Goal: Check status: Check status

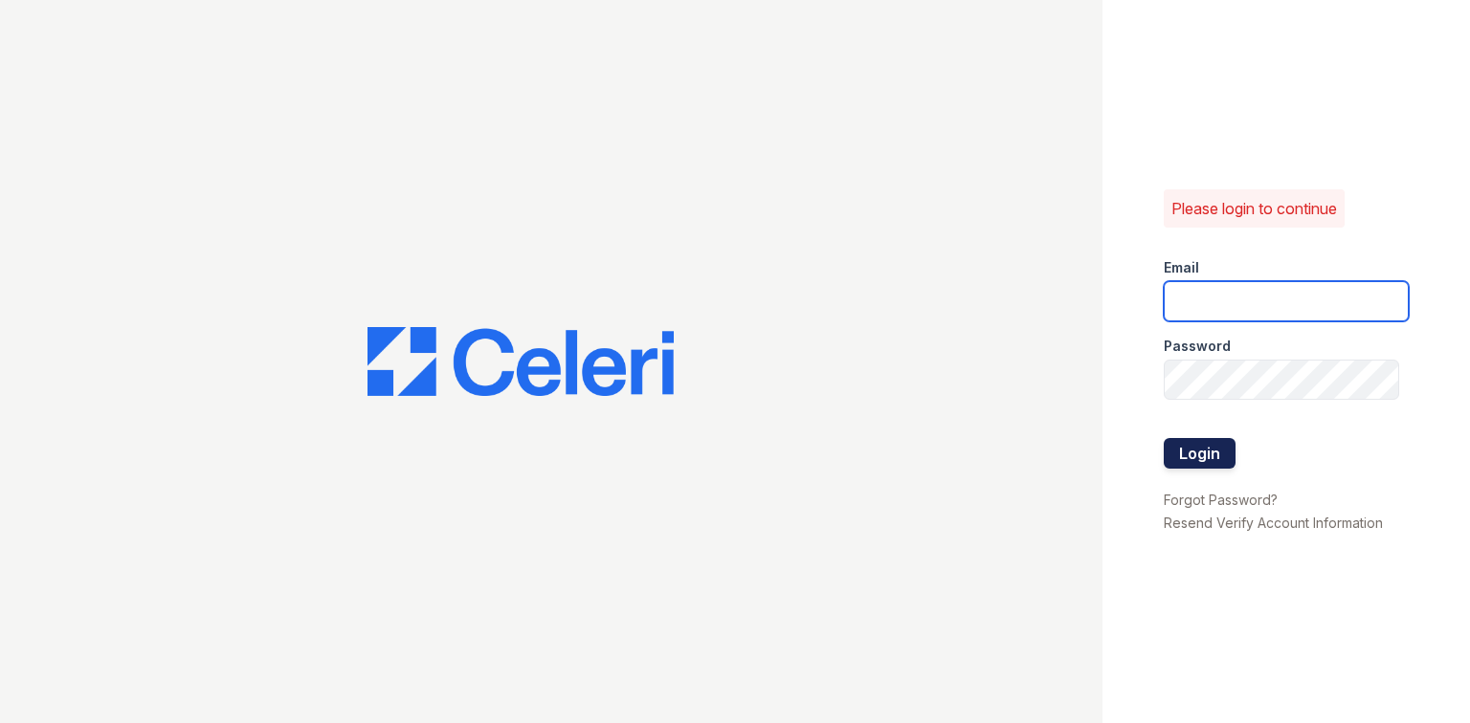
type input "postoak2@cafmanagement.com"
drag, startPoint x: 1214, startPoint y: 455, endPoint x: 1211, endPoint y: 440, distance: 14.6
click at [1214, 455] on button "Login" at bounding box center [1200, 453] width 72 height 31
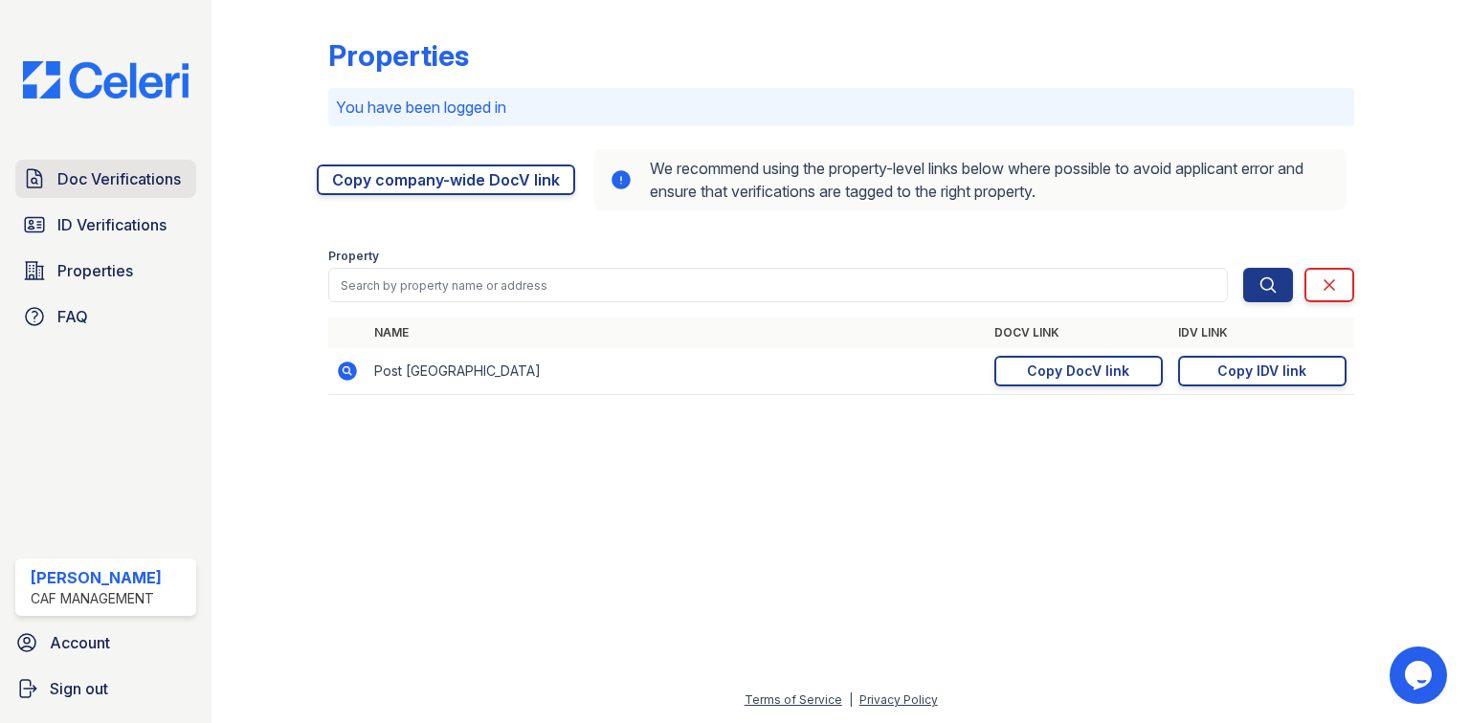
drag, startPoint x: 107, startPoint y: 172, endPoint x: 96, endPoint y: 161, distance: 16.2
click at [107, 172] on span "Doc Verifications" at bounding box center [118, 178] width 123 height 23
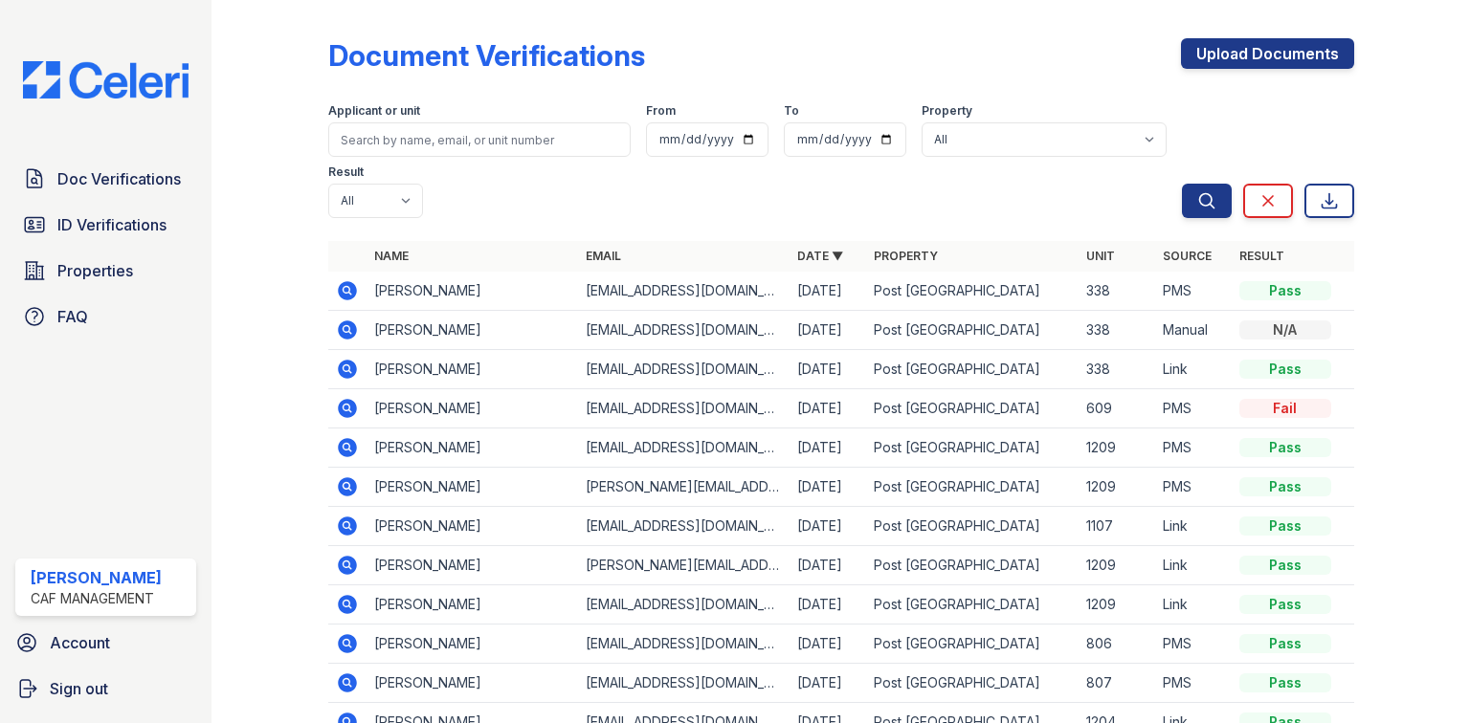
click at [339, 281] on icon at bounding box center [347, 290] width 19 height 19
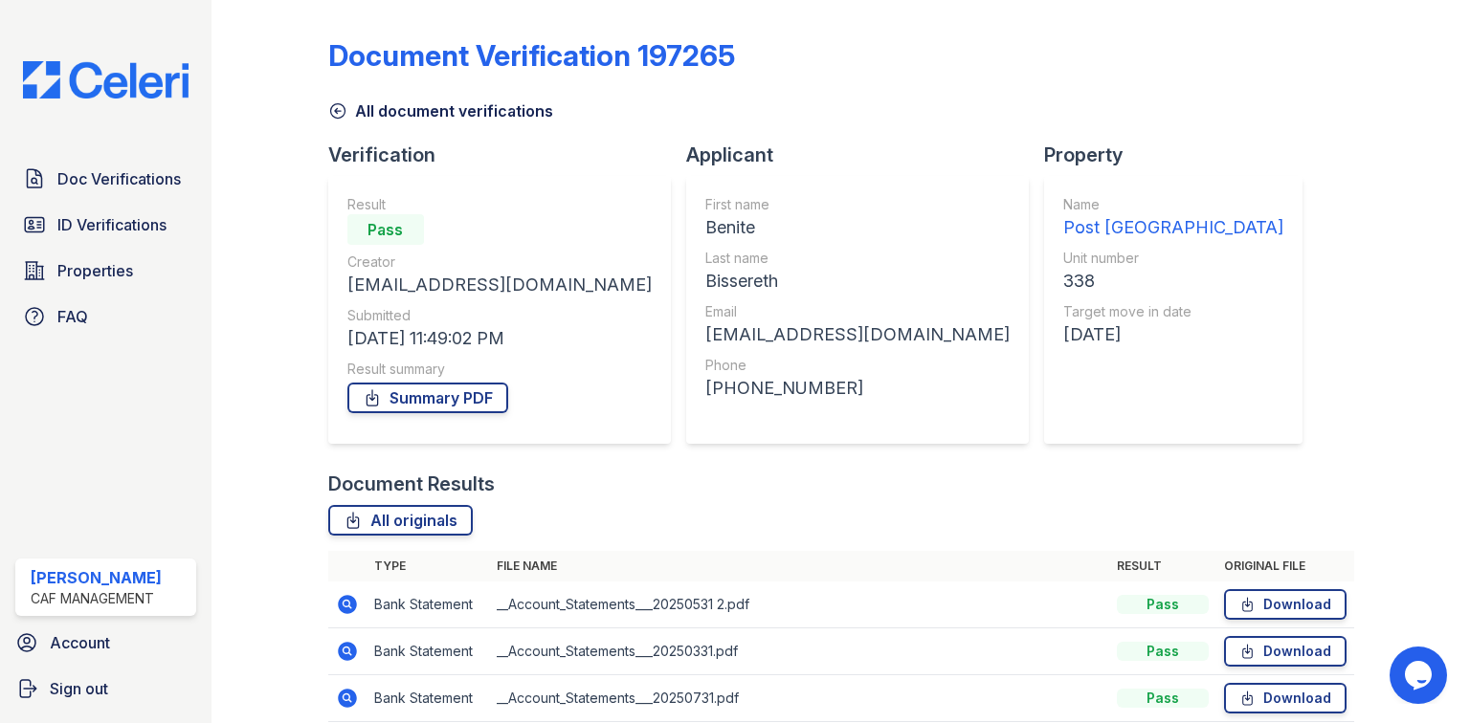
click at [468, 102] on link "All document verifications" at bounding box center [440, 111] width 225 height 23
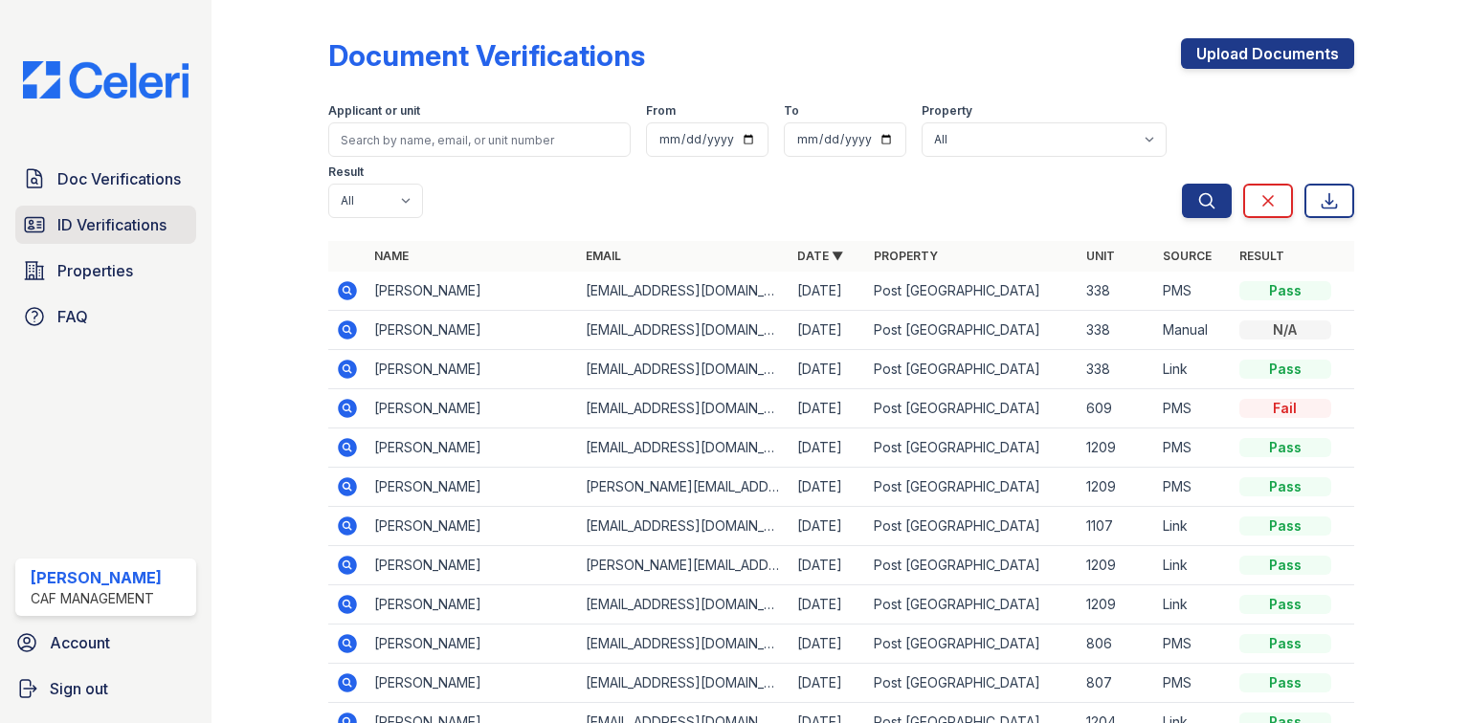
click at [62, 219] on span "ID Verifications" at bounding box center [111, 224] width 109 height 23
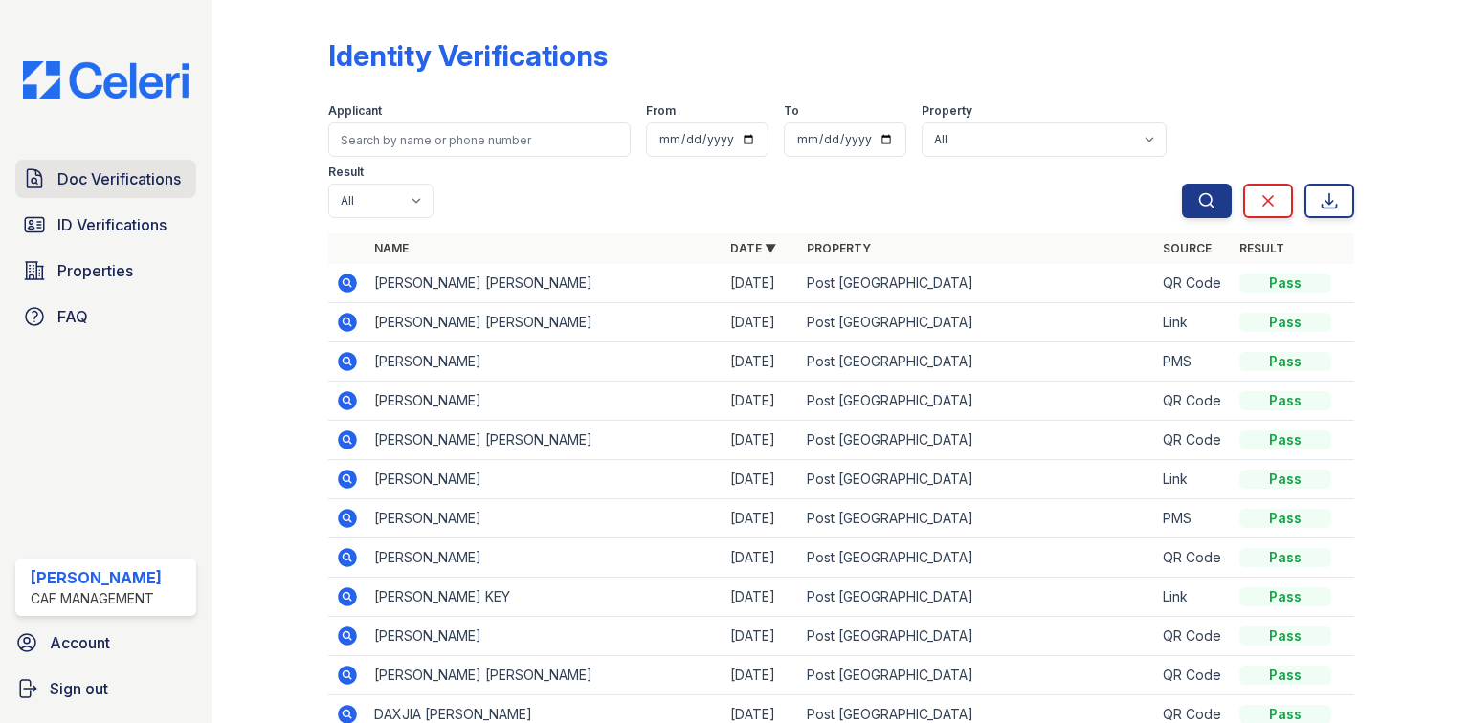
click at [35, 180] on icon at bounding box center [35, 178] width 14 height 18
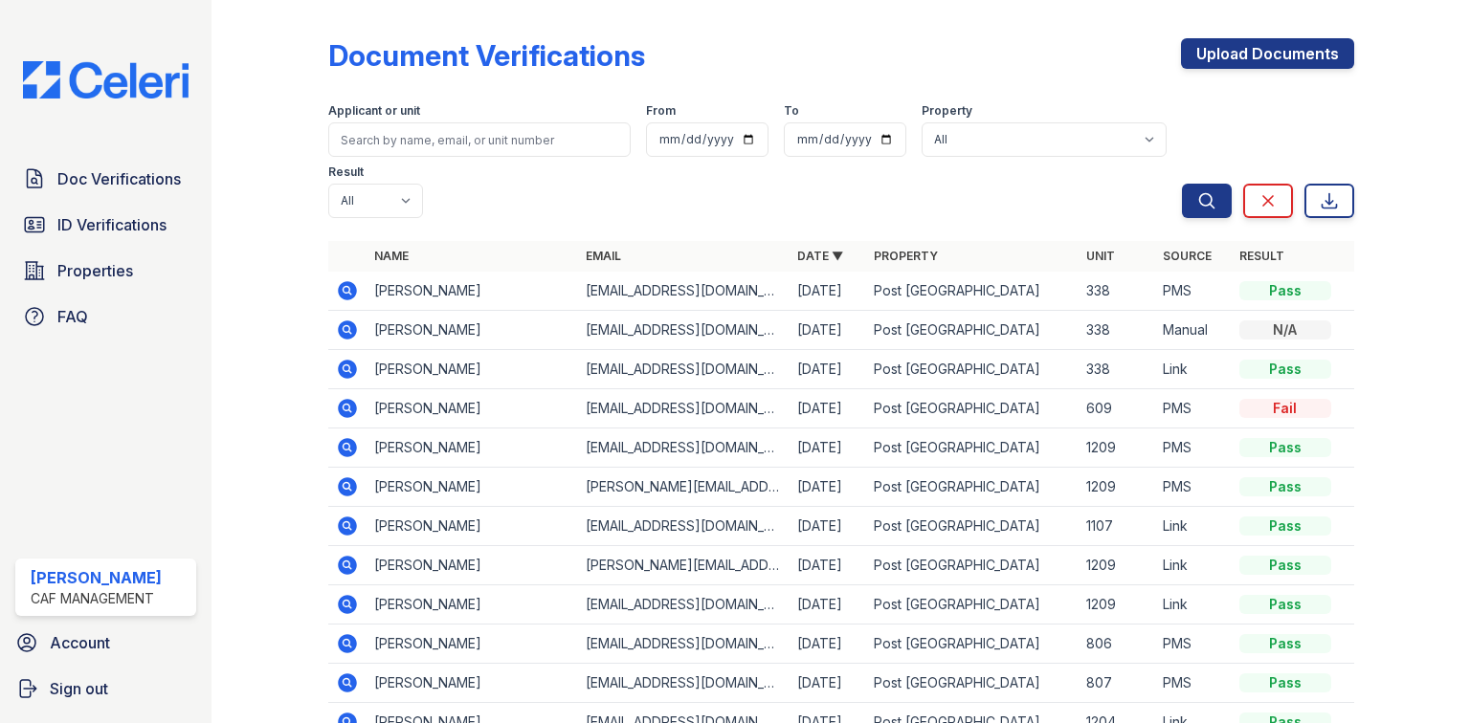
click at [340, 399] on icon at bounding box center [347, 408] width 19 height 19
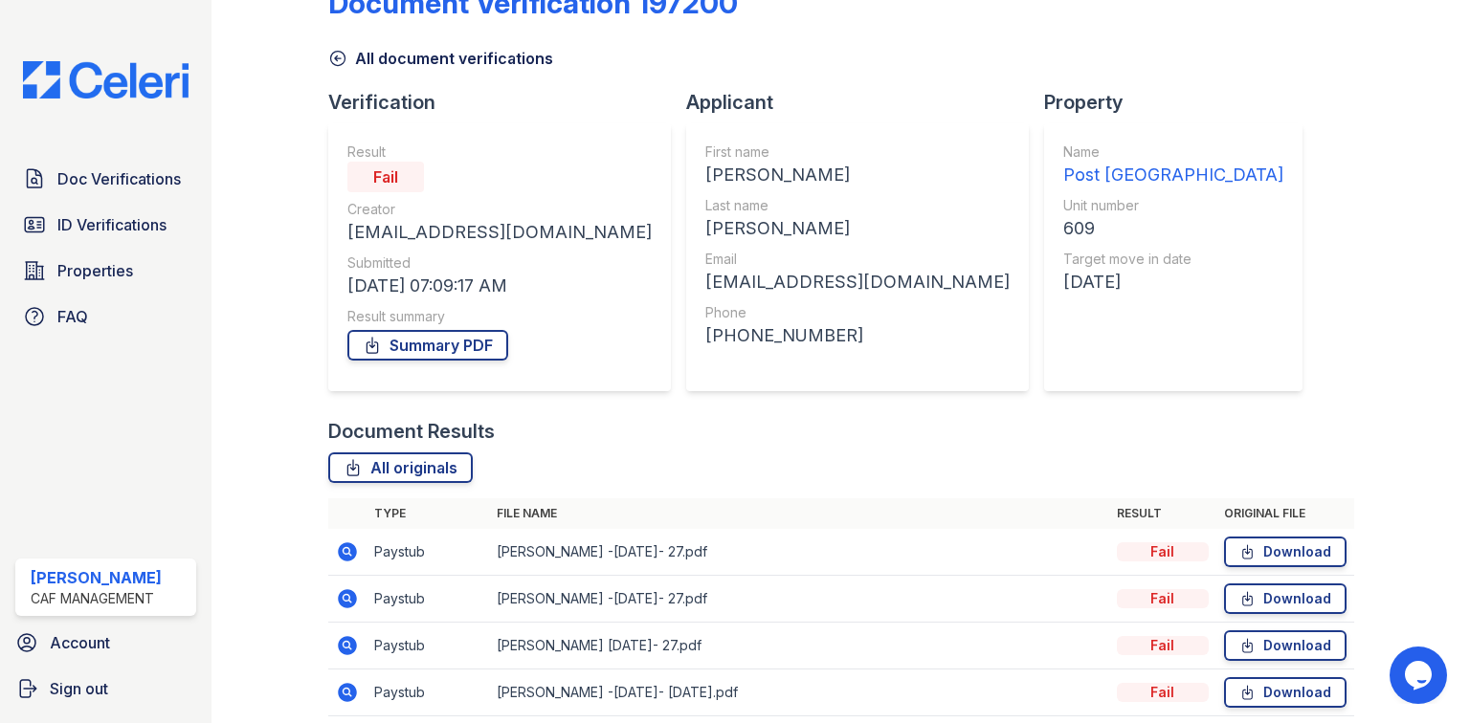
scroll to position [129, 0]
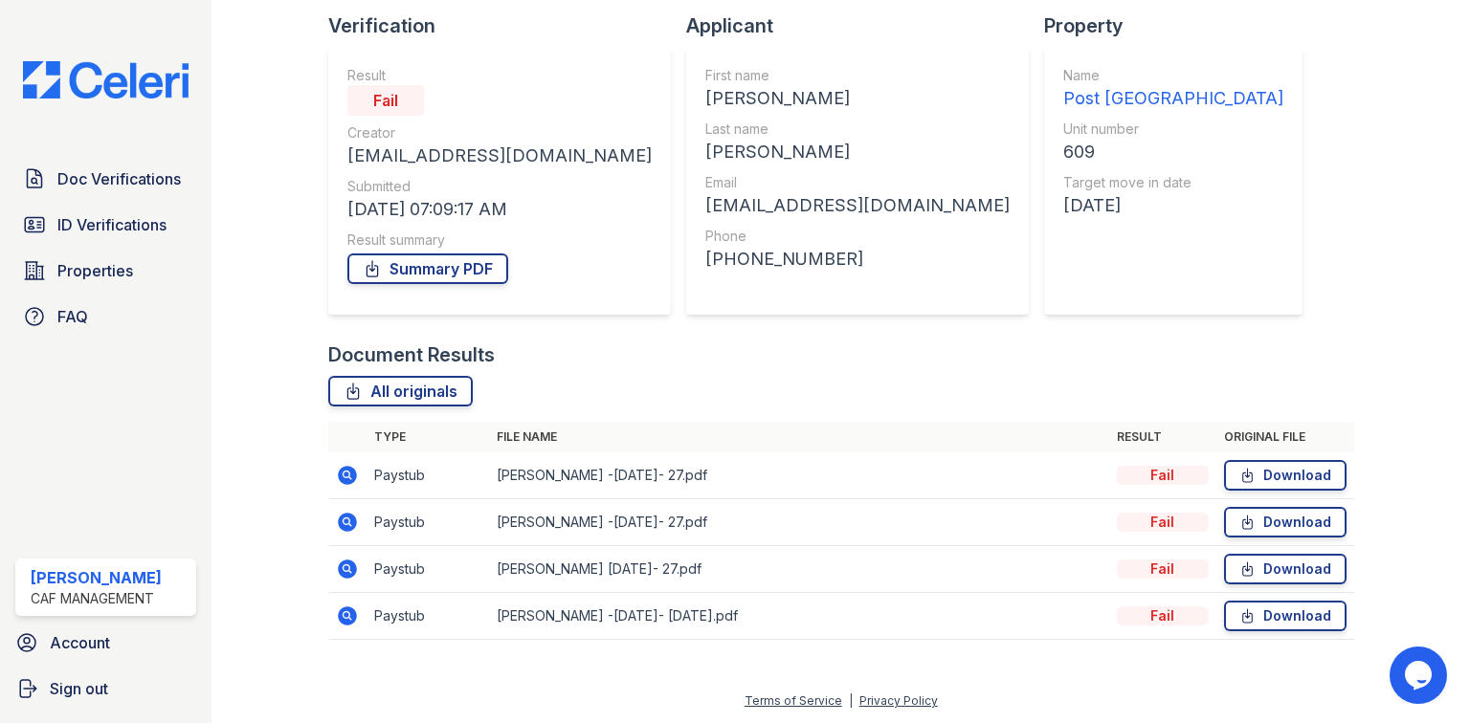
drag, startPoint x: 348, startPoint y: 475, endPoint x: 677, endPoint y: 369, distance: 344.7
click at [348, 475] on icon at bounding box center [347, 475] width 23 height 23
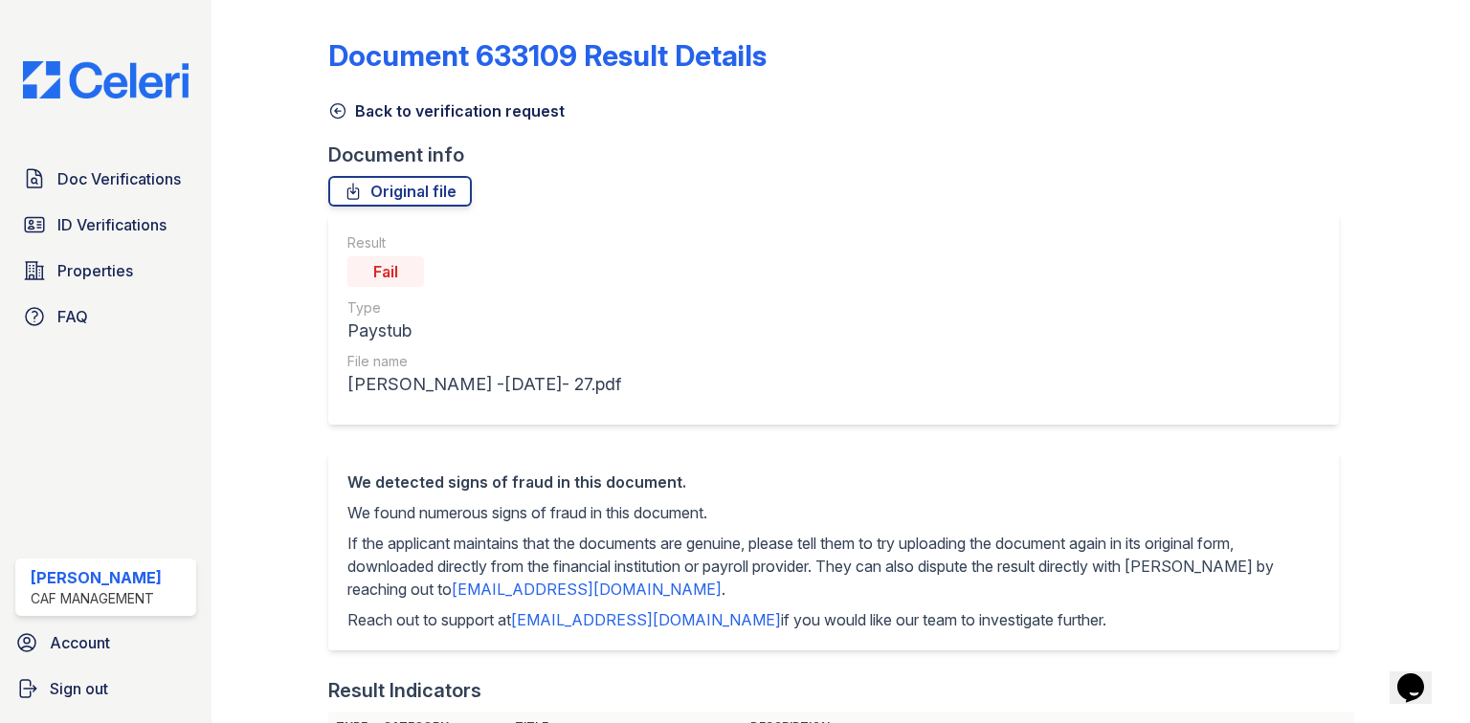
drag, startPoint x: 419, startPoint y: 113, endPoint x: 452, endPoint y: 213, distance: 105.6
click at [419, 113] on link "Back to verification request" at bounding box center [446, 111] width 236 height 23
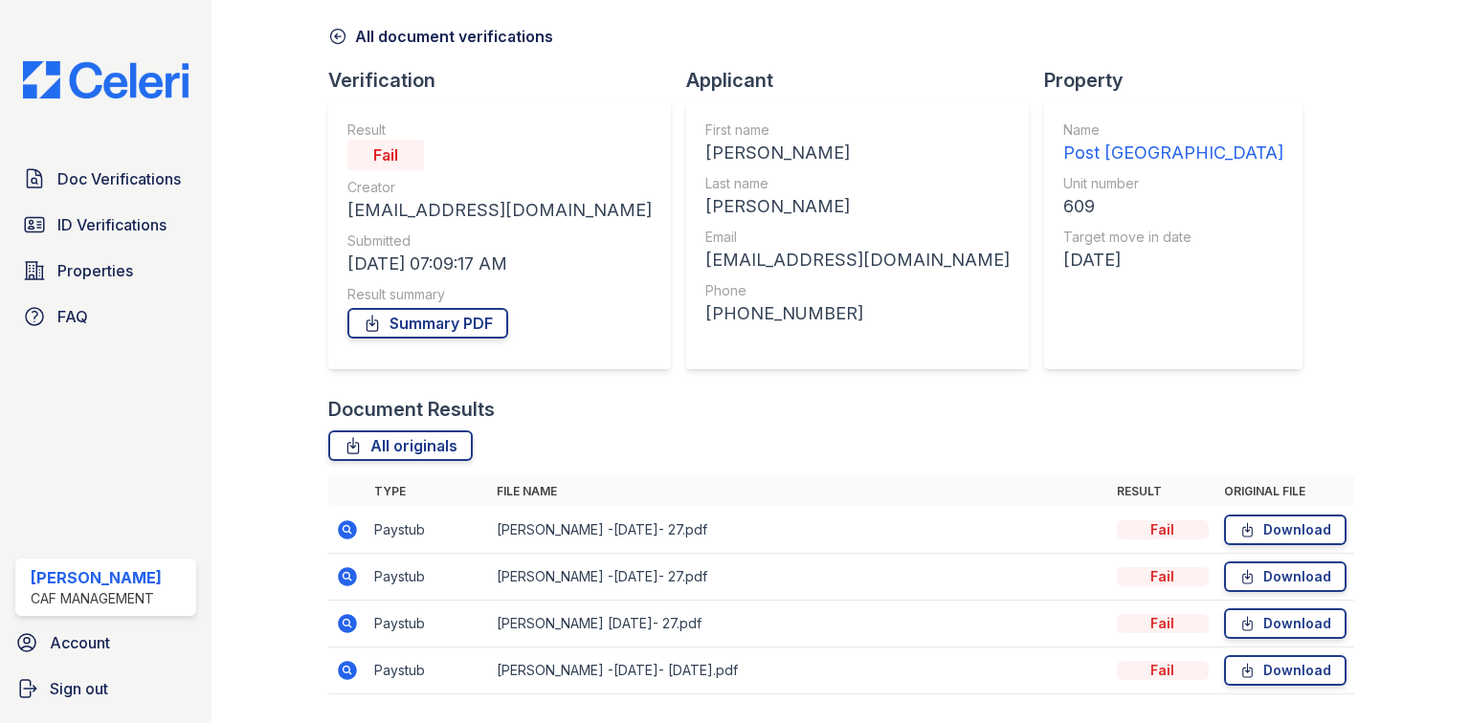
scroll to position [53, 0]
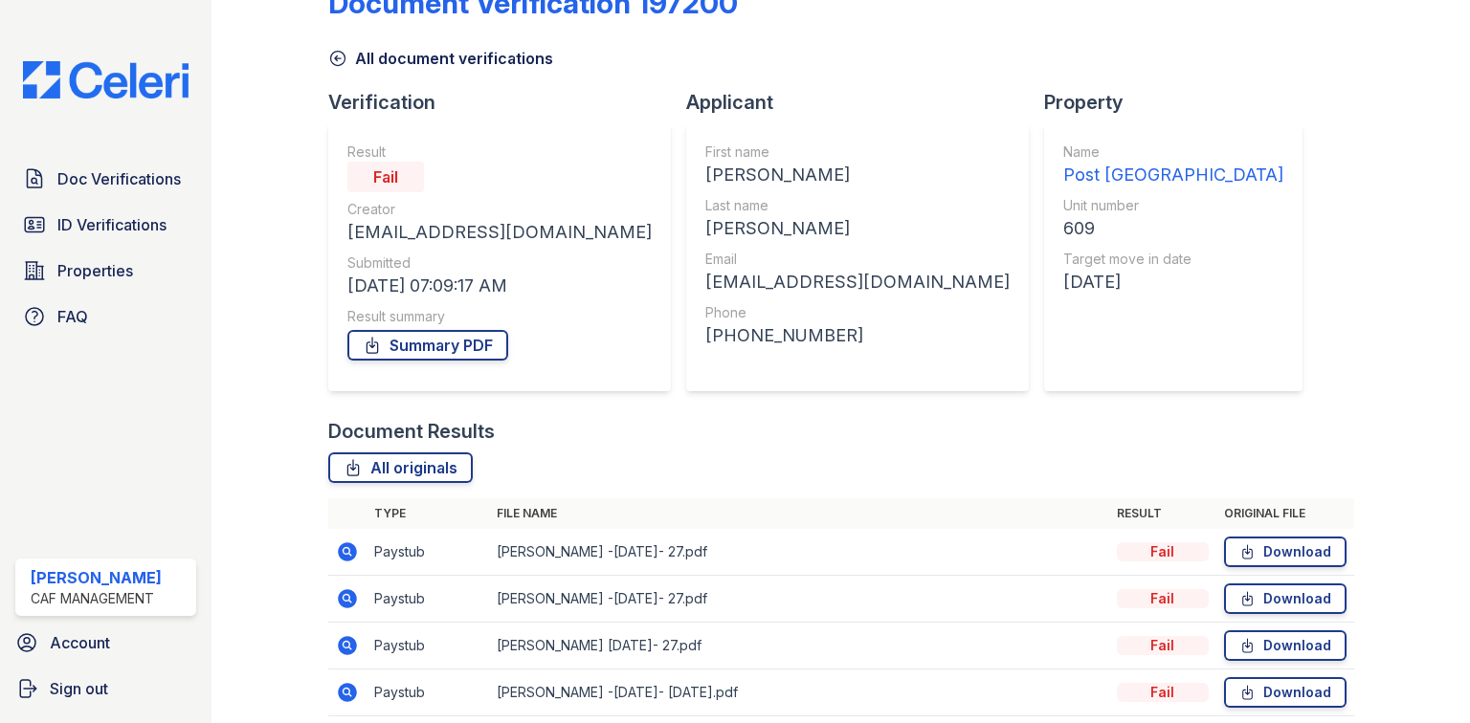
click at [351, 552] on icon at bounding box center [347, 552] width 19 height 19
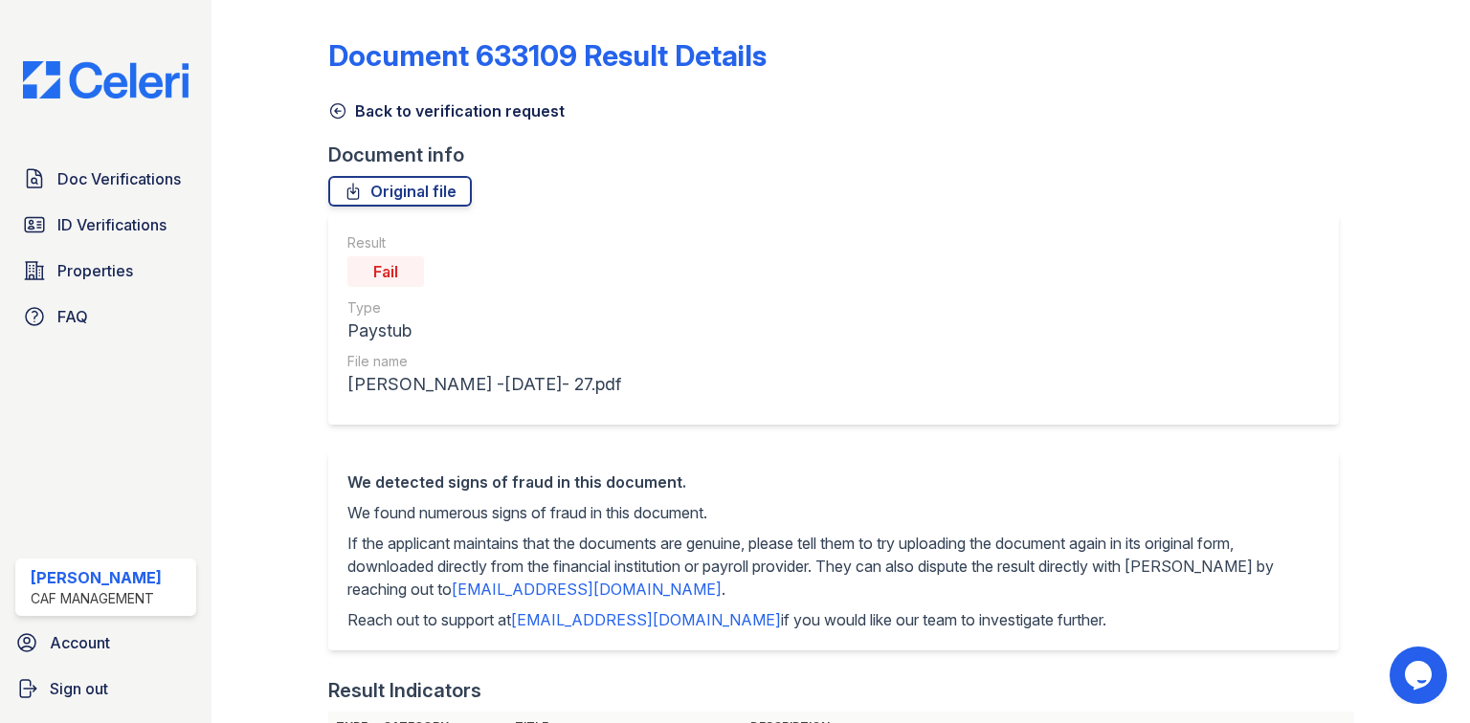
drag, startPoint x: 366, startPoint y: 112, endPoint x: 359, endPoint y: 103, distance: 10.9
click at [366, 112] on link "Back to verification request" at bounding box center [446, 111] width 236 height 23
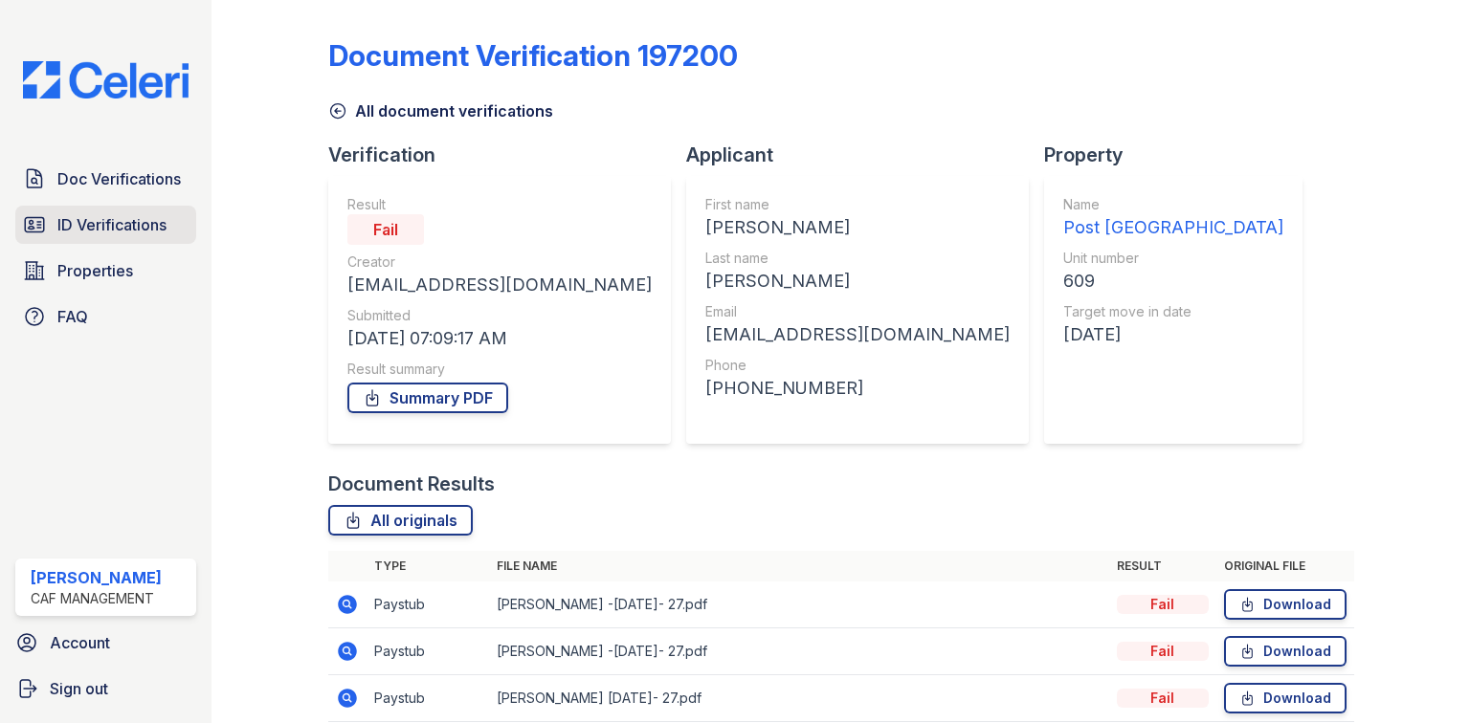
click at [132, 228] on span "ID Verifications" at bounding box center [111, 224] width 109 height 23
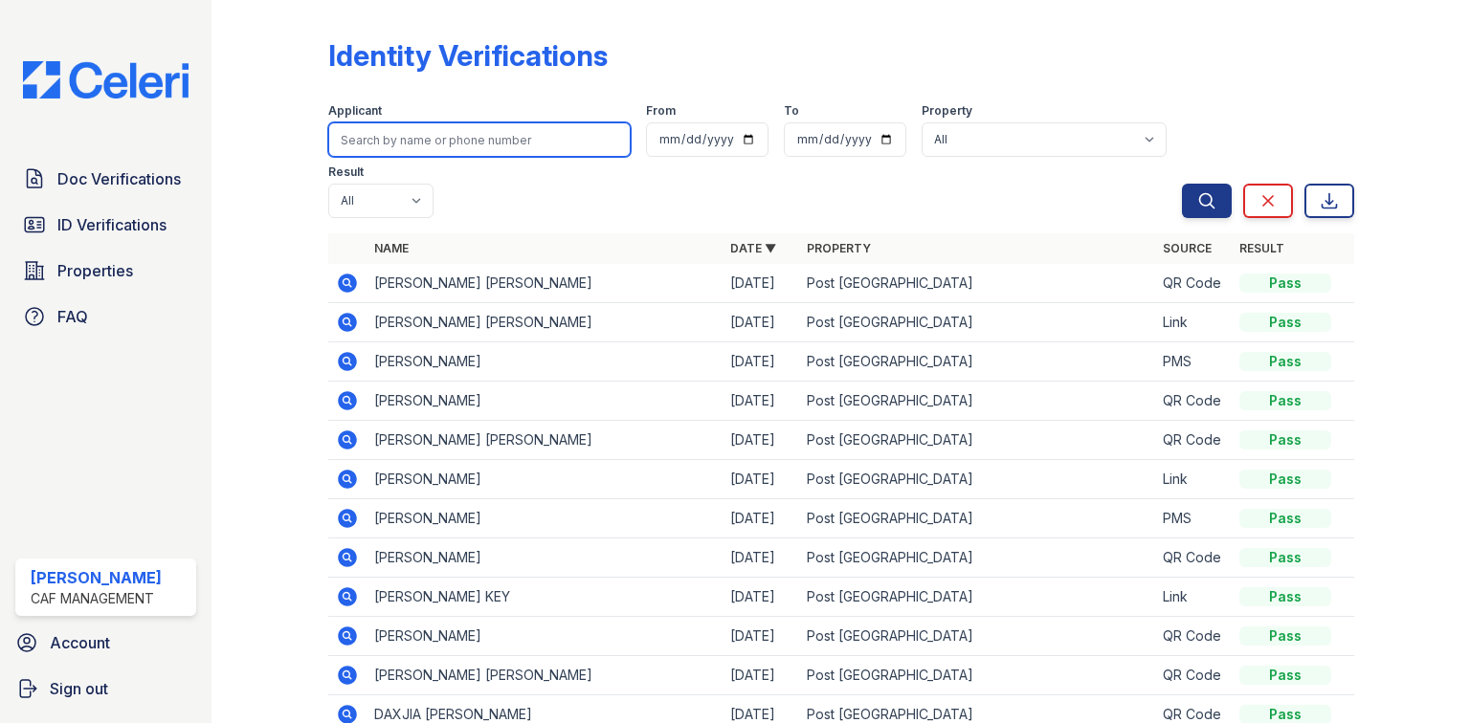
click at [521, 142] on input "search" at bounding box center [479, 139] width 302 height 34
type input "brandon"
click at [1182, 184] on button "Search" at bounding box center [1207, 201] width 50 height 34
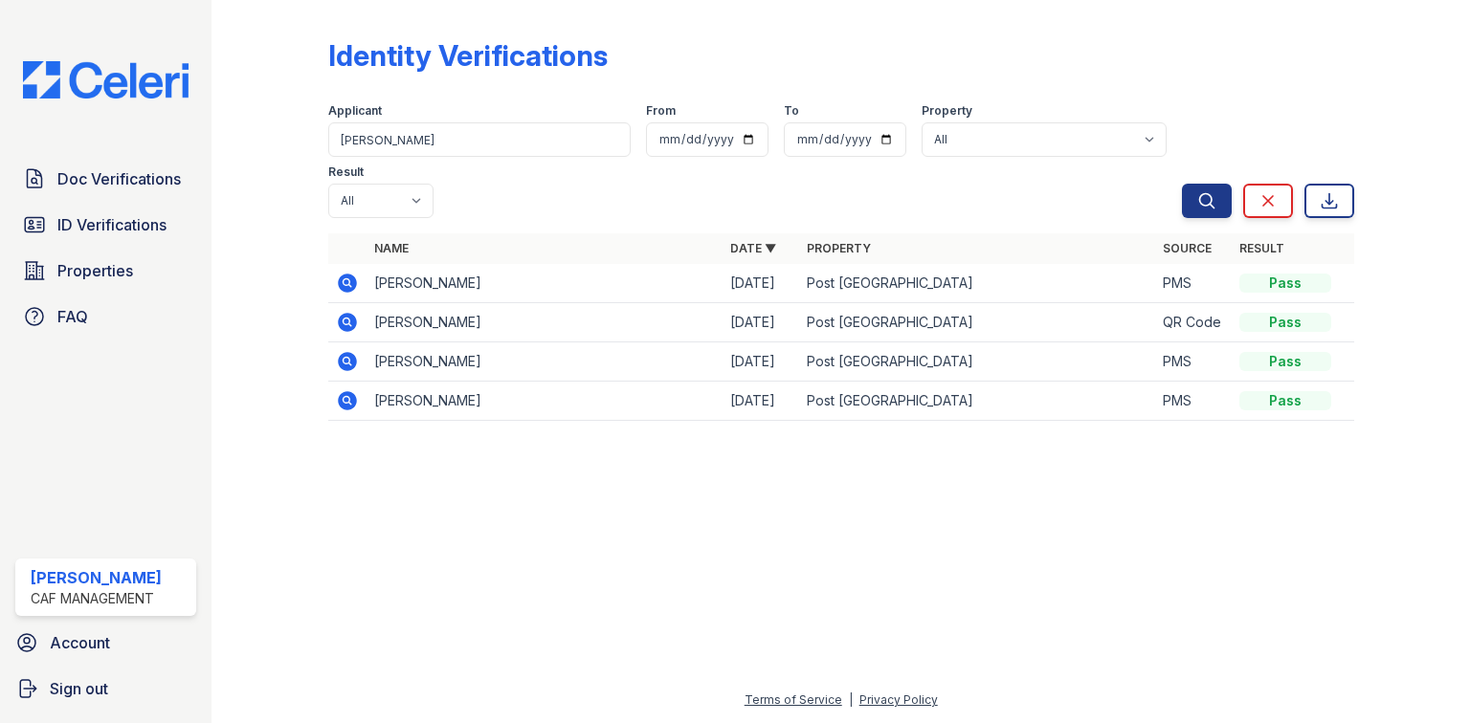
click at [344, 313] on icon at bounding box center [347, 322] width 19 height 19
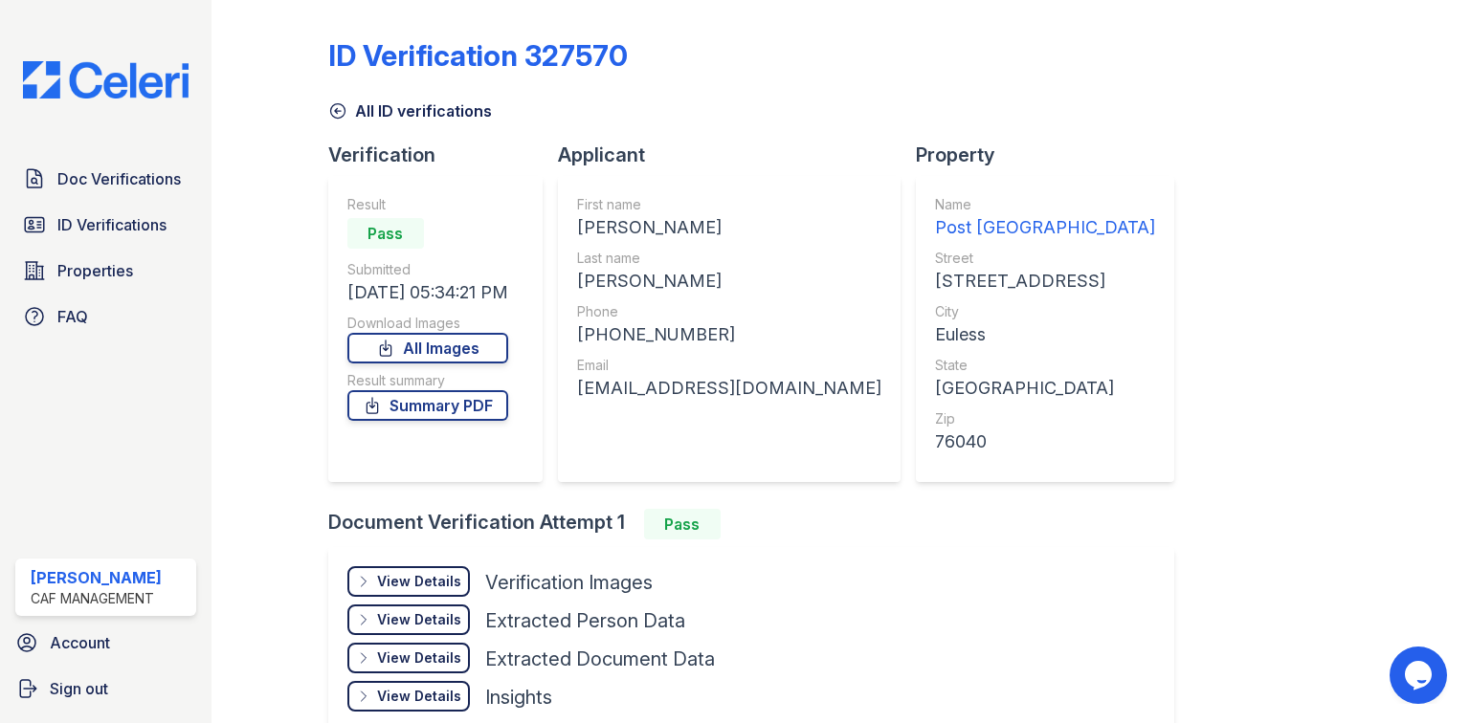
click at [428, 588] on div "View Details" at bounding box center [419, 581] width 84 height 19
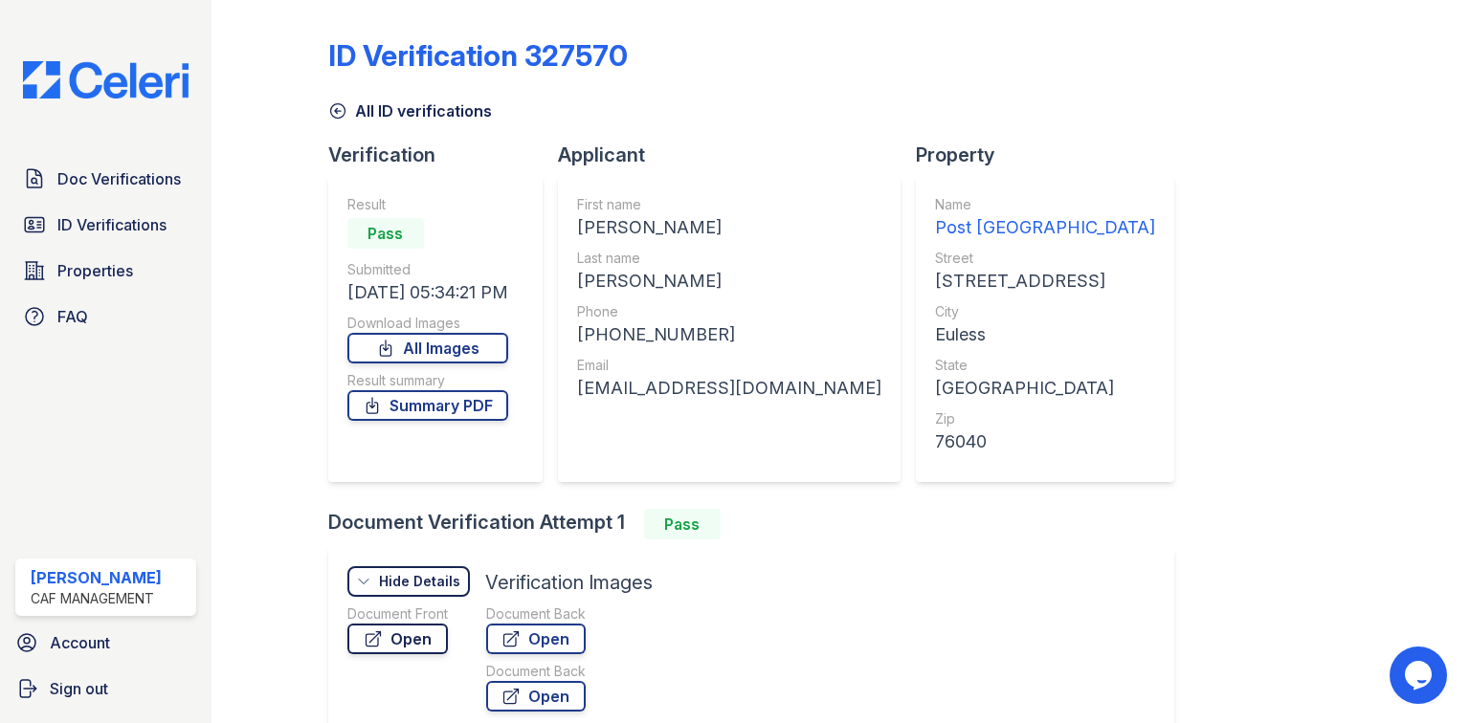
click at [424, 633] on link "Open" at bounding box center [397, 639] width 100 height 31
drag, startPoint x: 100, startPoint y: 167, endPoint x: 108, endPoint y: 172, distance: 10.4
click at [100, 167] on span "Doc Verifications" at bounding box center [118, 178] width 123 height 23
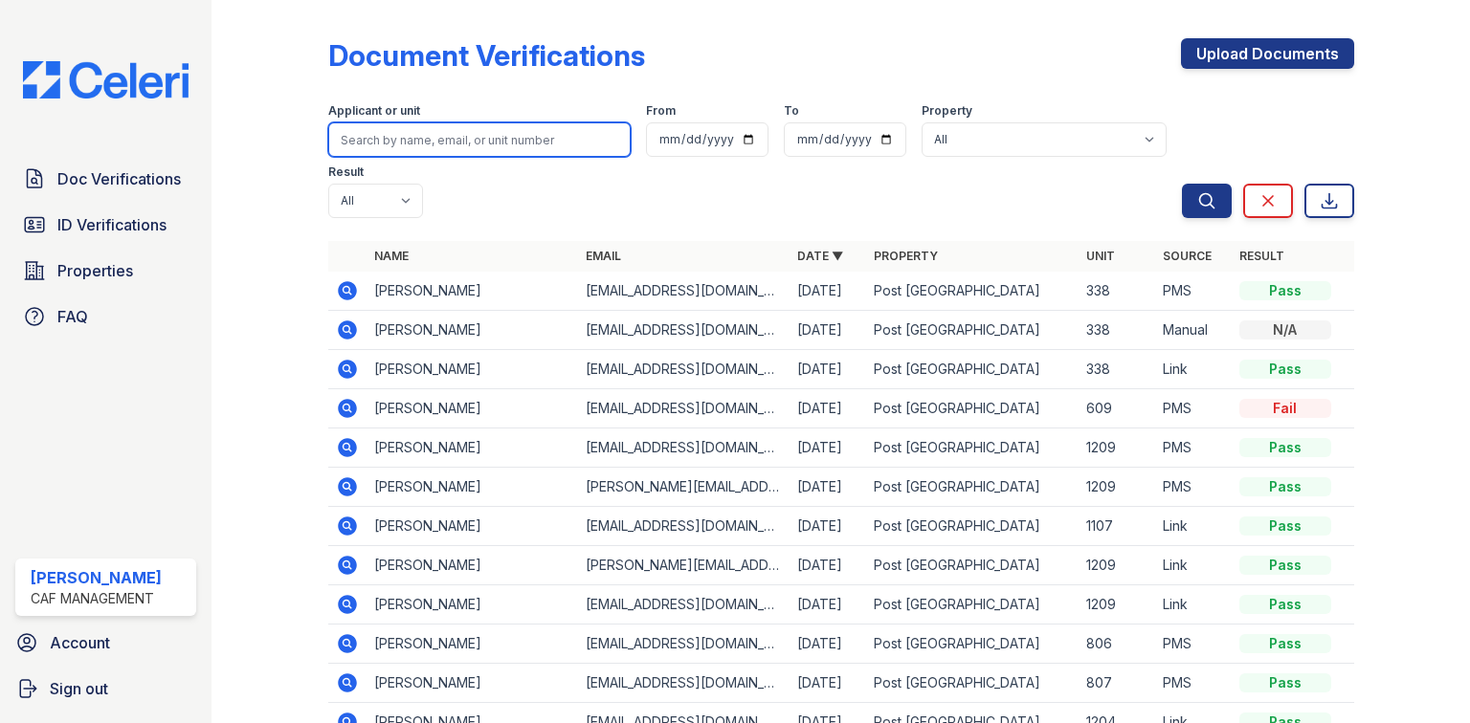
click at [421, 142] on input "search" at bounding box center [479, 139] width 302 height 34
type input "keila"
click at [1182, 184] on button "Search" at bounding box center [1207, 201] width 50 height 34
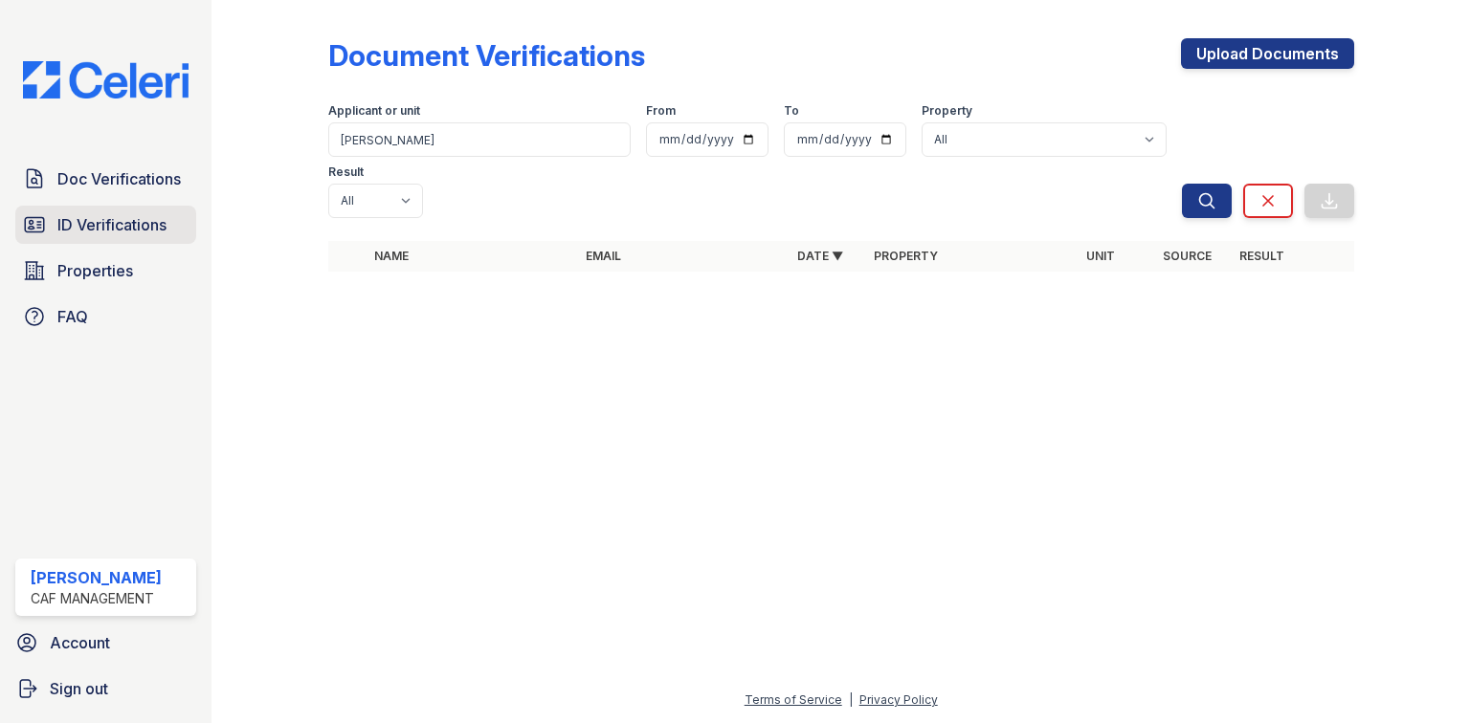
click at [100, 227] on span "ID Verifications" at bounding box center [111, 224] width 109 height 23
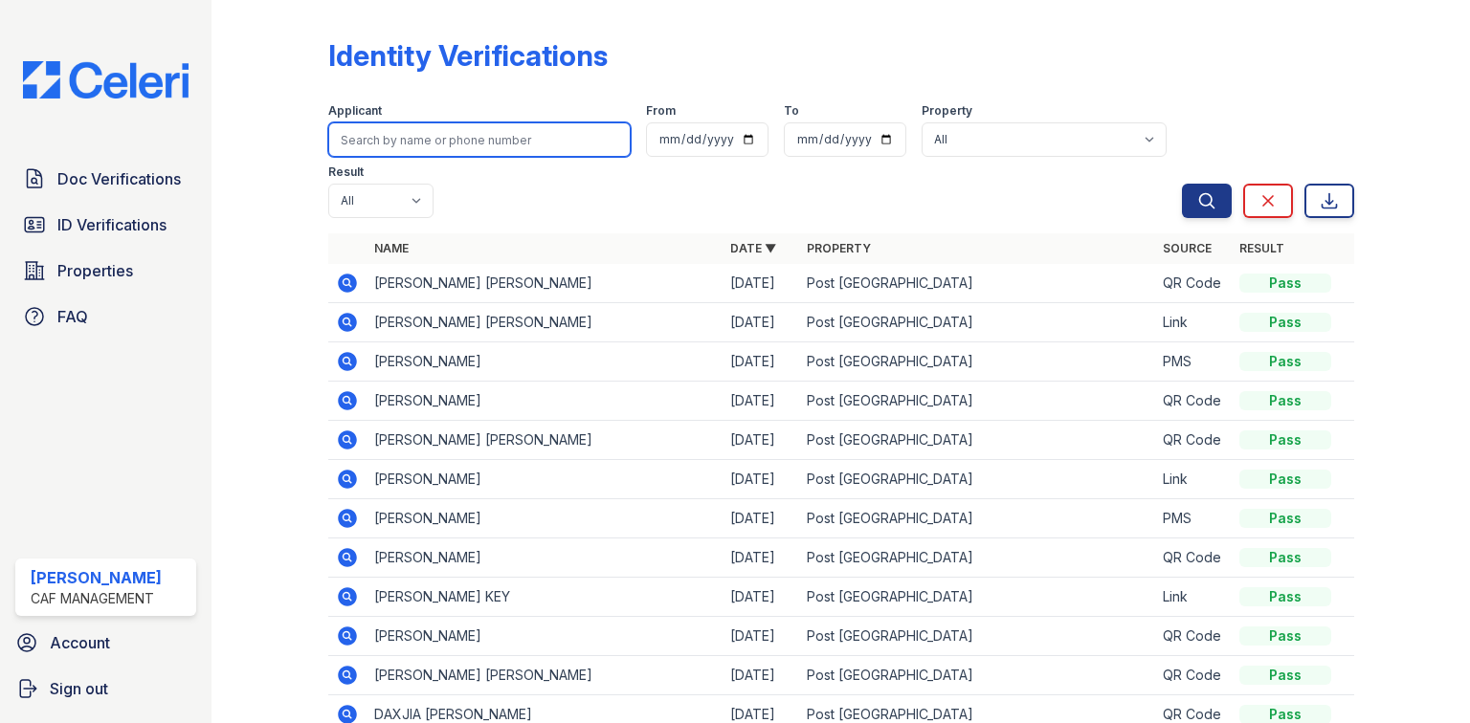
click at [415, 148] on input "search" at bounding box center [479, 139] width 302 height 34
type input "curtis"
click at [1182, 184] on button "Search" at bounding box center [1207, 201] width 50 height 34
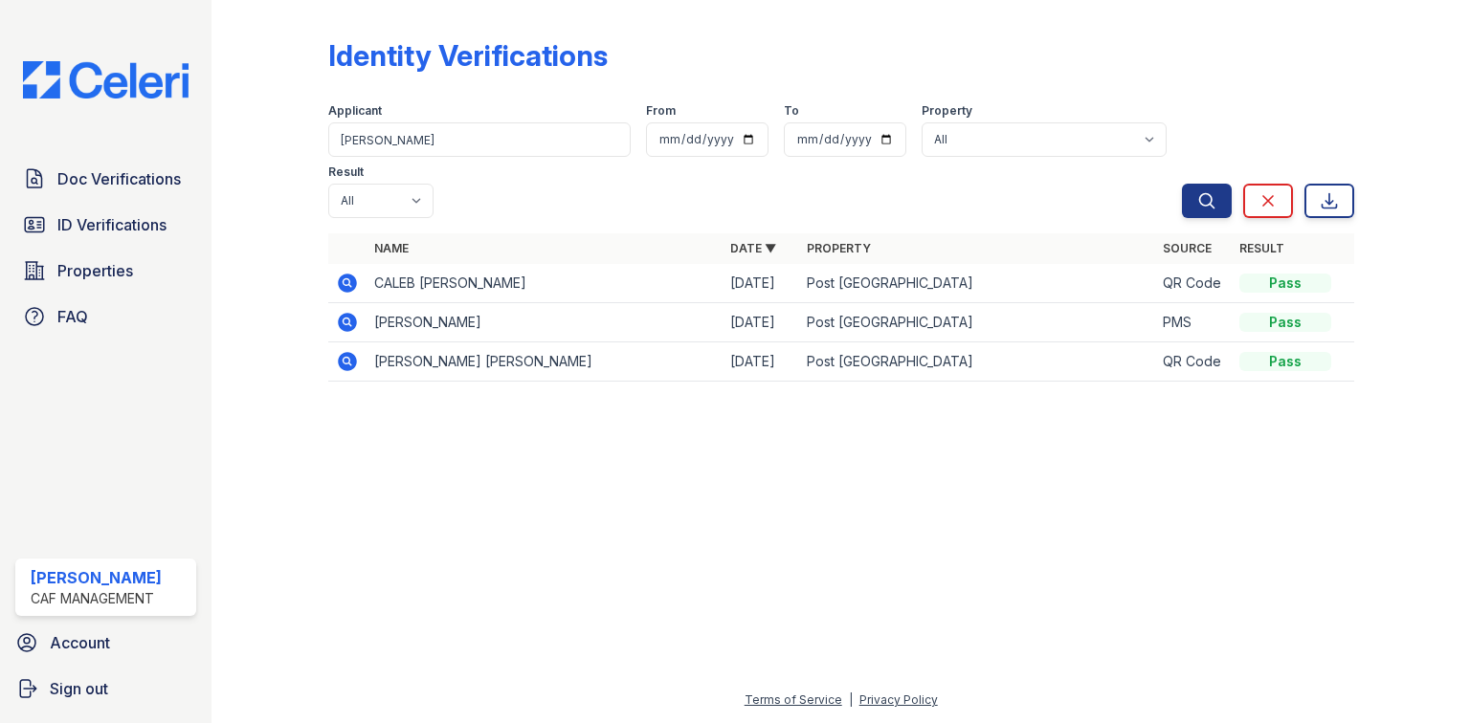
click at [343, 272] on icon at bounding box center [347, 283] width 23 height 23
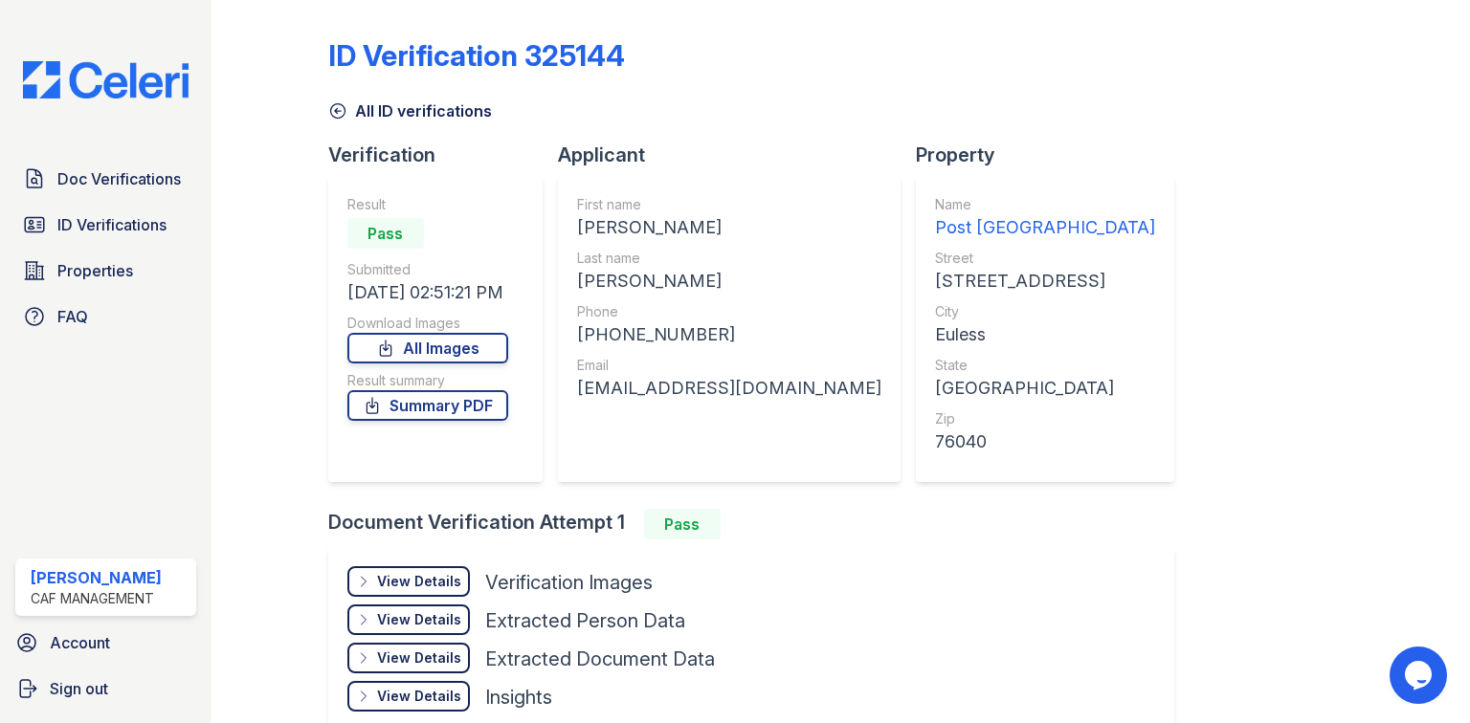
click at [402, 577] on div "View Details" at bounding box center [419, 581] width 84 height 19
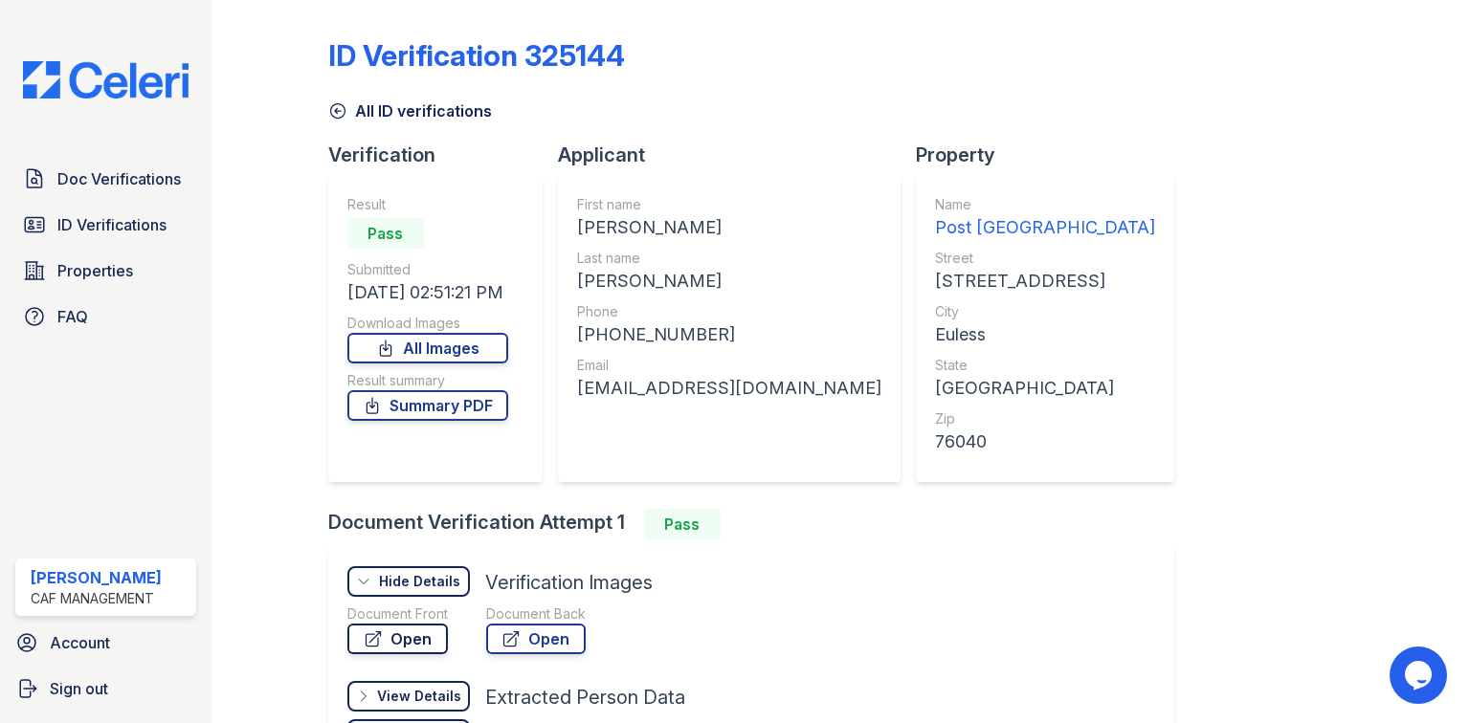
click at [436, 643] on link "Open" at bounding box center [397, 639] width 100 height 31
click at [162, 233] on span "ID Verifications" at bounding box center [111, 224] width 109 height 23
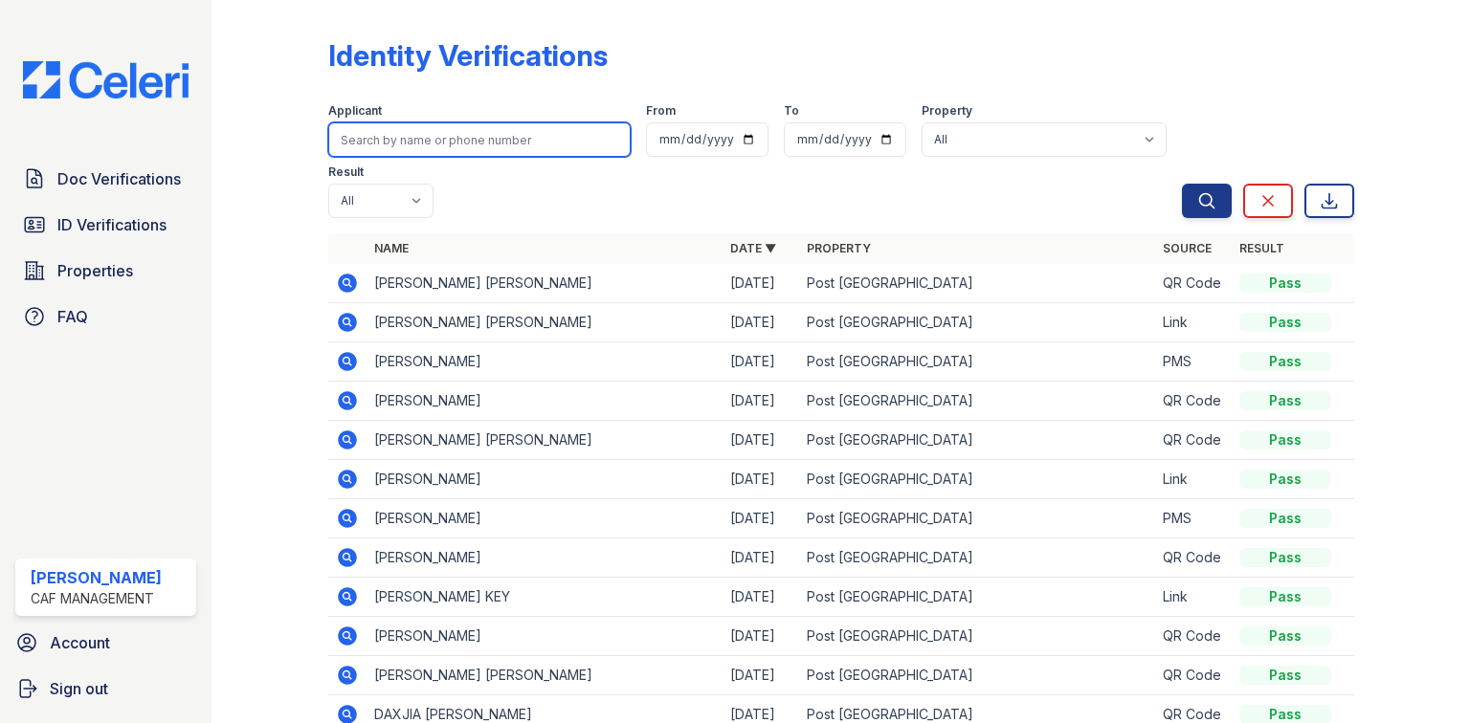
click at [501, 149] on input "search" at bounding box center [479, 139] width 302 height 34
type input "zafar"
click at [1182, 184] on button "Search" at bounding box center [1207, 201] width 50 height 34
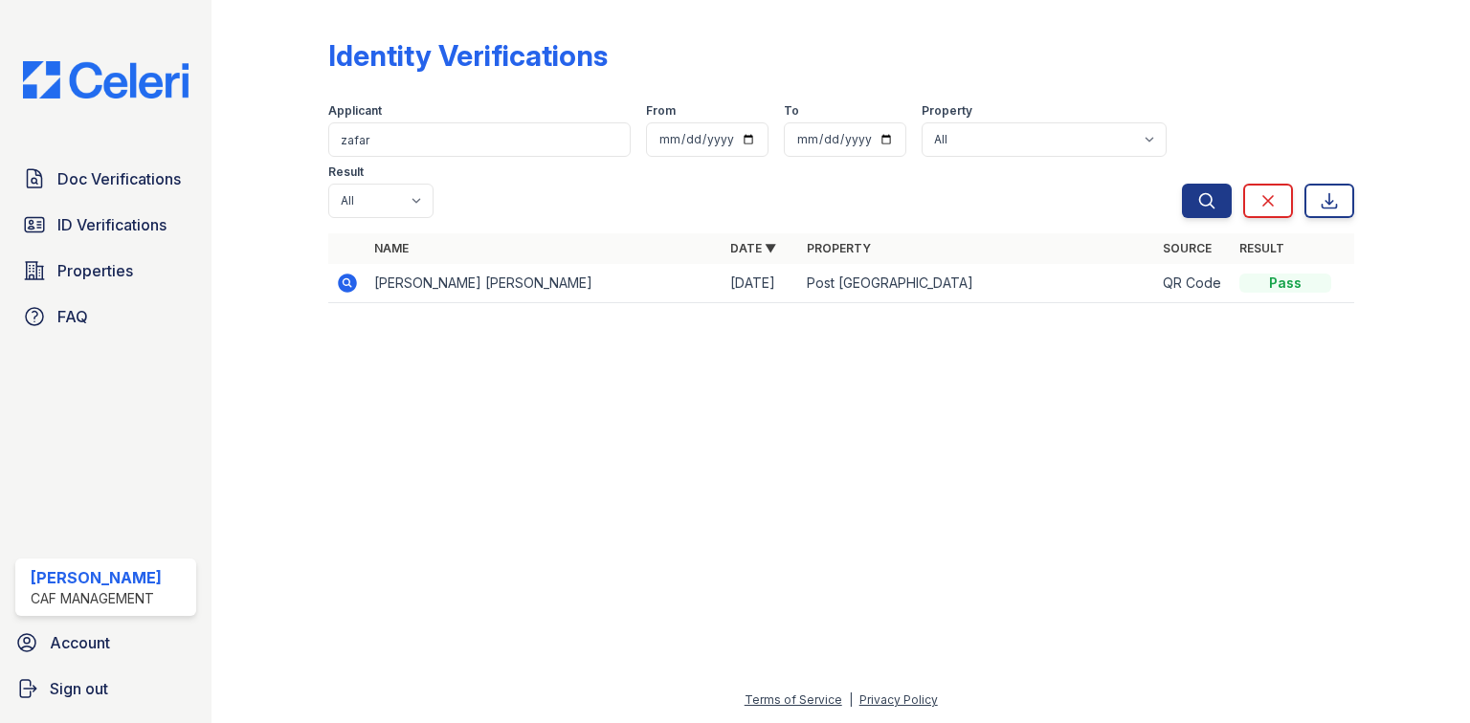
click at [364, 264] on td at bounding box center [347, 283] width 38 height 39
click at [348, 274] on icon at bounding box center [347, 283] width 19 height 19
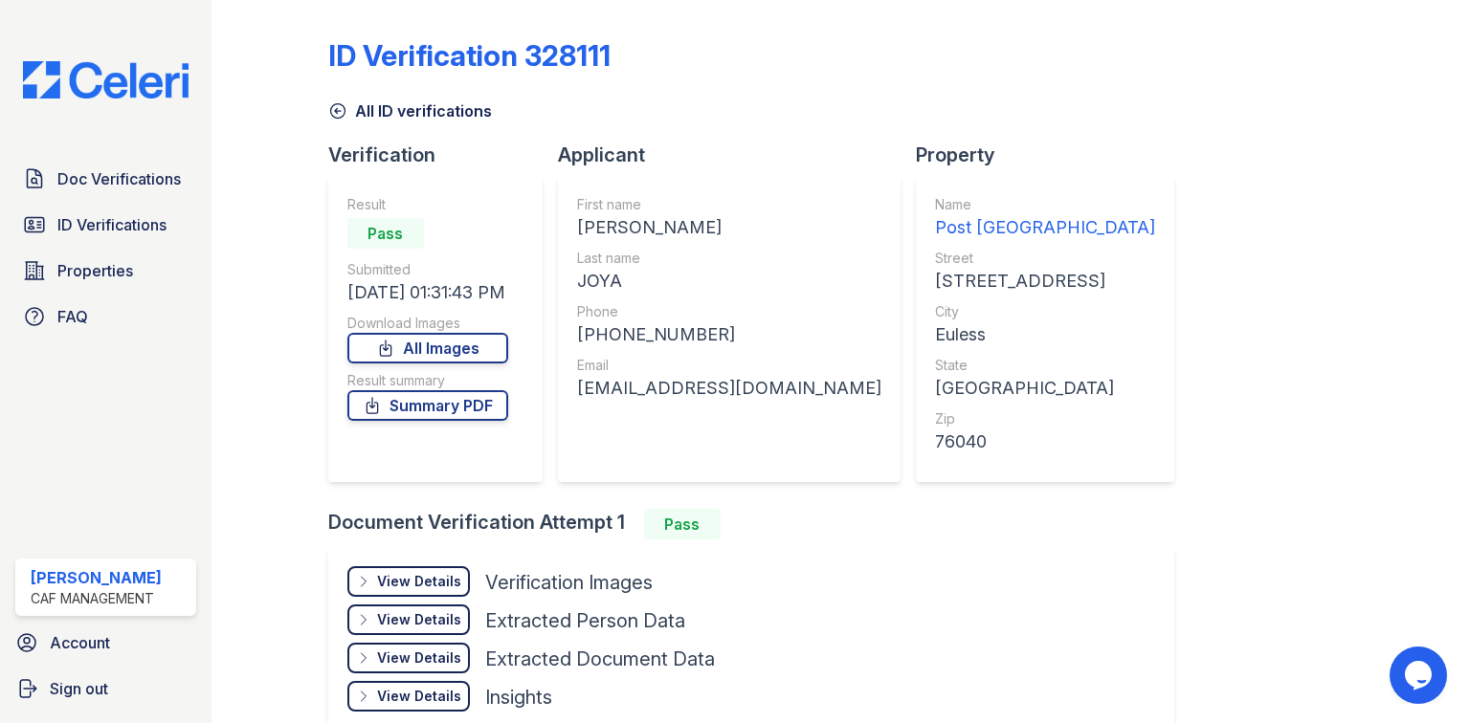
click at [436, 584] on div "View Details" at bounding box center [419, 581] width 84 height 19
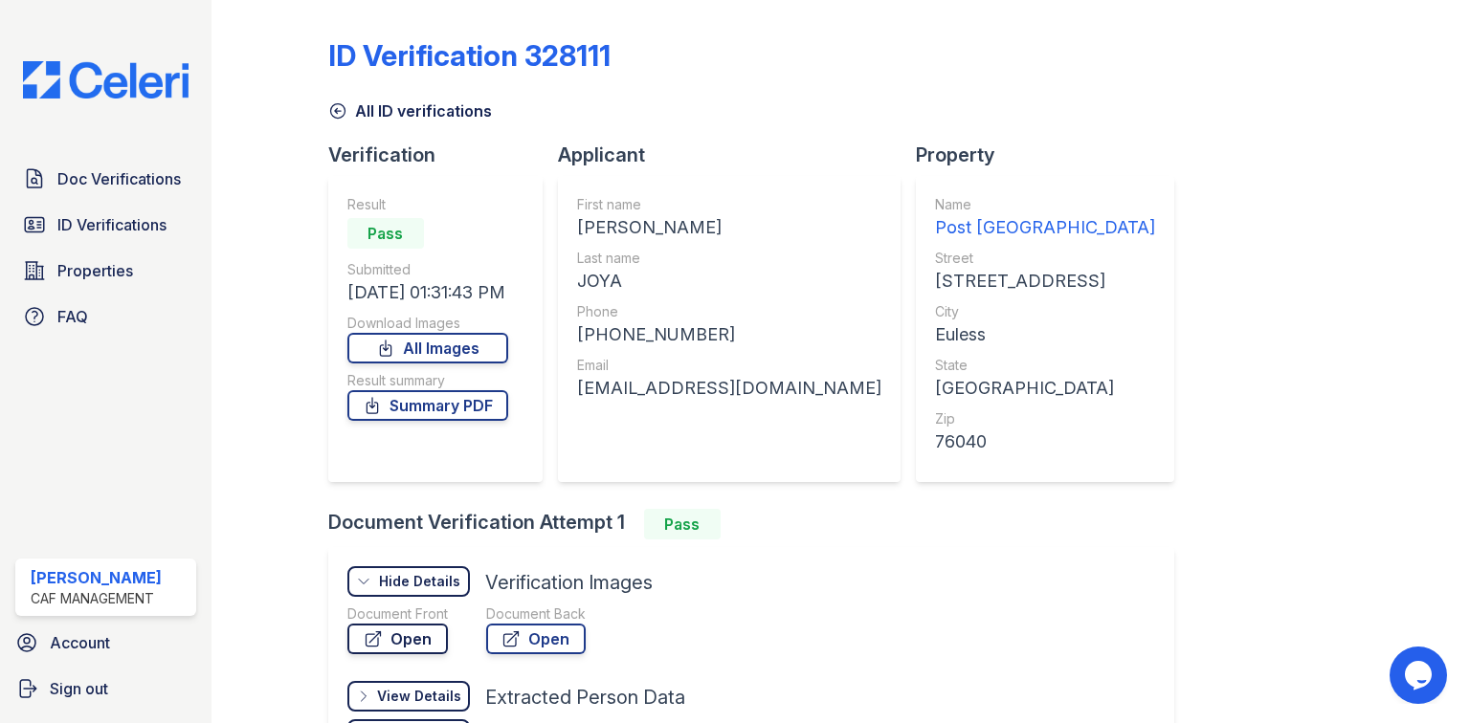
click at [425, 642] on link "Open" at bounding box center [397, 639] width 100 height 31
drag, startPoint x: 129, startPoint y: 211, endPoint x: 176, endPoint y: 201, distance: 48.1
click at [129, 211] on link "ID Verifications" at bounding box center [105, 225] width 181 height 38
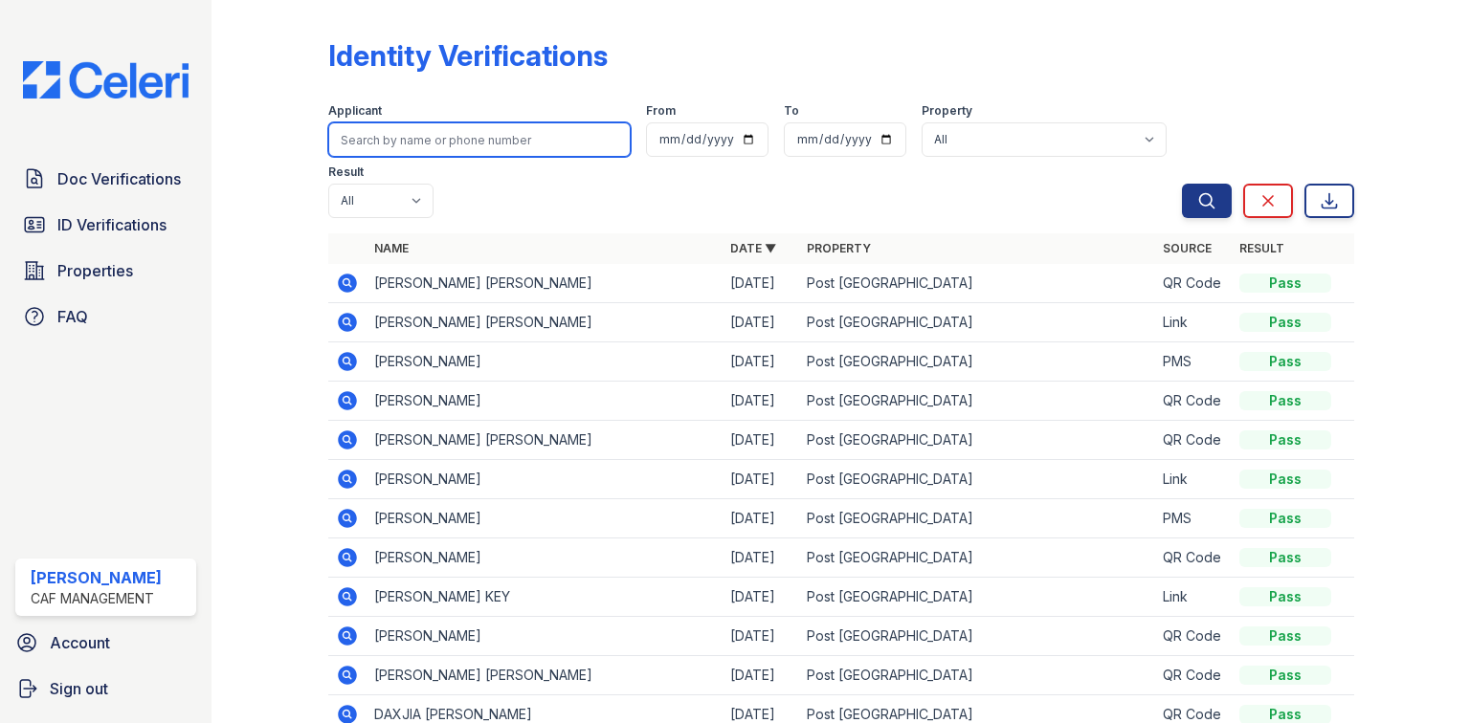
click at [468, 135] on input "search" at bounding box center [479, 139] width 302 height 34
type input "[PERSON_NAME]"
click at [1182, 184] on button "Search" at bounding box center [1207, 201] width 50 height 34
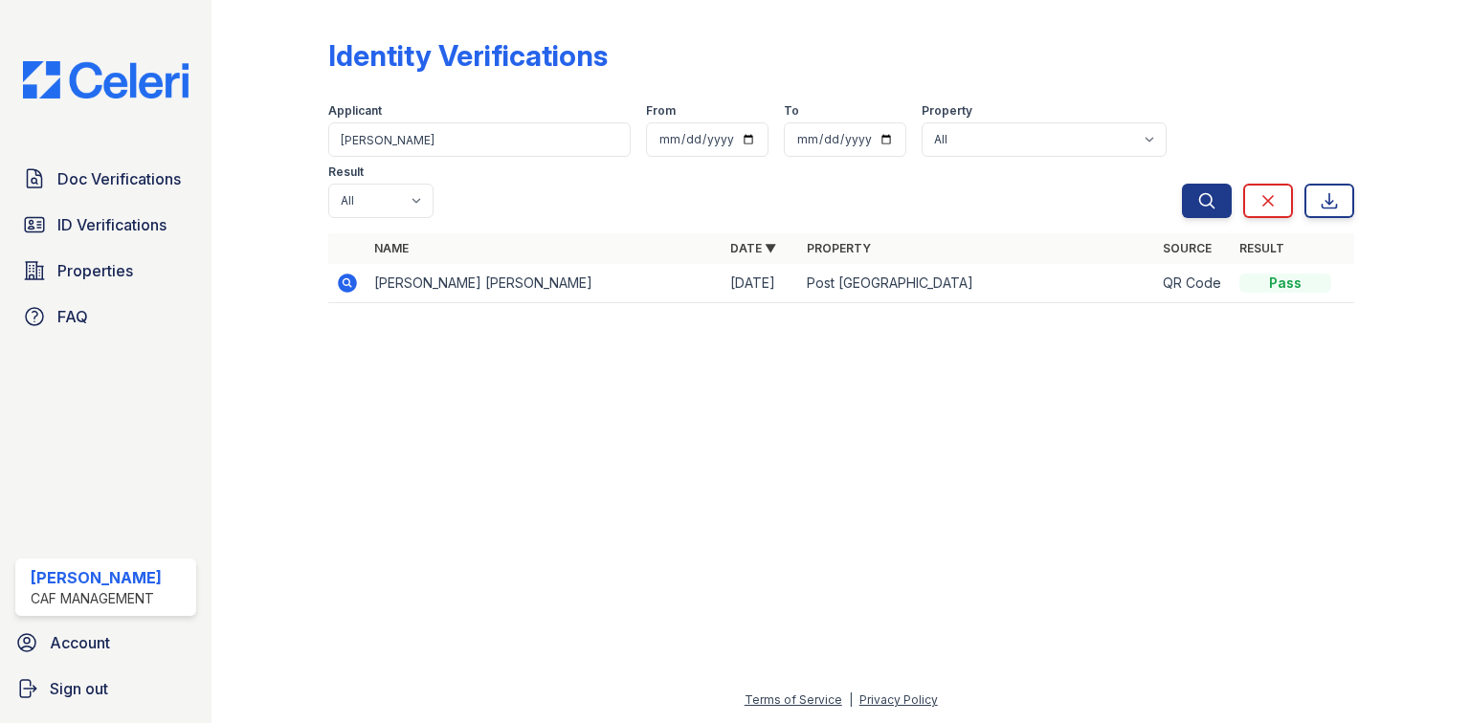
click at [348, 274] on icon at bounding box center [347, 283] width 19 height 19
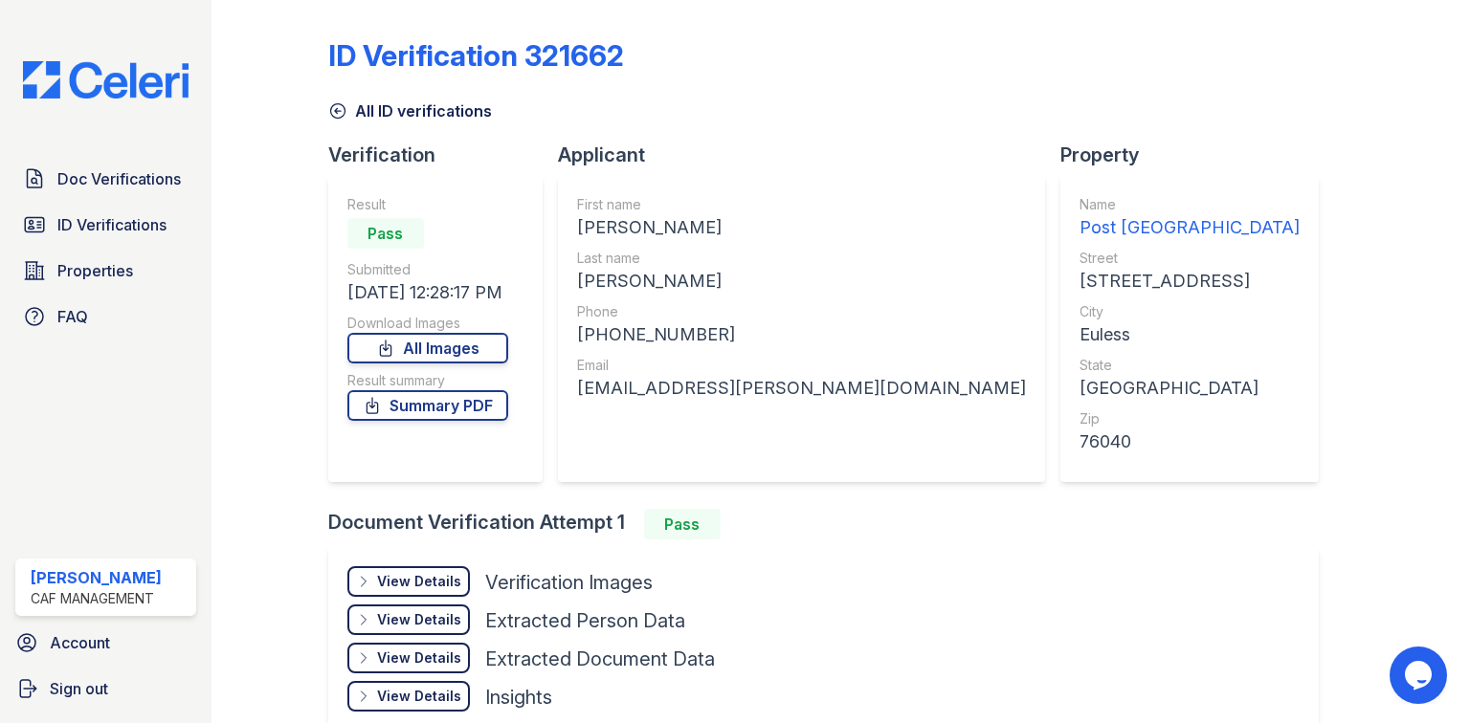
click at [423, 574] on div "View Details" at bounding box center [419, 581] width 84 height 19
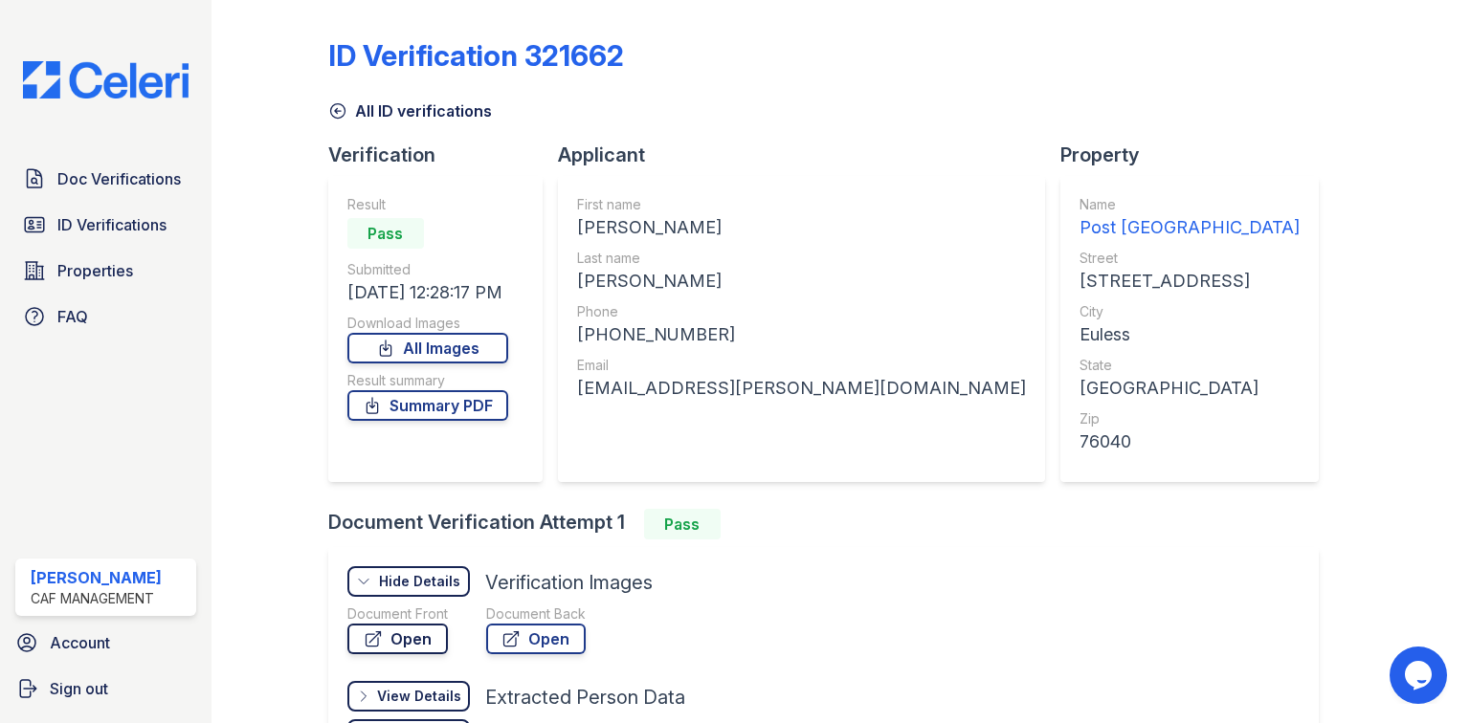
click at [402, 633] on link "Open" at bounding box center [397, 639] width 100 height 31
click at [106, 213] on span "ID Verifications" at bounding box center [111, 224] width 109 height 23
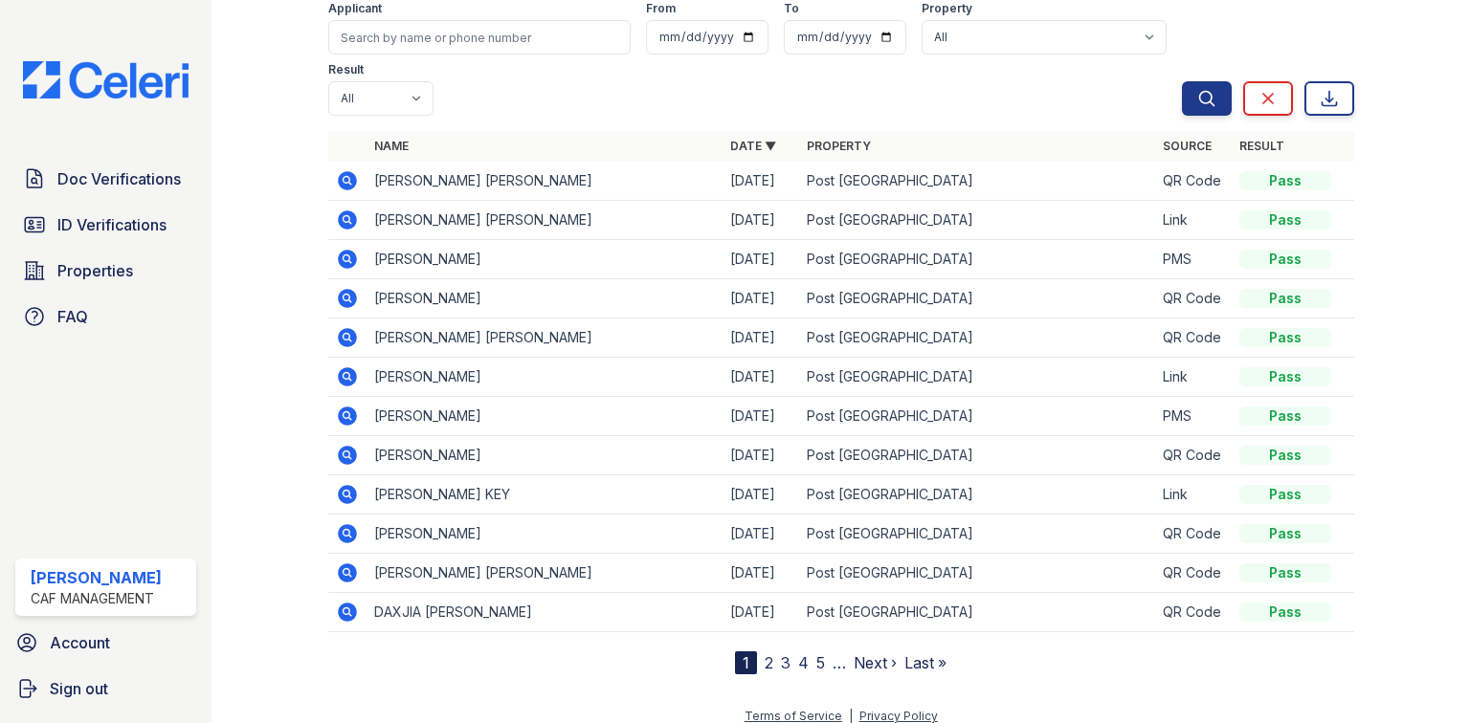
scroll to position [116, 0]
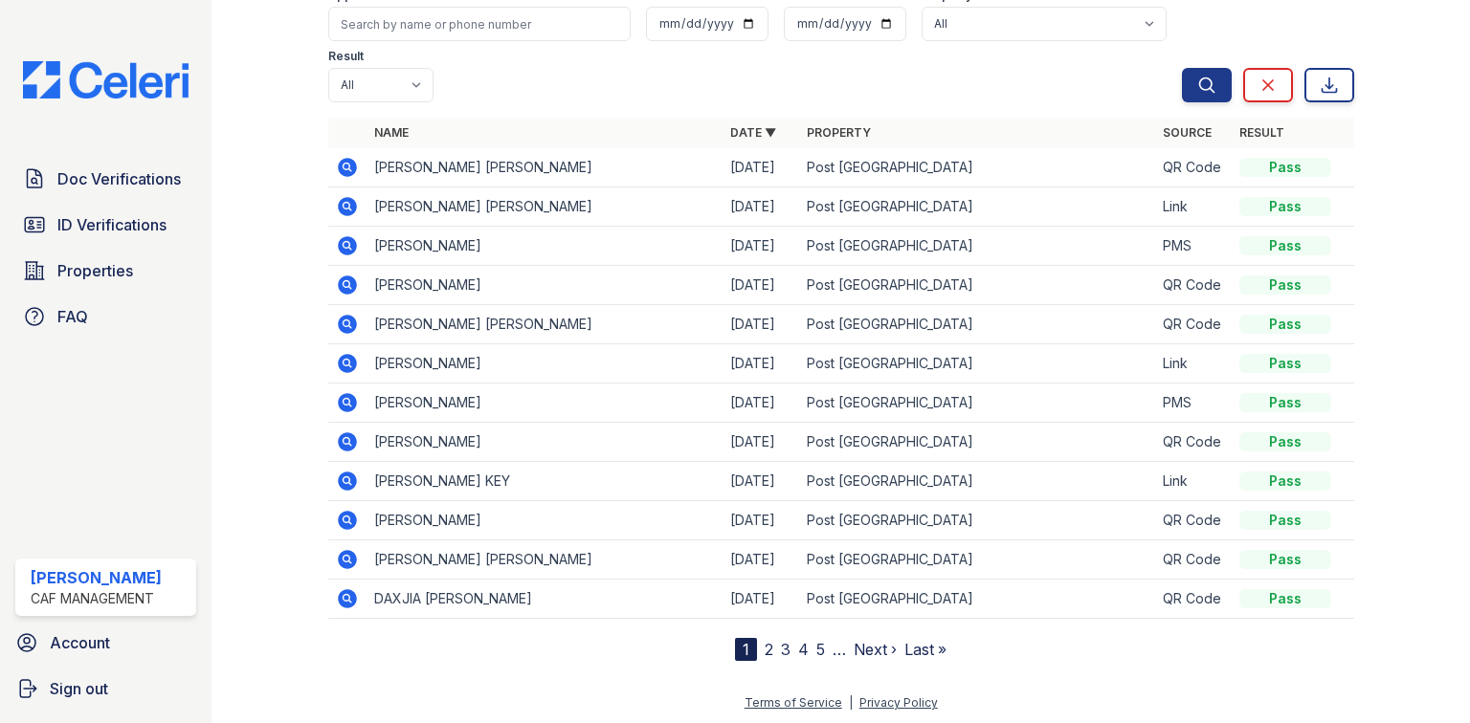
click at [766, 646] on link "2" at bounding box center [769, 649] width 9 height 19
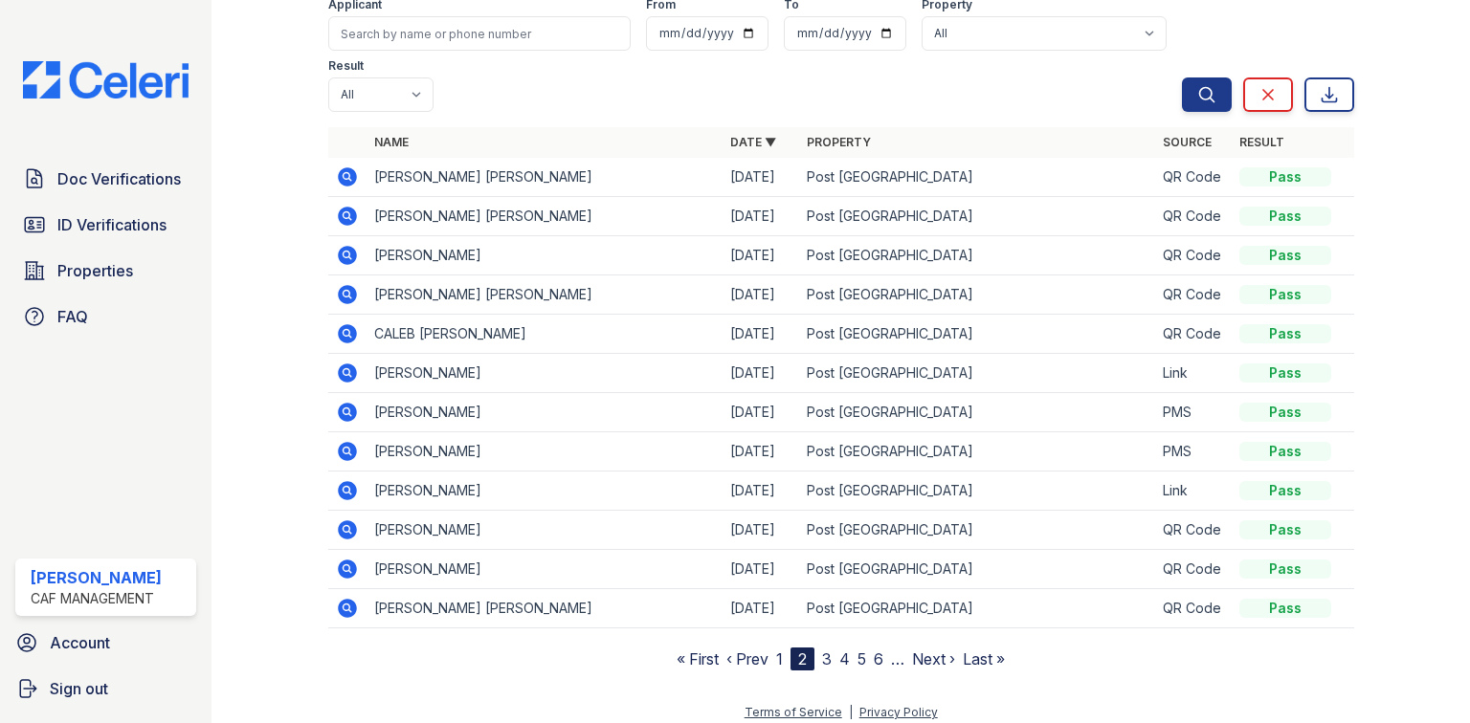
scroll to position [116, 0]
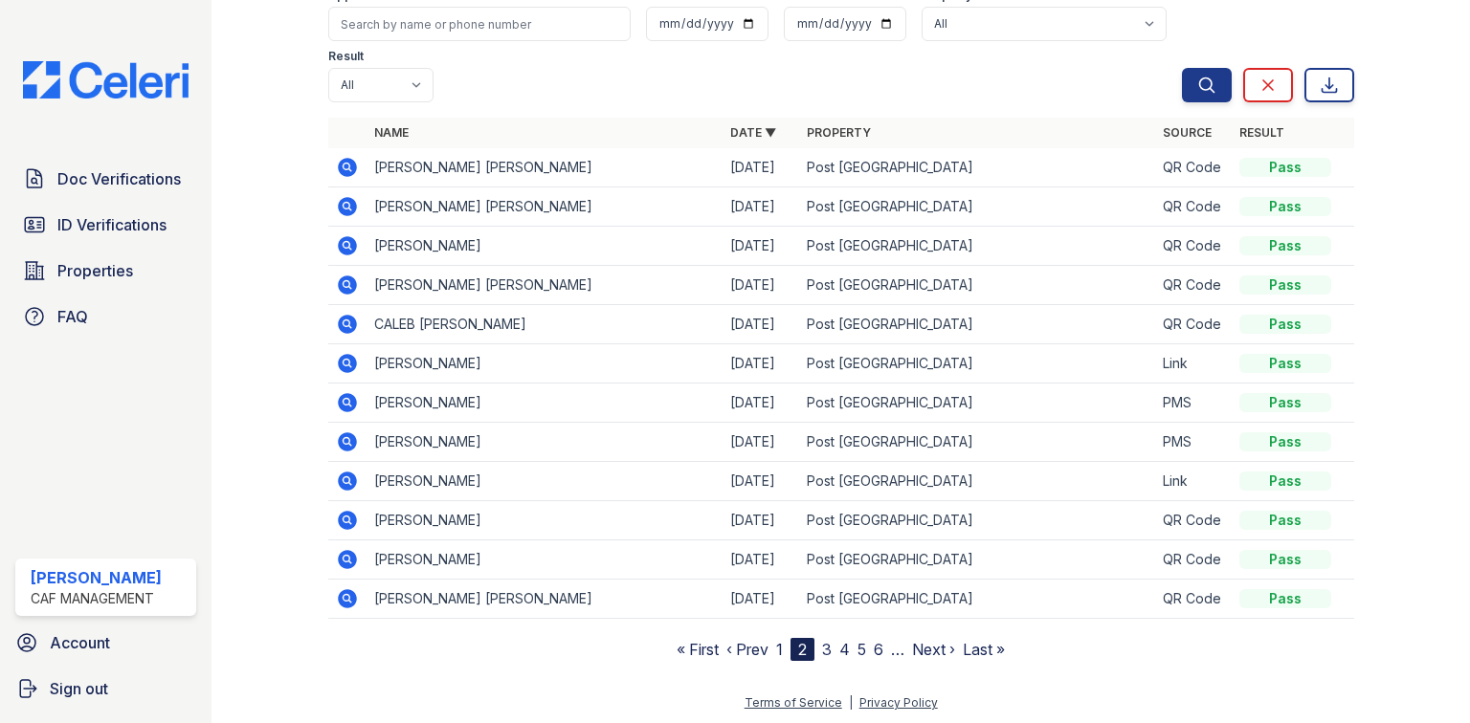
click at [347, 325] on icon at bounding box center [347, 324] width 19 height 19
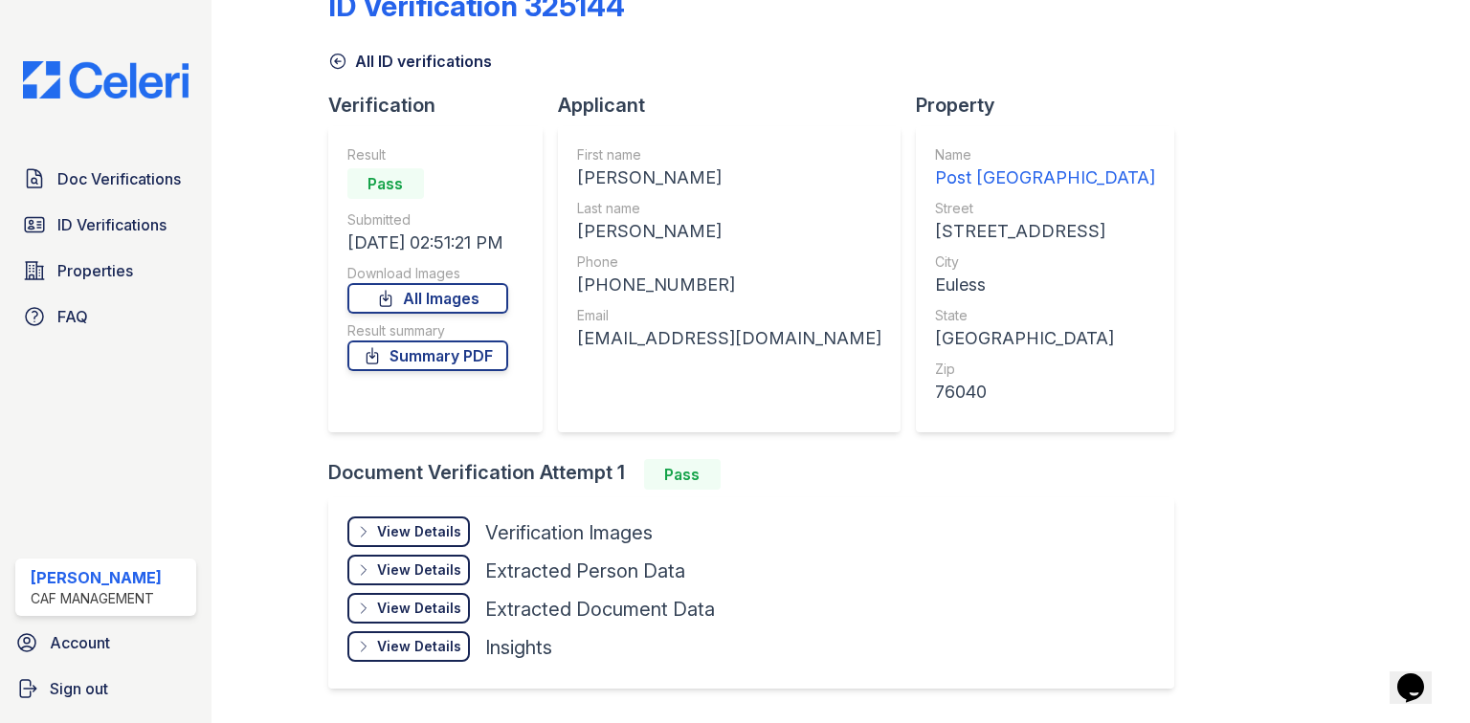
scroll to position [77, 0]
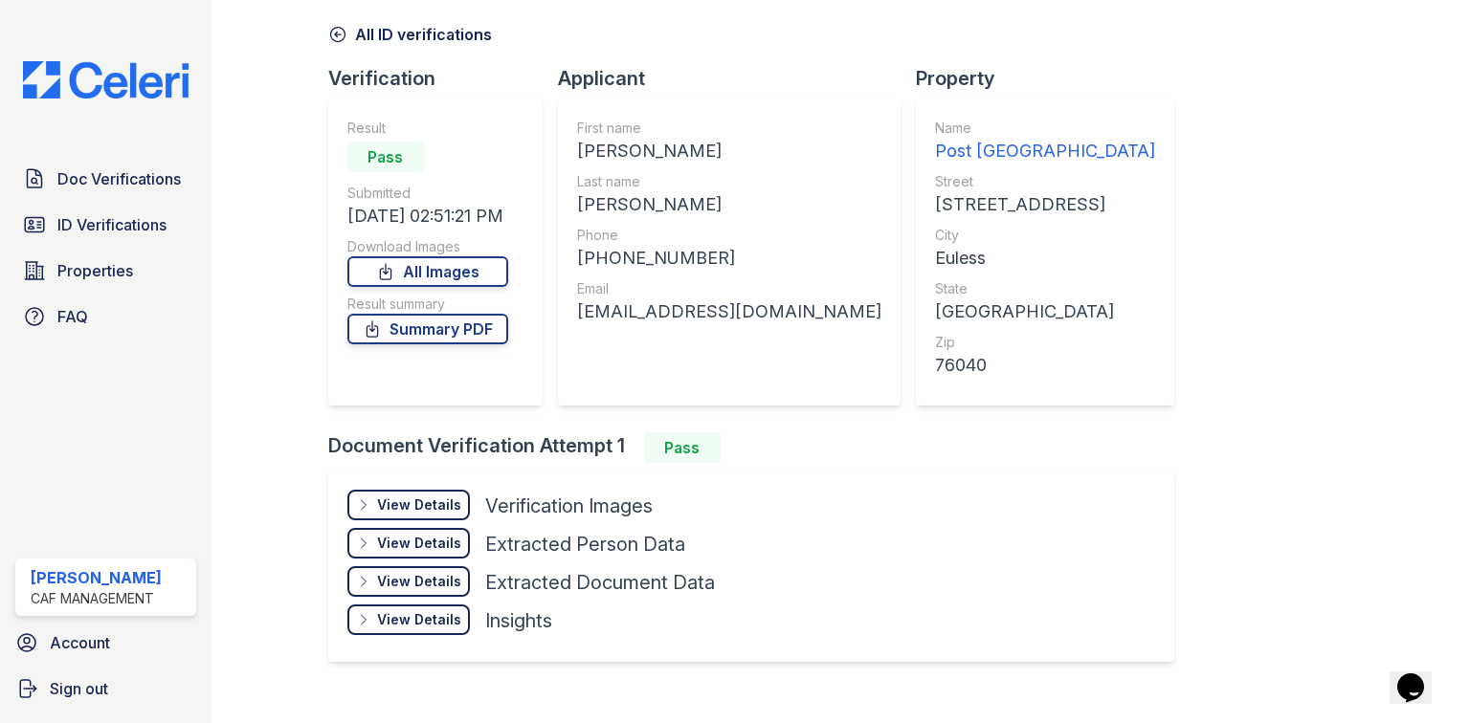
drag, startPoint x: 437, startPoint y: 510, endPoint x: 454, endPoint y: 498, distance: 20.5
click at [439, 510] on div "View Details" at bounding box center [419, 505] width 84 height 19
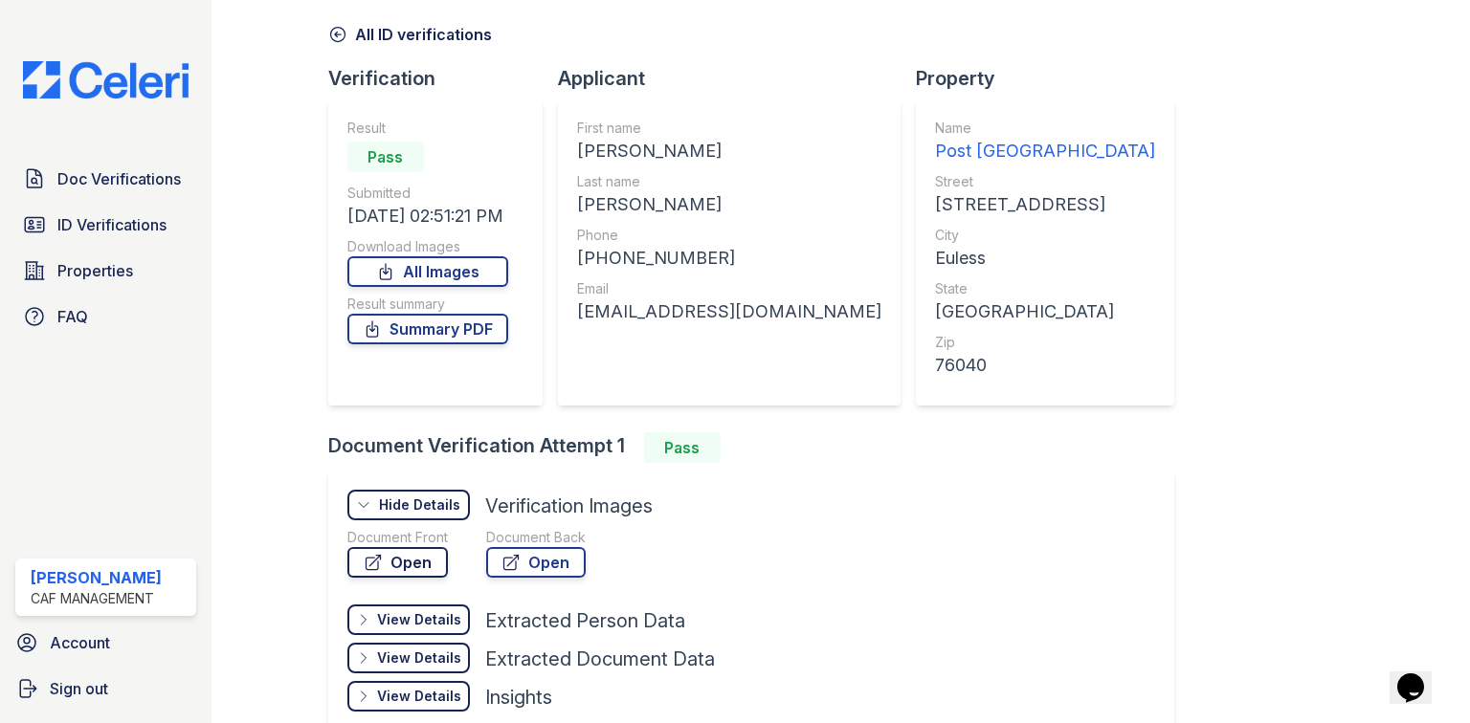
click at [405, 551] on link "Open" at bounding box center [397, 562] width 100 height 31
click at [641, 144] on div "CALEB PHILLIP" at bounding box center [729, 151] width 304 height 27
copy div "CALEB PHILLIP"
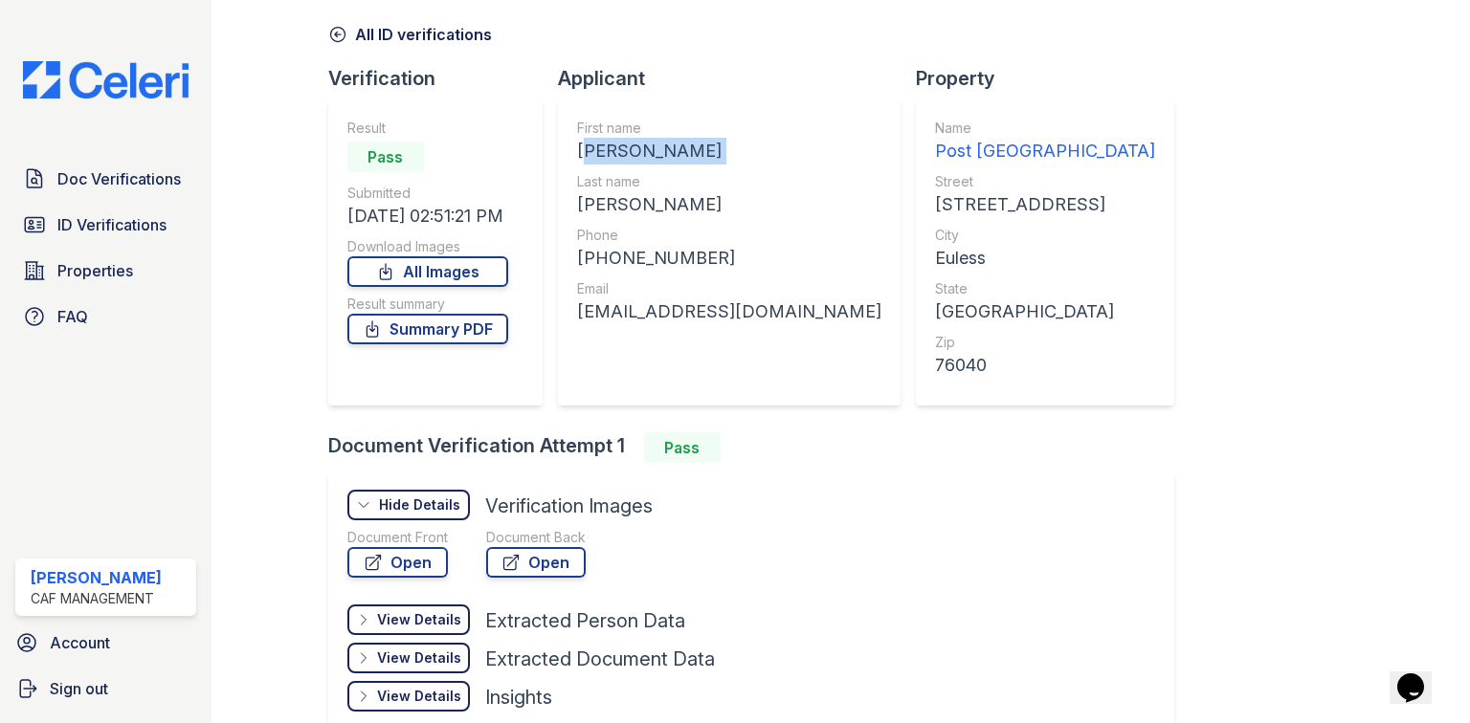
click at [397, 30] on link "All ID verifications" at bounding box center [410, 34] width 164 height 23
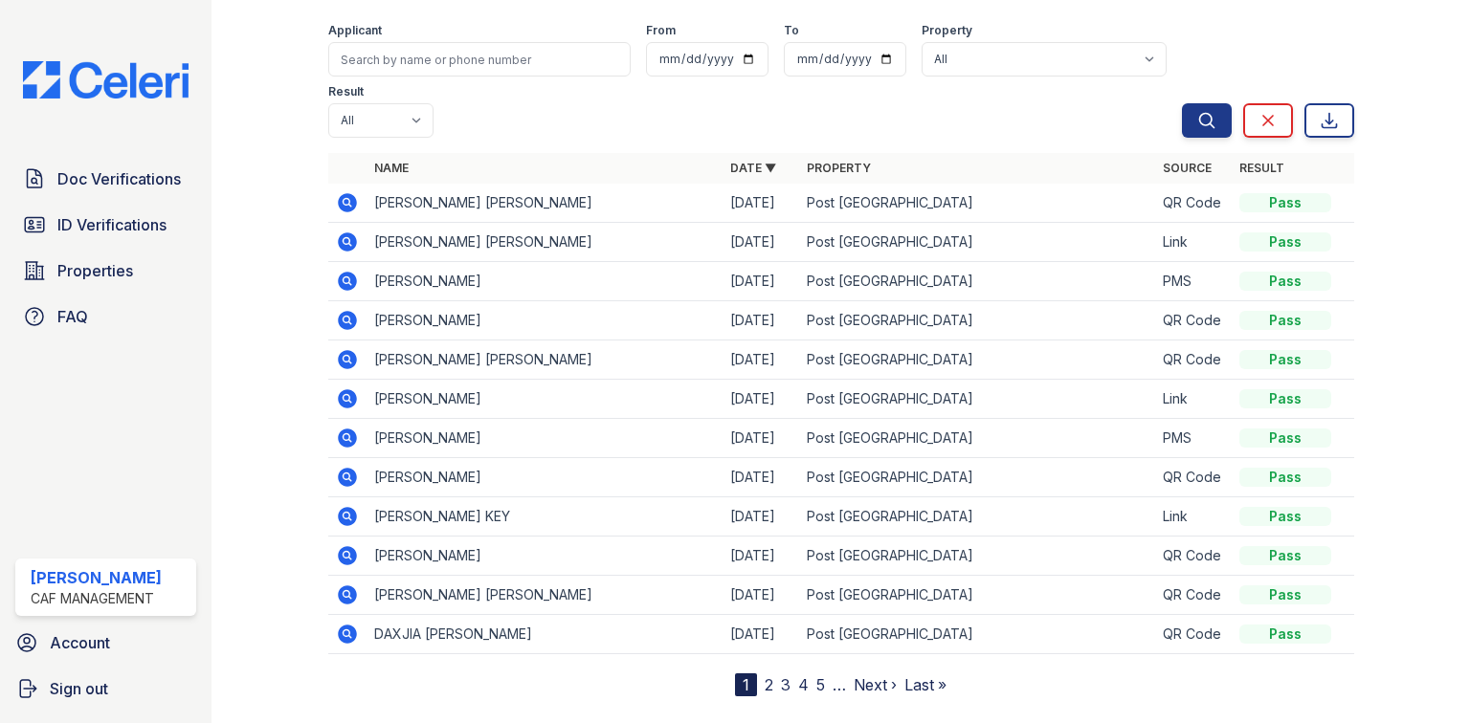
scroll to position [116, 0]
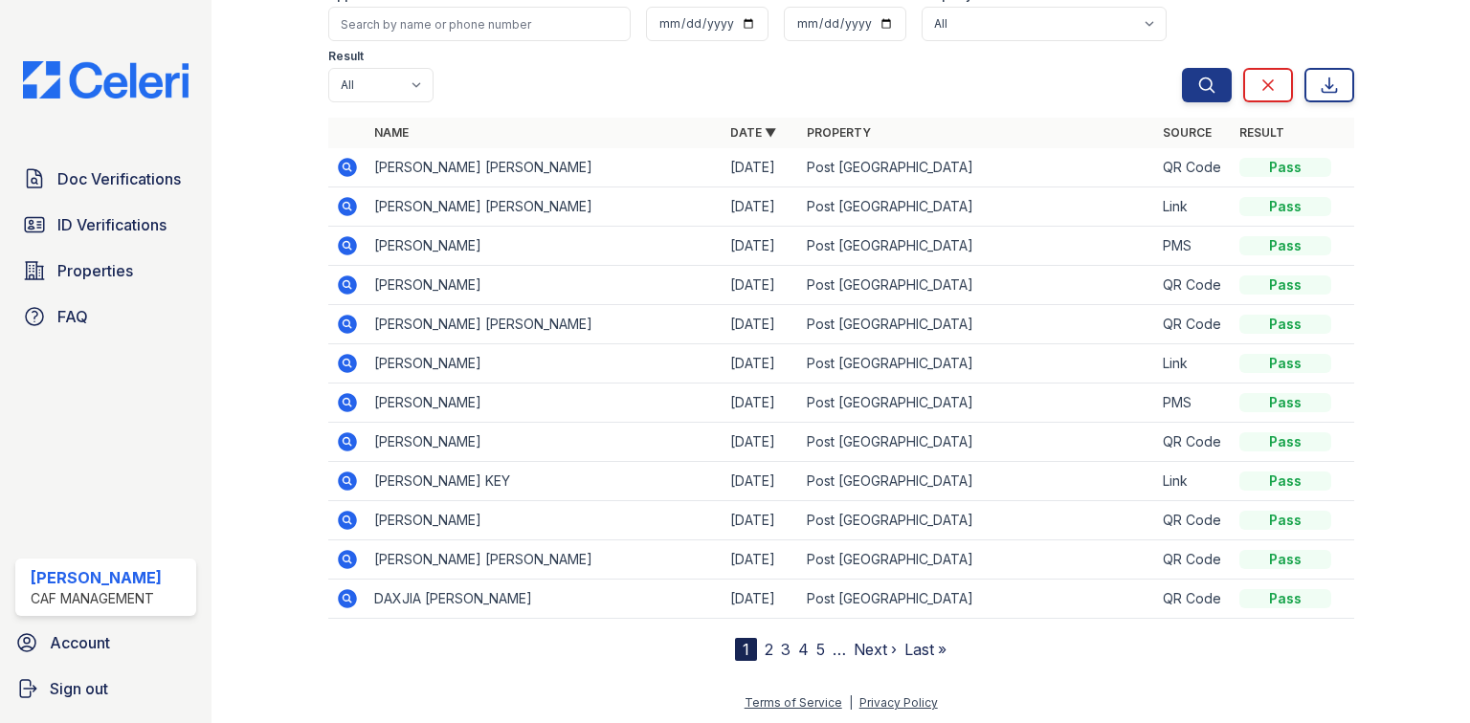
click at [765, 641] on link "2" at bounding box center [769, 649] width 9 height 19
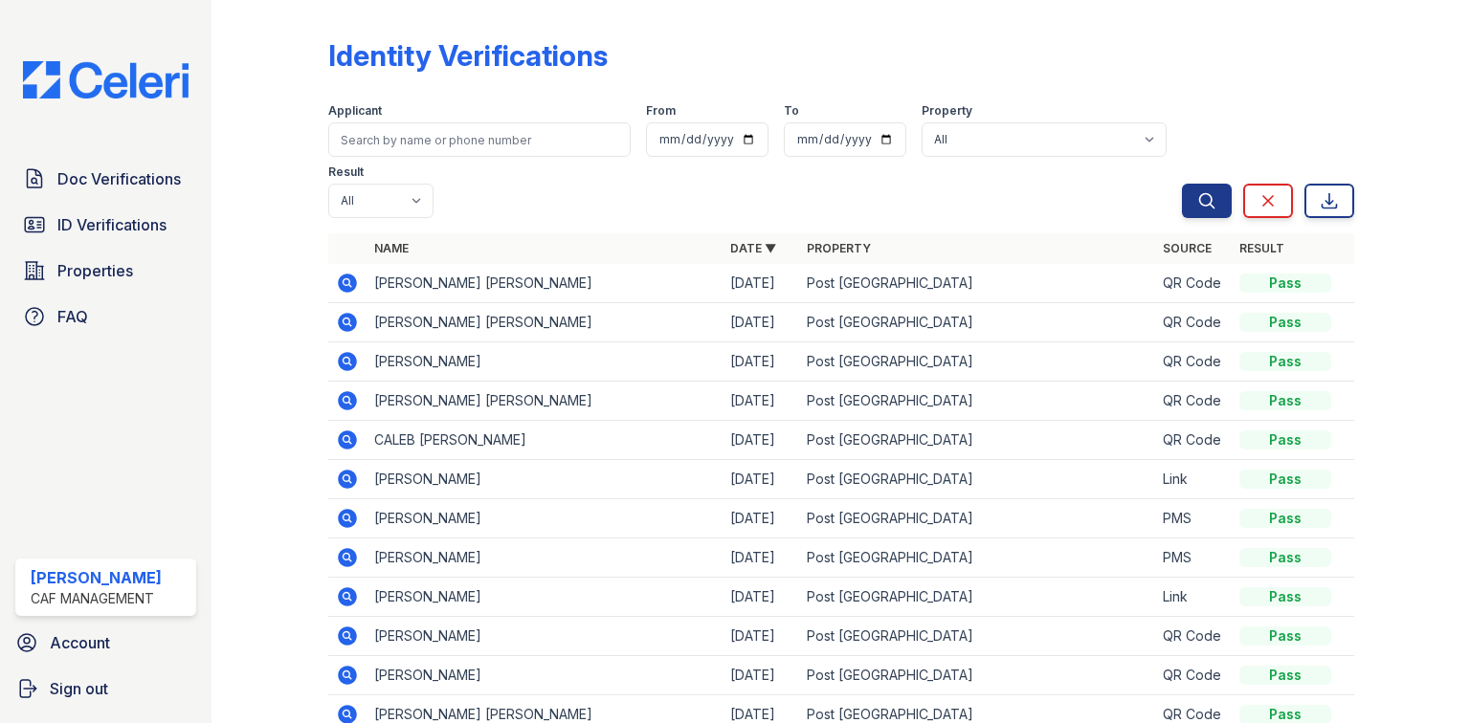
scroll to position [77, 0]
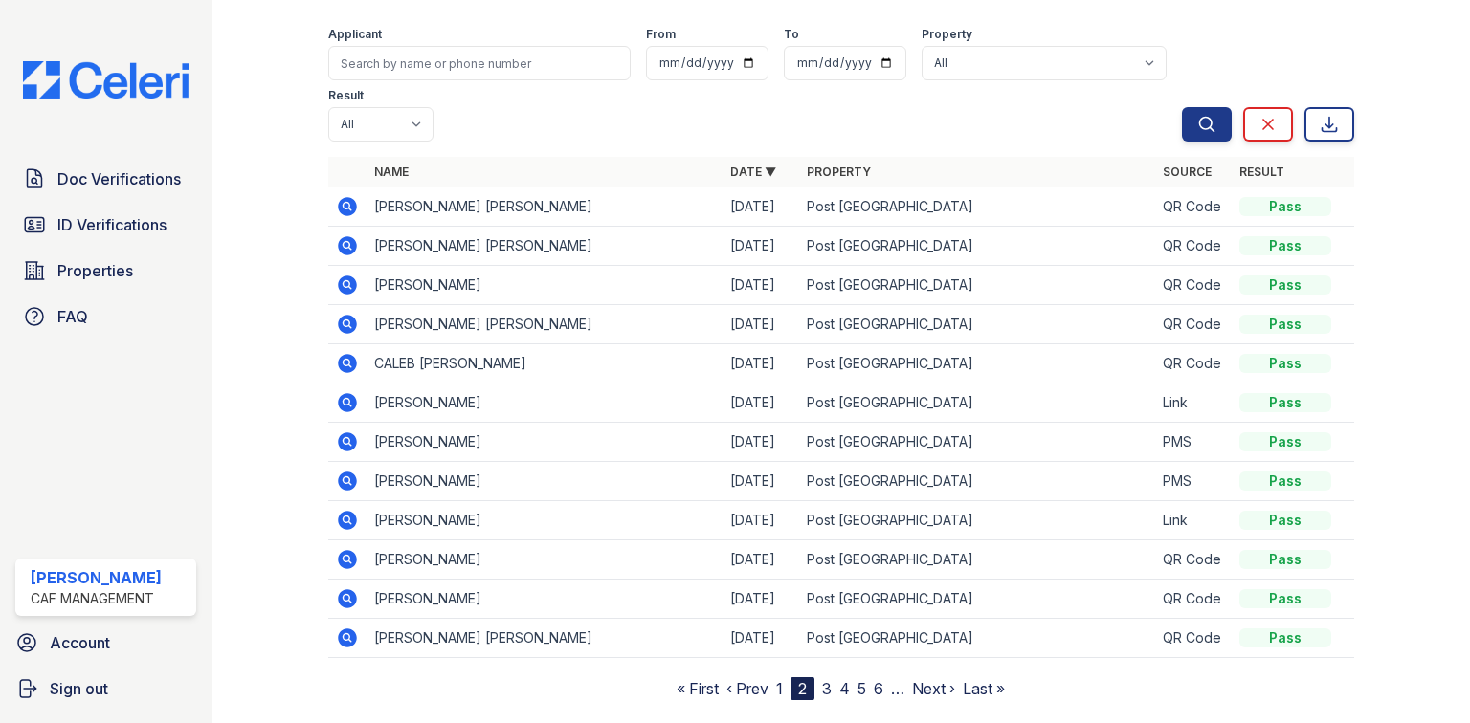
click at [348, 284] on icon at bounding box center [347, 285] width 23 height 23
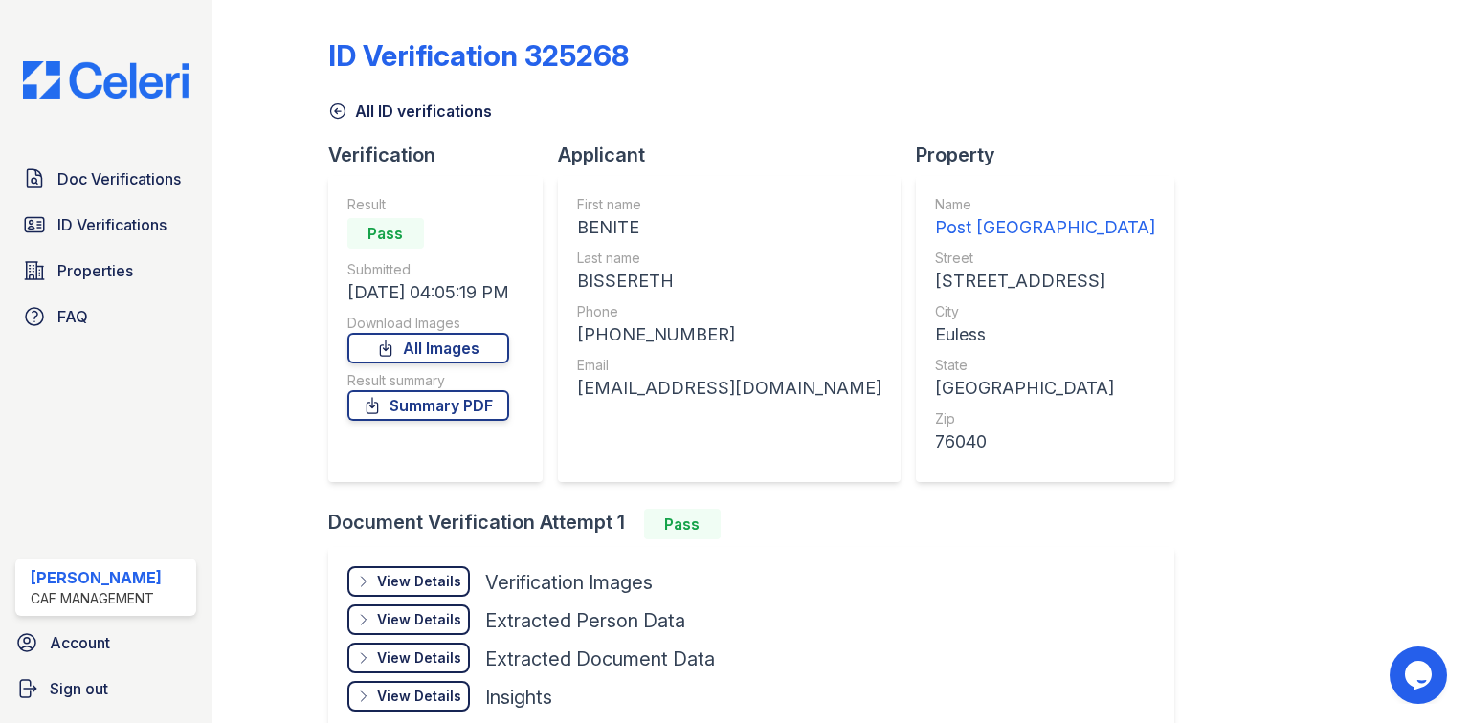
click at [437, 577] on div "View Details" at bounding box center [419, 581] width 84 height 19
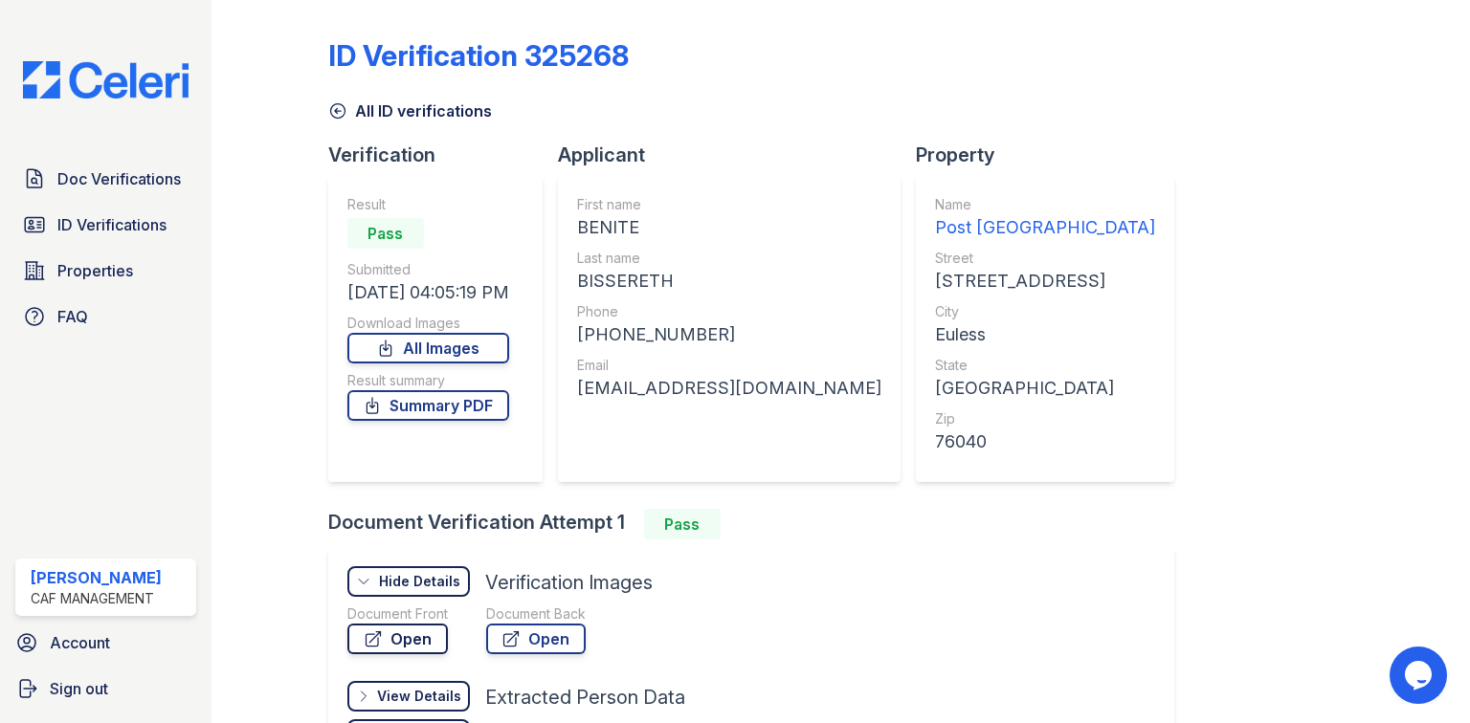
click at [415, 633] on link "Open" at bounding box center [397, 639] width 100 height 31
click at [414, 105] on link "All ID verifications" at bounding box center [410, 111] width 164 height 23
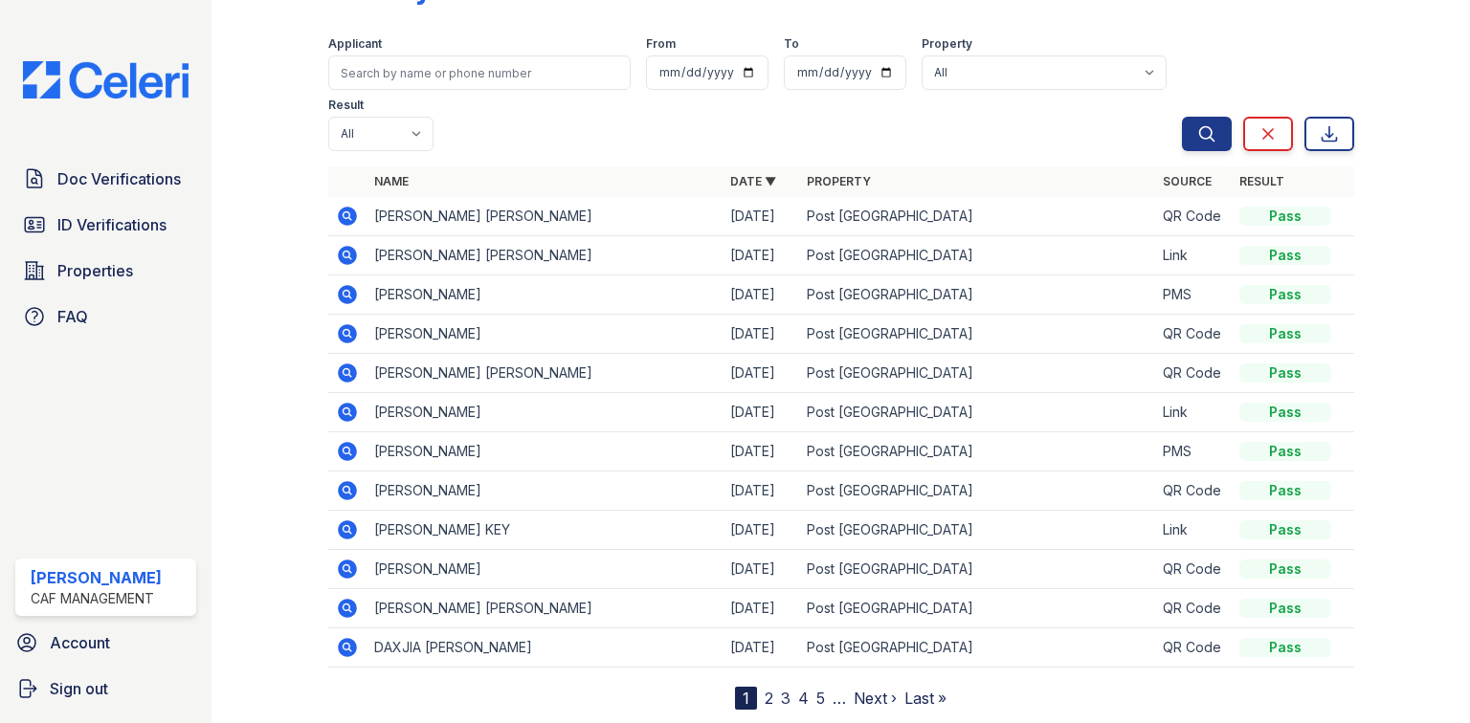
scroll to position [116, 0]
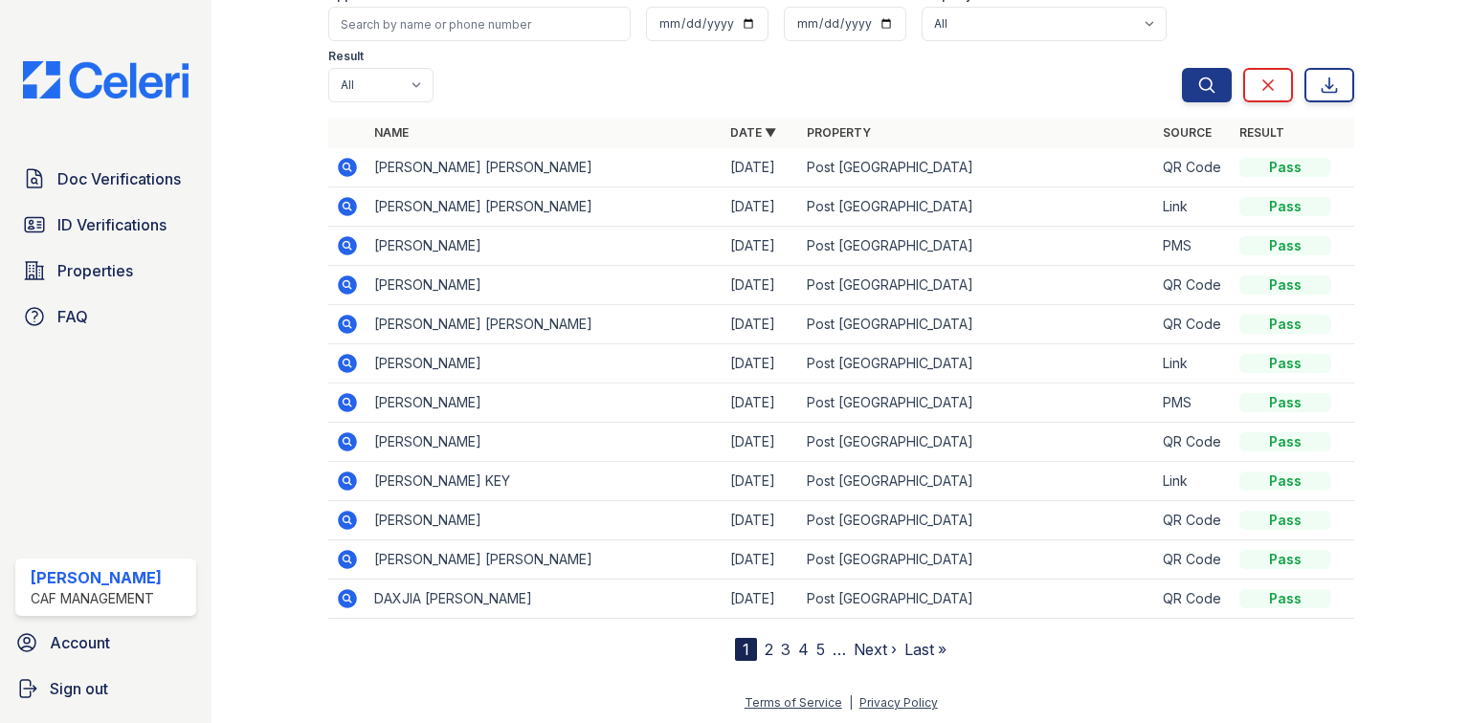
click at [765, 645] on link "2" at bounding box center [769, 649] width 9 height 19
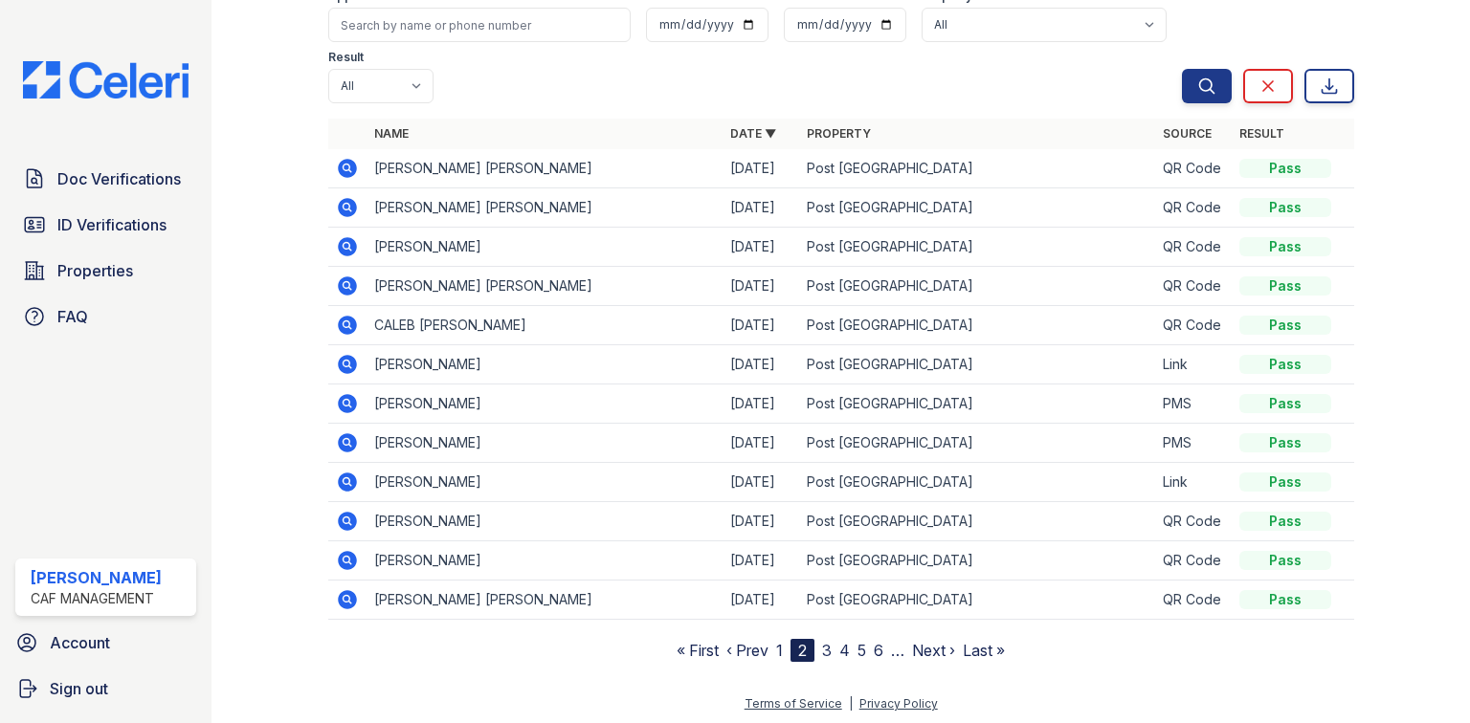
scroll to position [116, 0]
click at [340, 364] on icon at bounding box center [347, 363] width 19 height 19
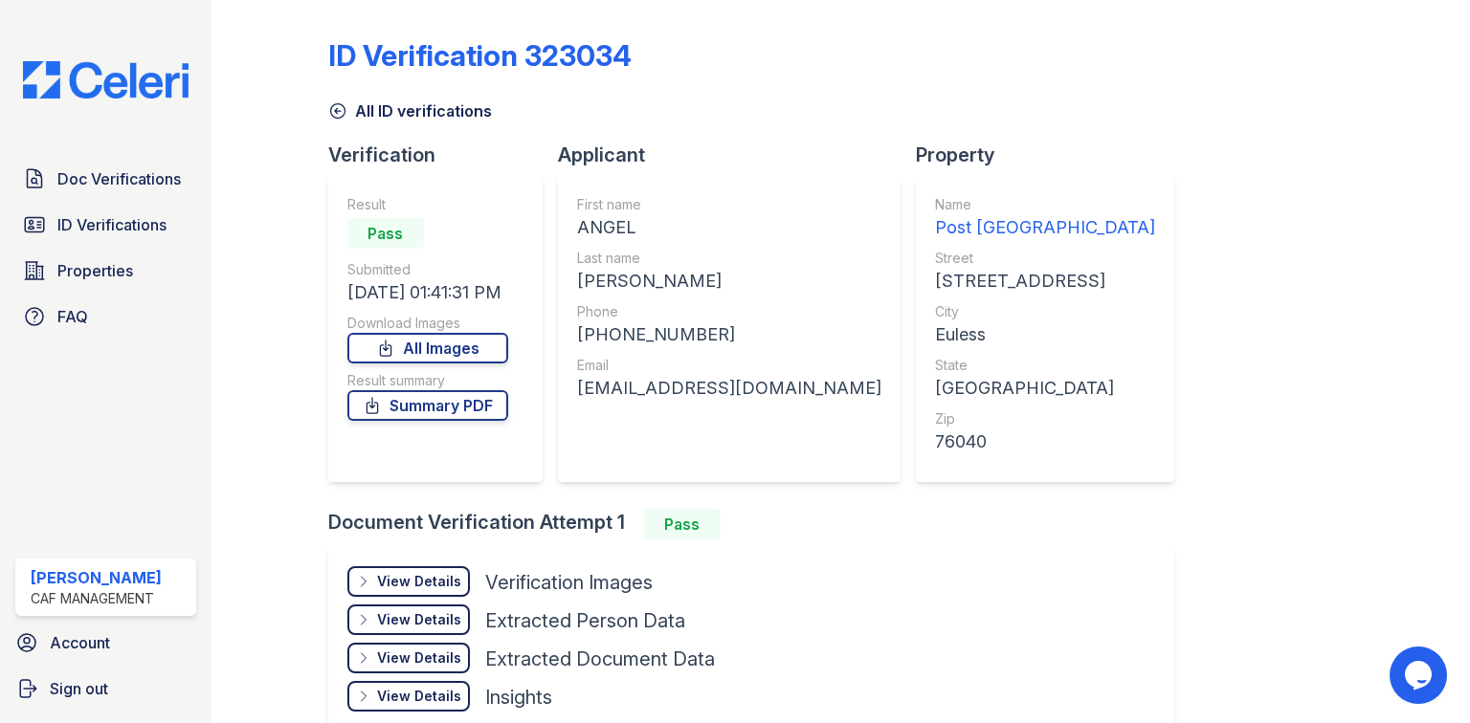
click at [453, 574] on div "View Details" at bounding box center [419, 581] width 84 height 19
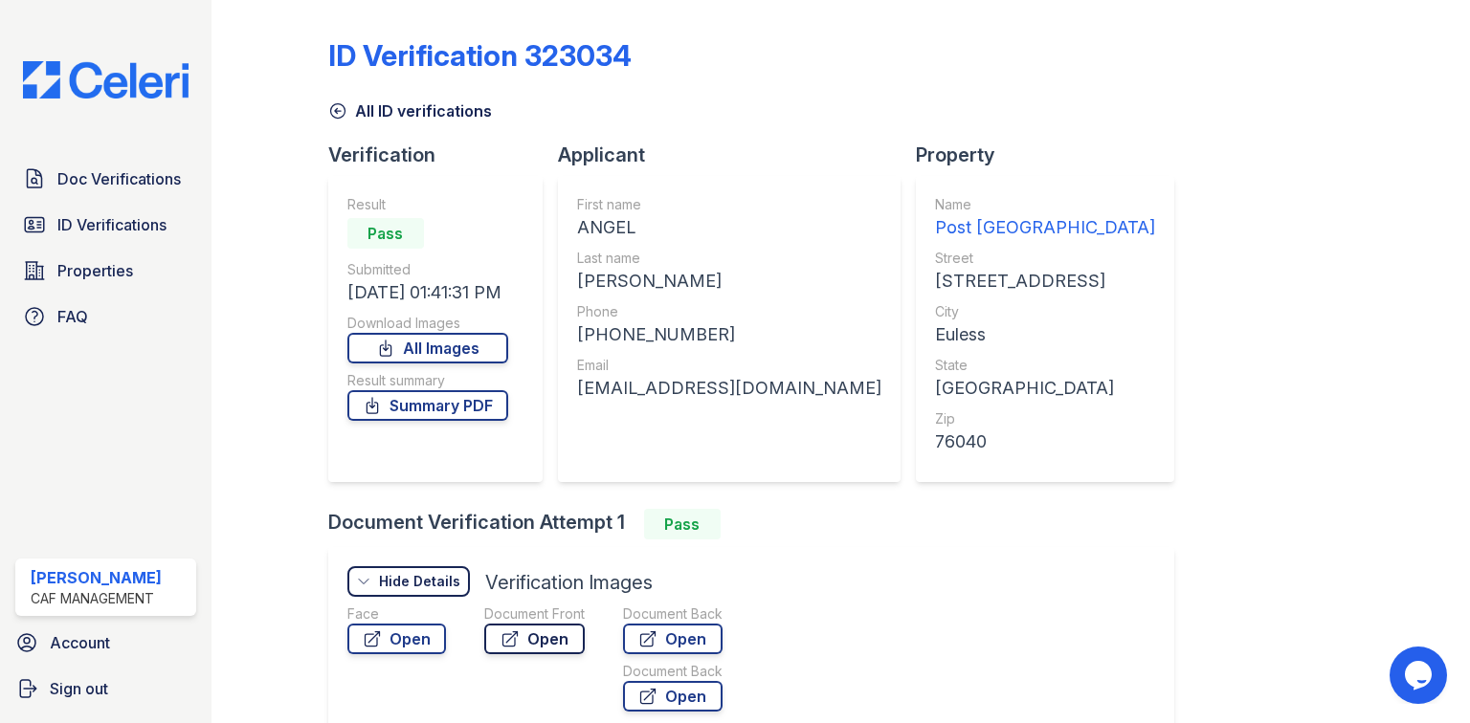
click at [516, 636] on icon at bounding box center [509, 639] width 19 height 19
click at [410, 99] on div "All ID verifications" at bounding box center [841, 105] width 1026 height 34
click at [404, 113] on link "All ID verifications" at bounding box center [410, 111] width 164 height 23
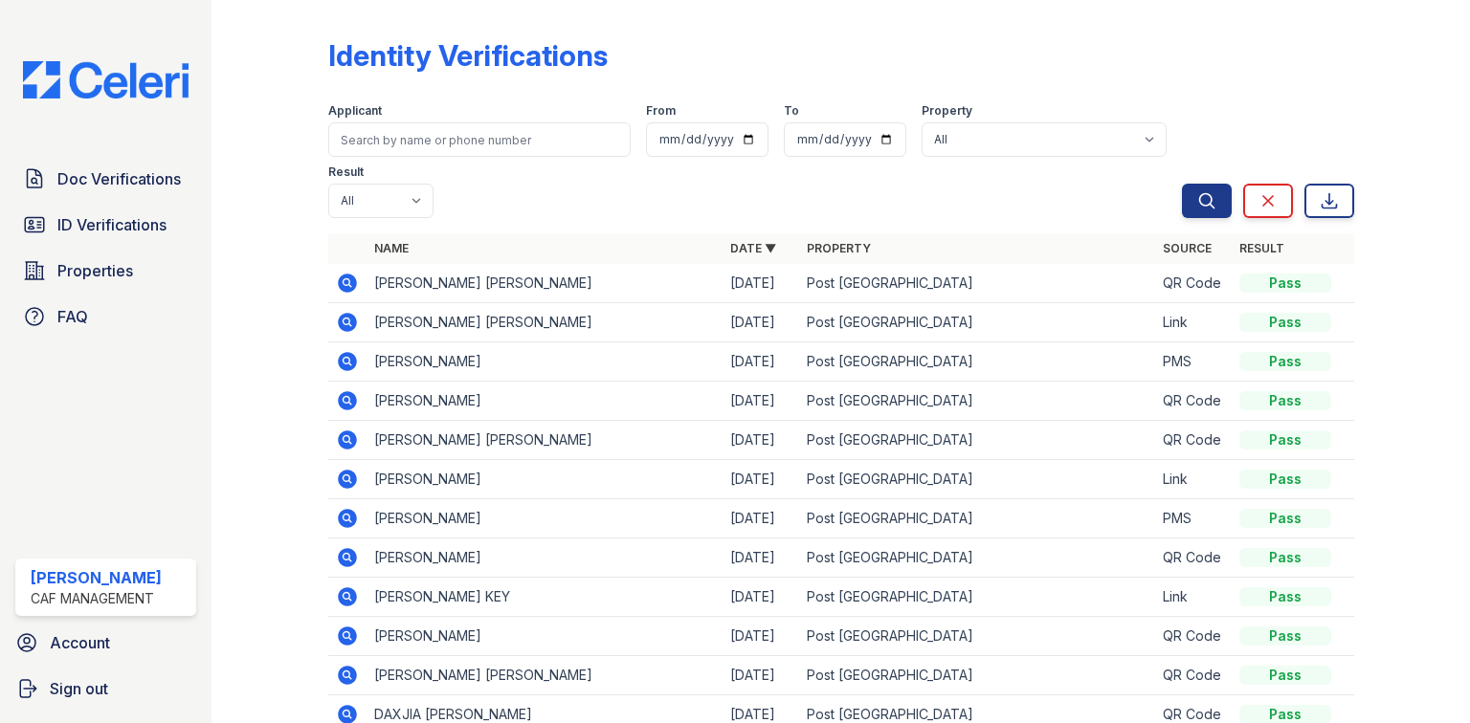
click at [349, 361] on icon at bounding box center [347, 361] width 19 height 19
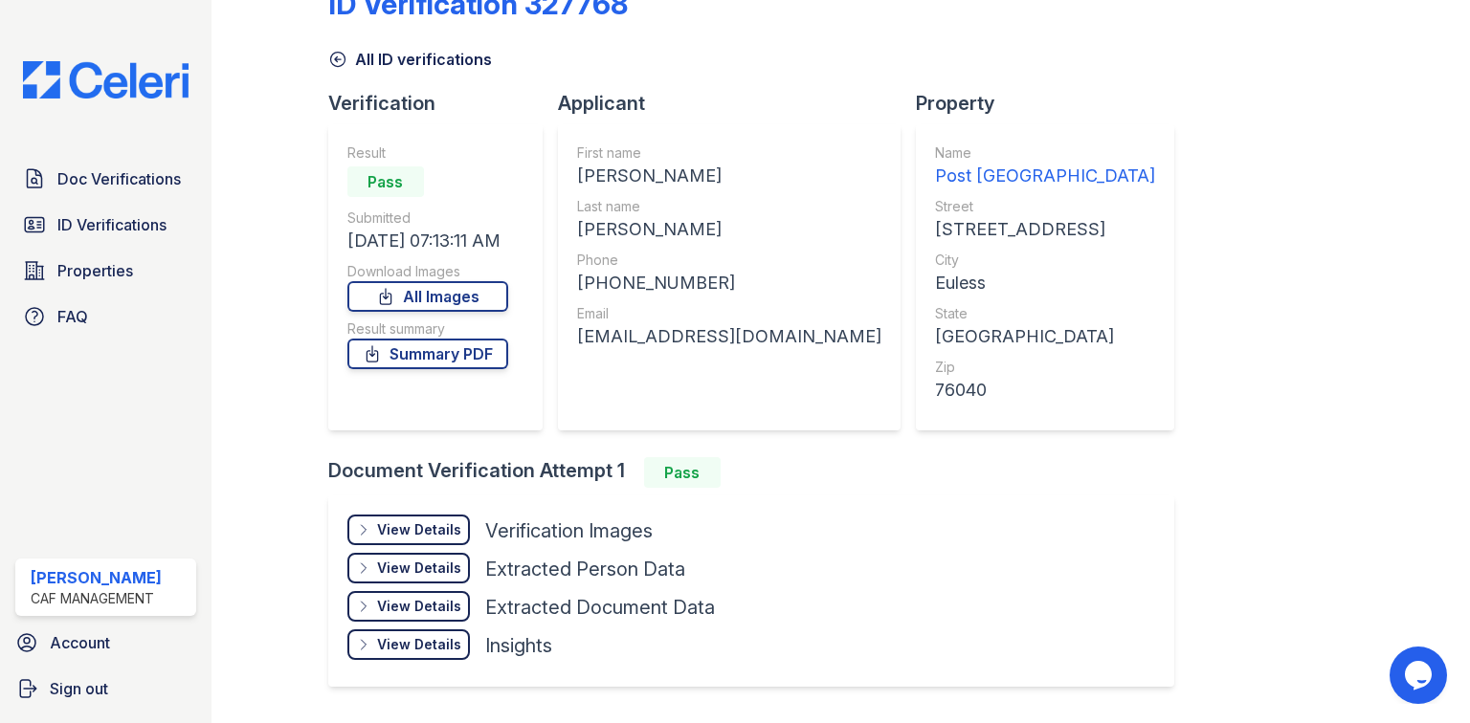
scroll to position [103, 0]
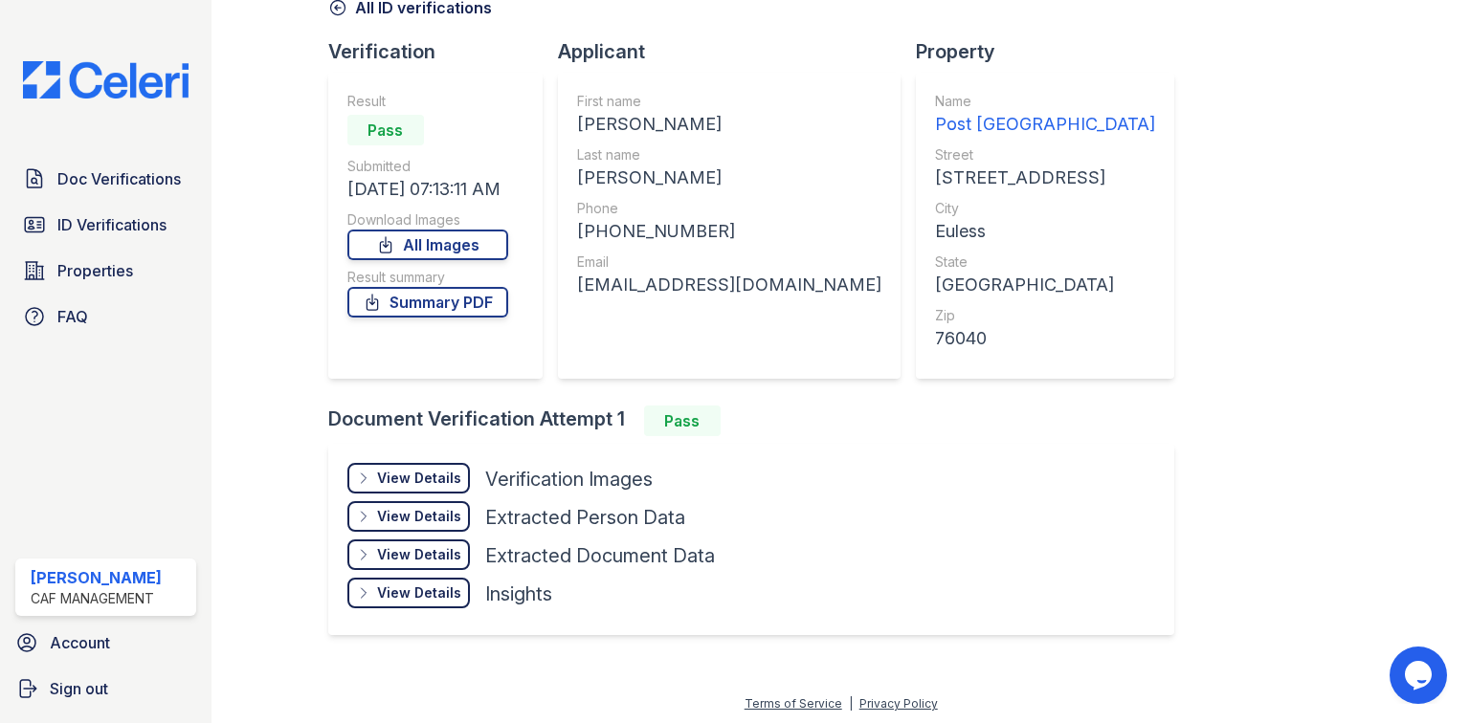
click at [436, 466] on div "View Details Details" at bounding box center [408, 478] width 122 height 31
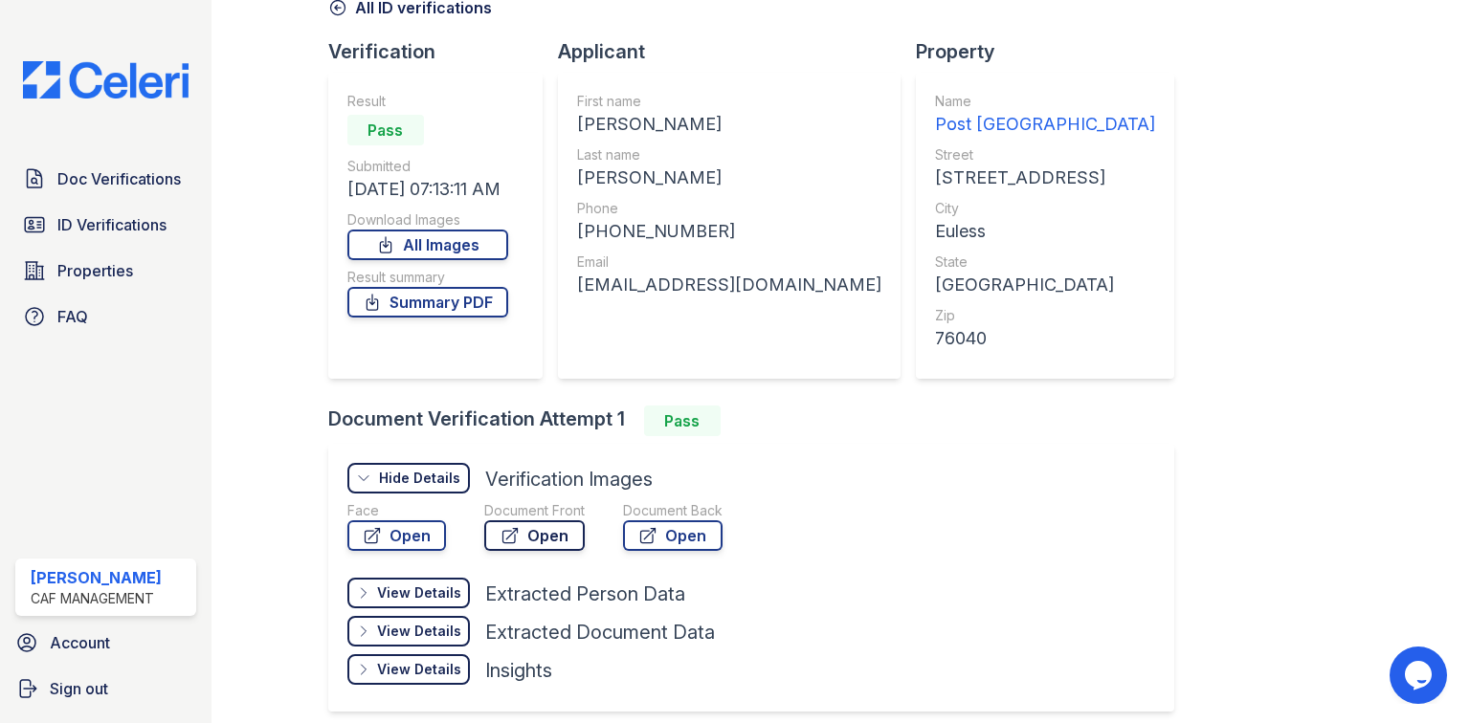
click at [526, 539] on link "Open" at bounding box center [534, 536] width 100 height 31
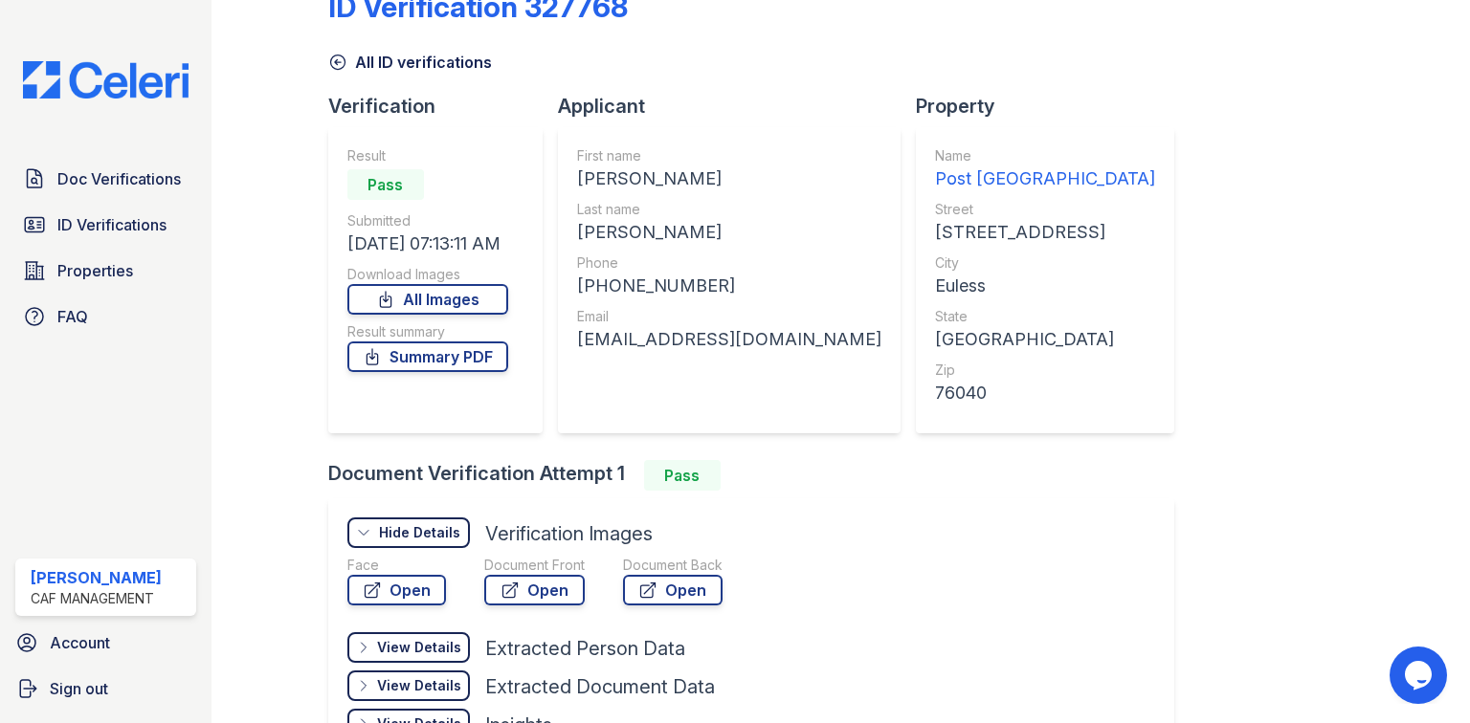
scroll to position [0, 0]
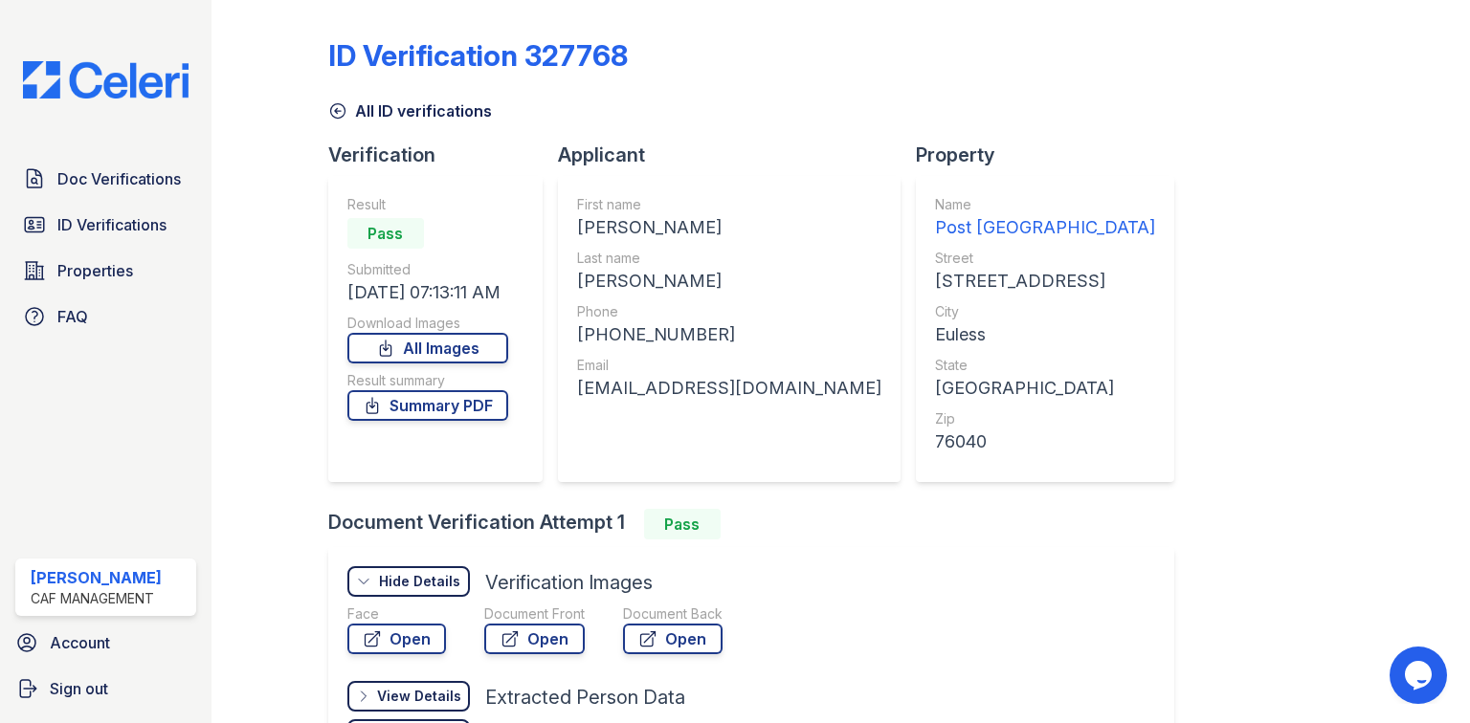
click at [367, 122] on link "All ID verifications" at bounding box center [410, 111] width 164 height 23
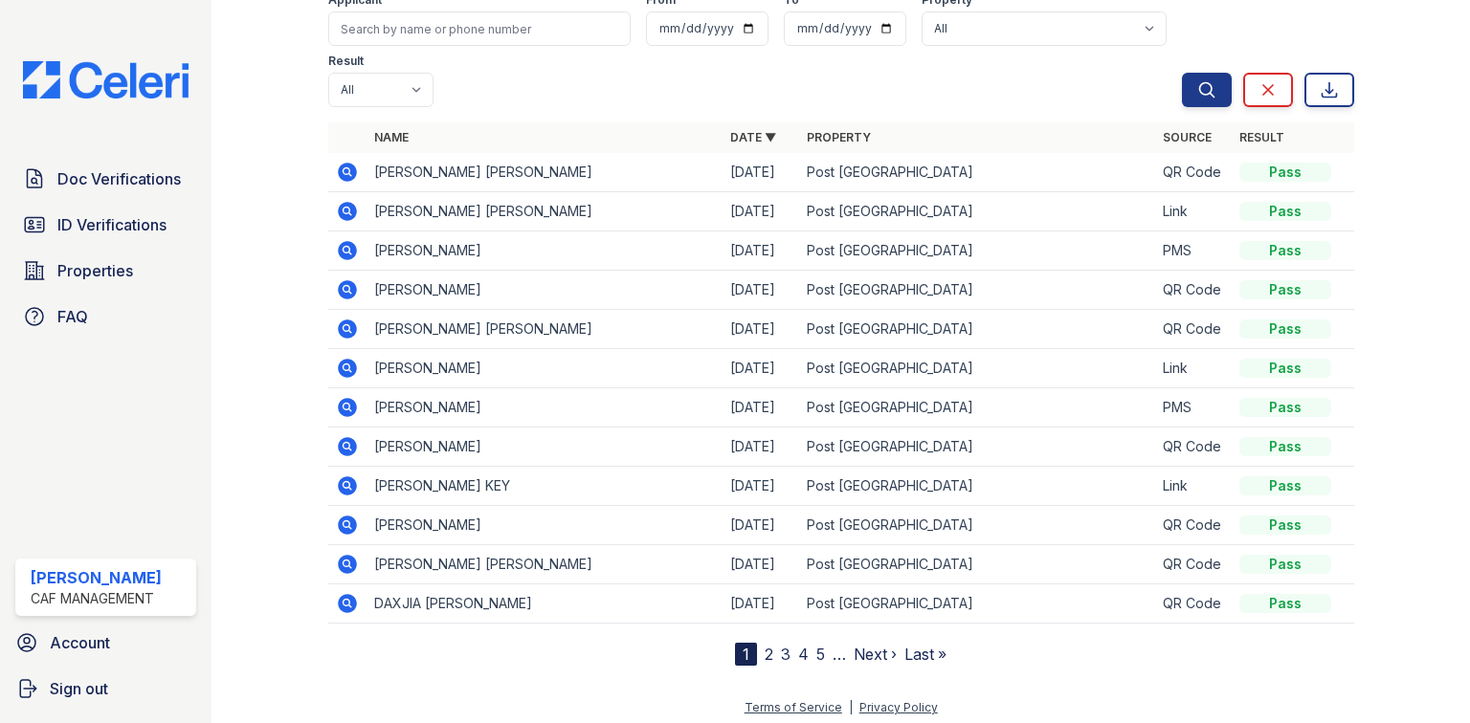
scroll to position [116, 0]
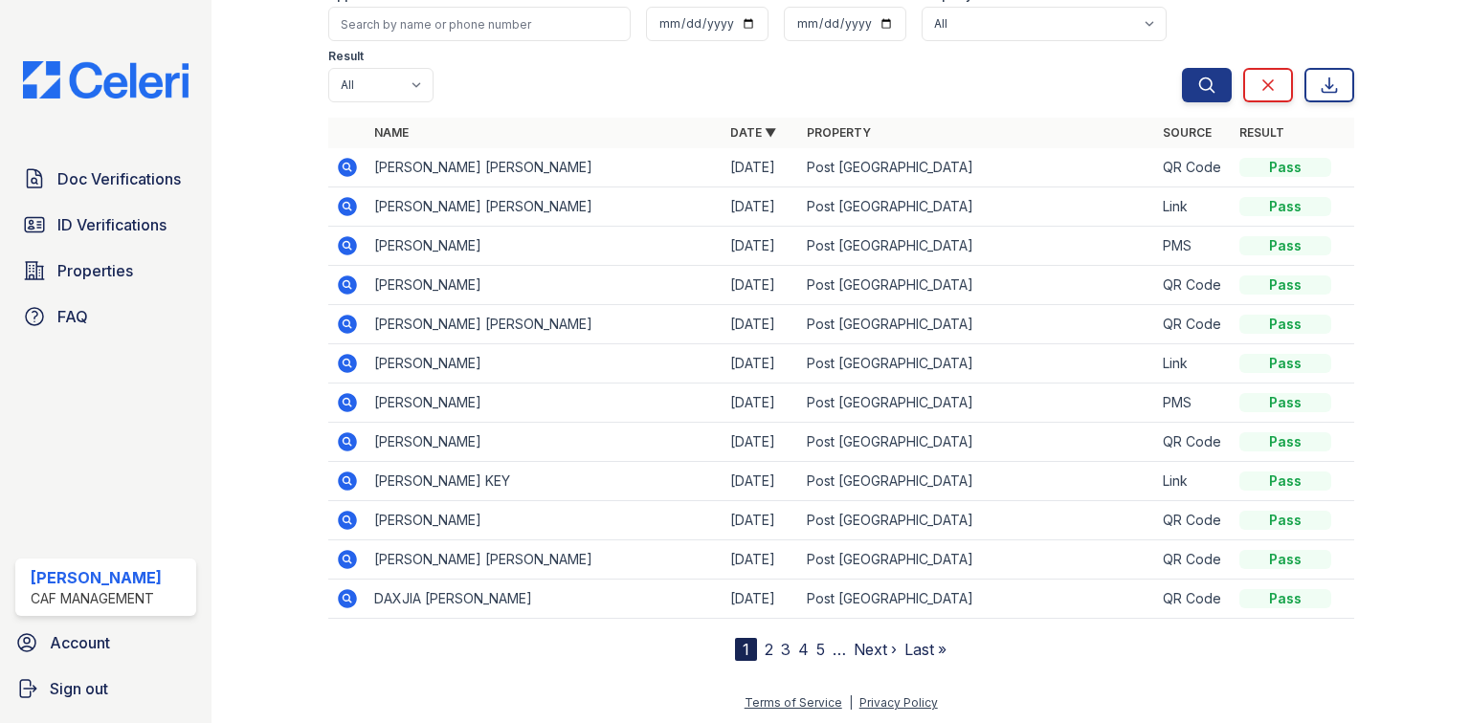
click at [765, 649] on link "2" at bounding box center [769, 649] width 9 height 19
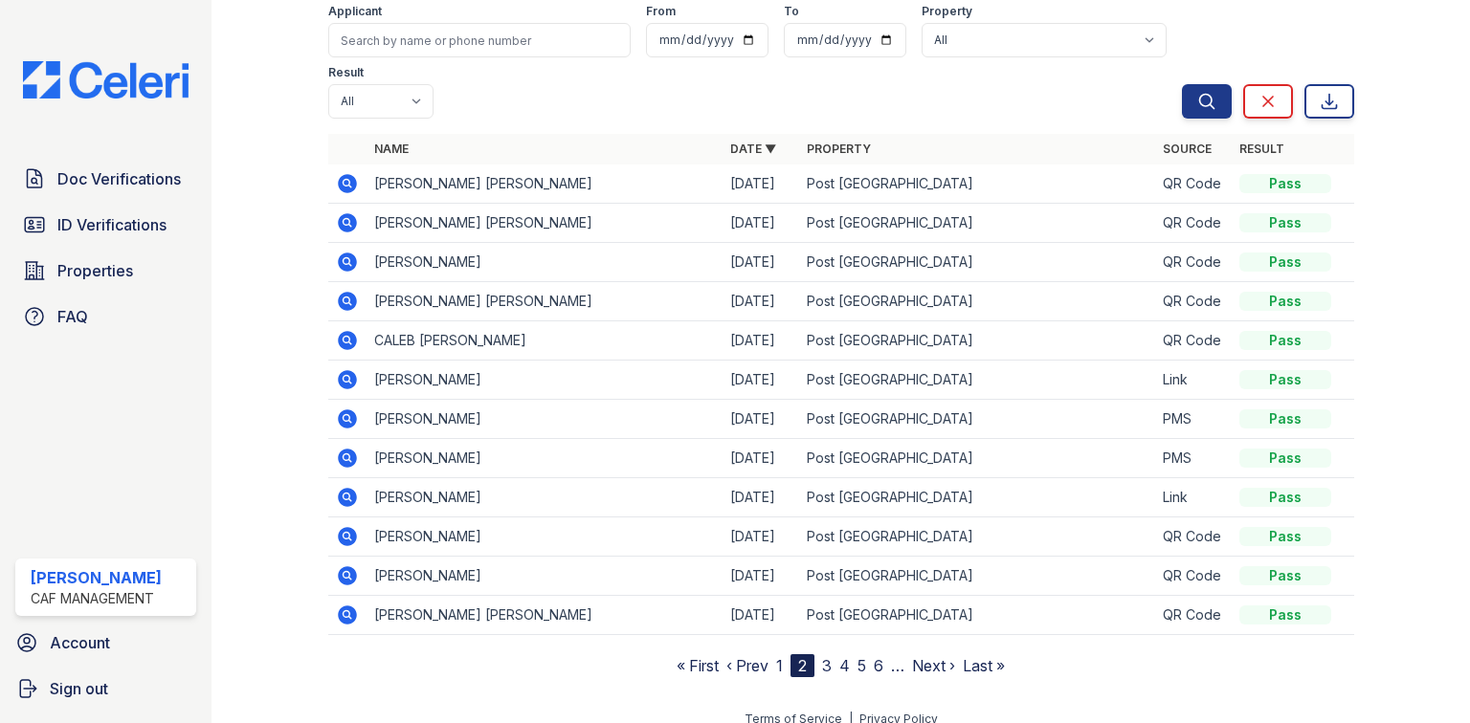
scroll to position [116, 0]
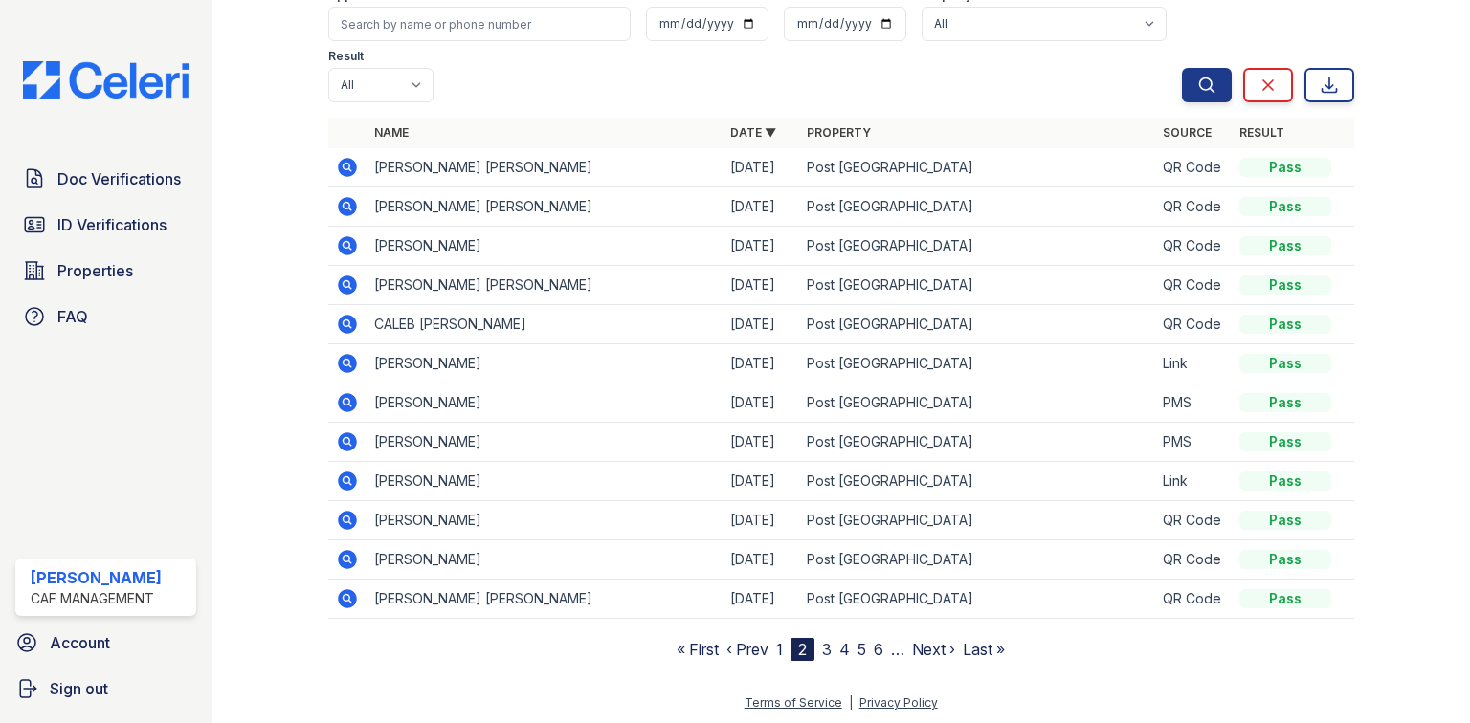
click at [352, 597] on icon at bounding box center [347, 598] width 19 height 19
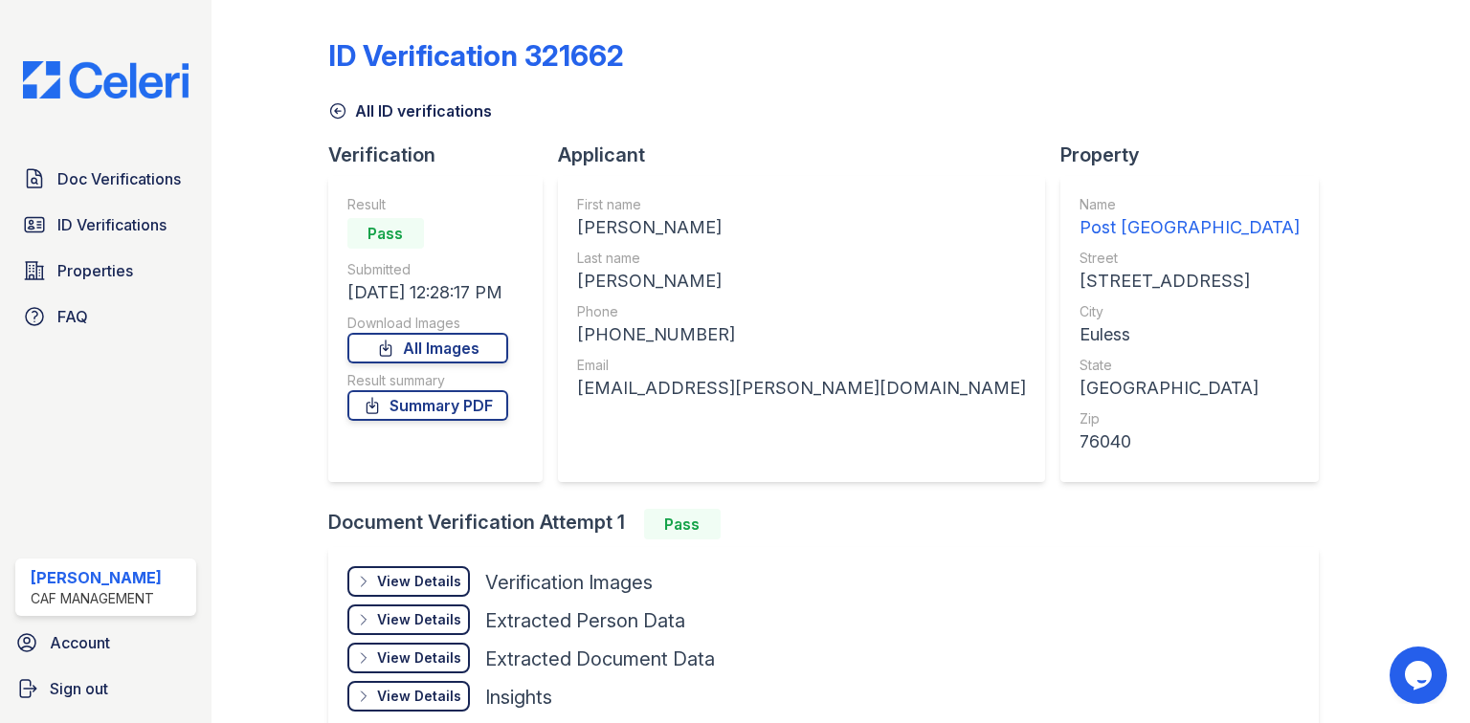
click at [411, 575] on div "View Details" at bounding box center [419, 581] width 84 height 19
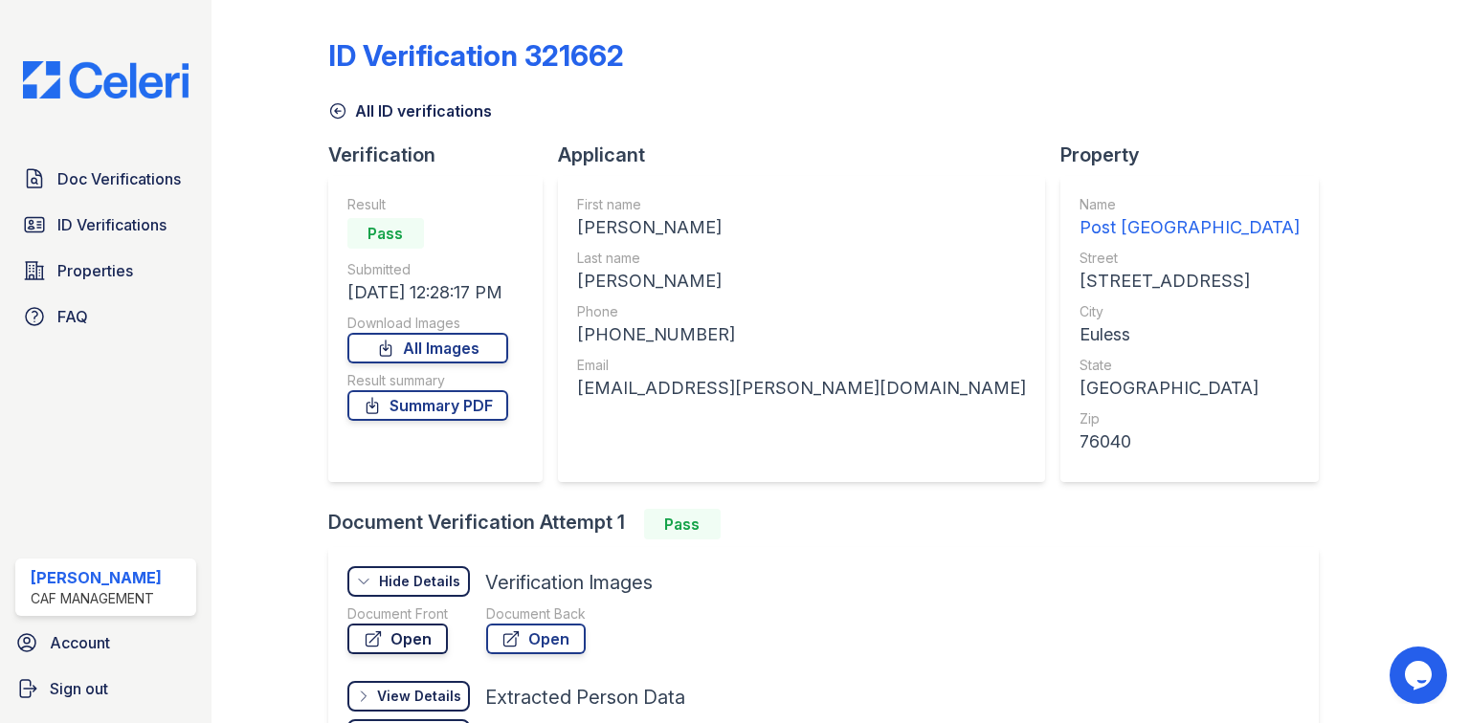
click at [425, 639] on link "Open" at bounding box center [397, 639] width 100 height 31
click at [439, 115] on link "All ID verifications" at bounding box center [410, 111] width 164 height 23
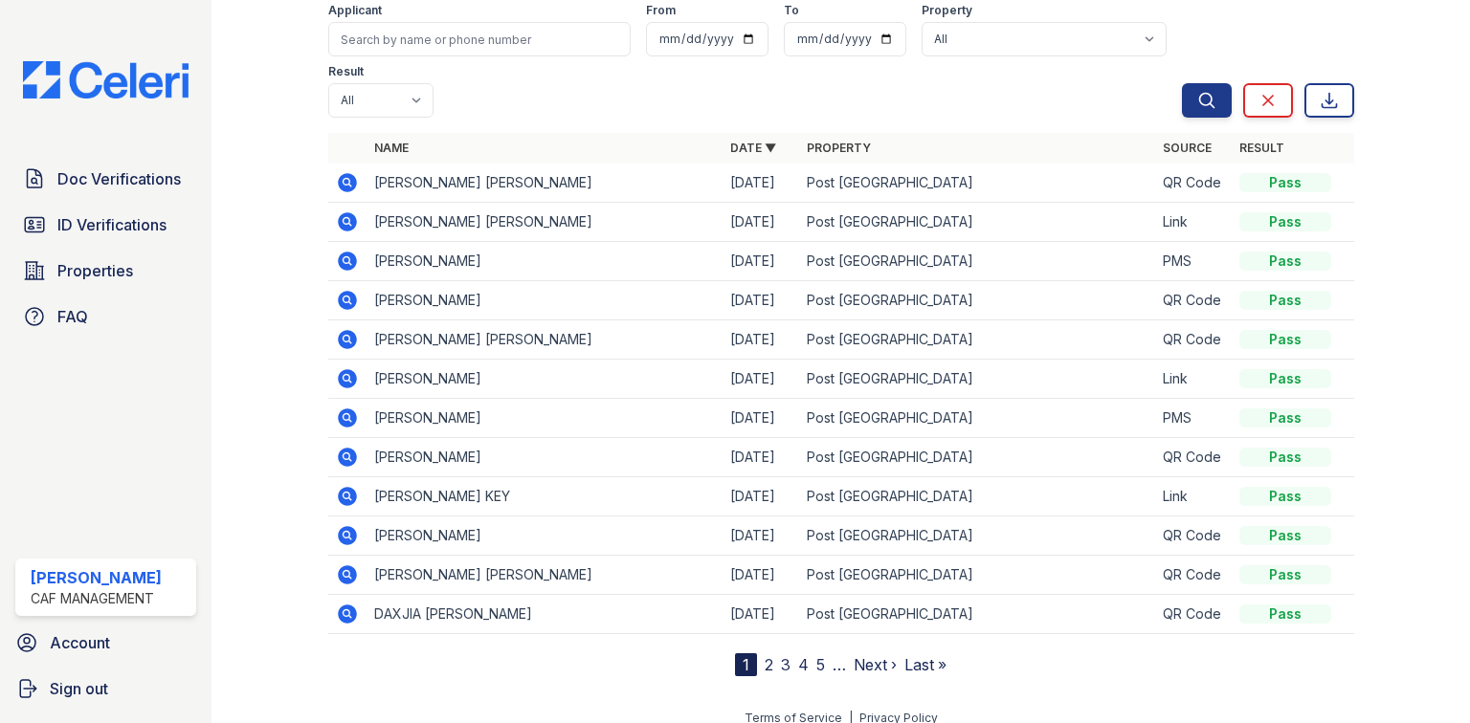
scroll to position [116, 0]
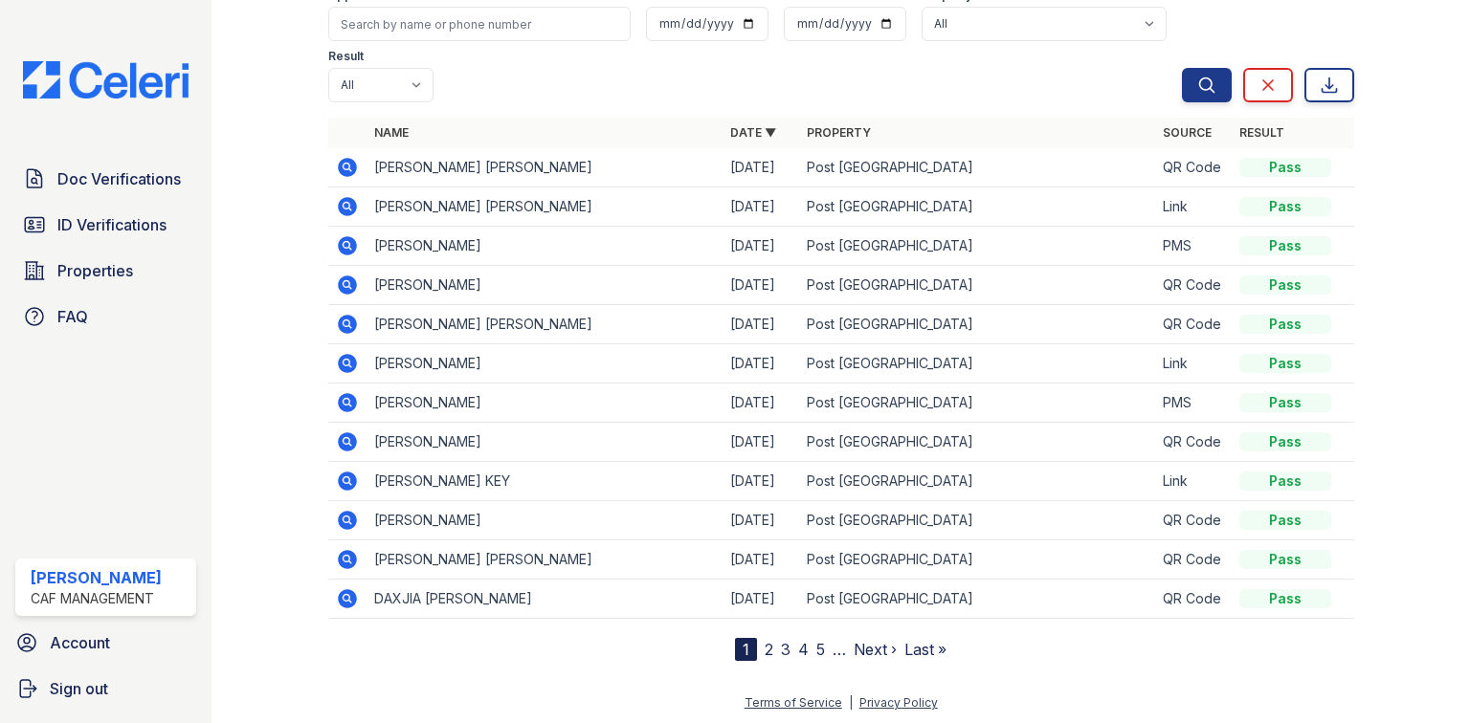
click at [765, 647] on link "2" at bounding box center [769, 649] width 9 height 19
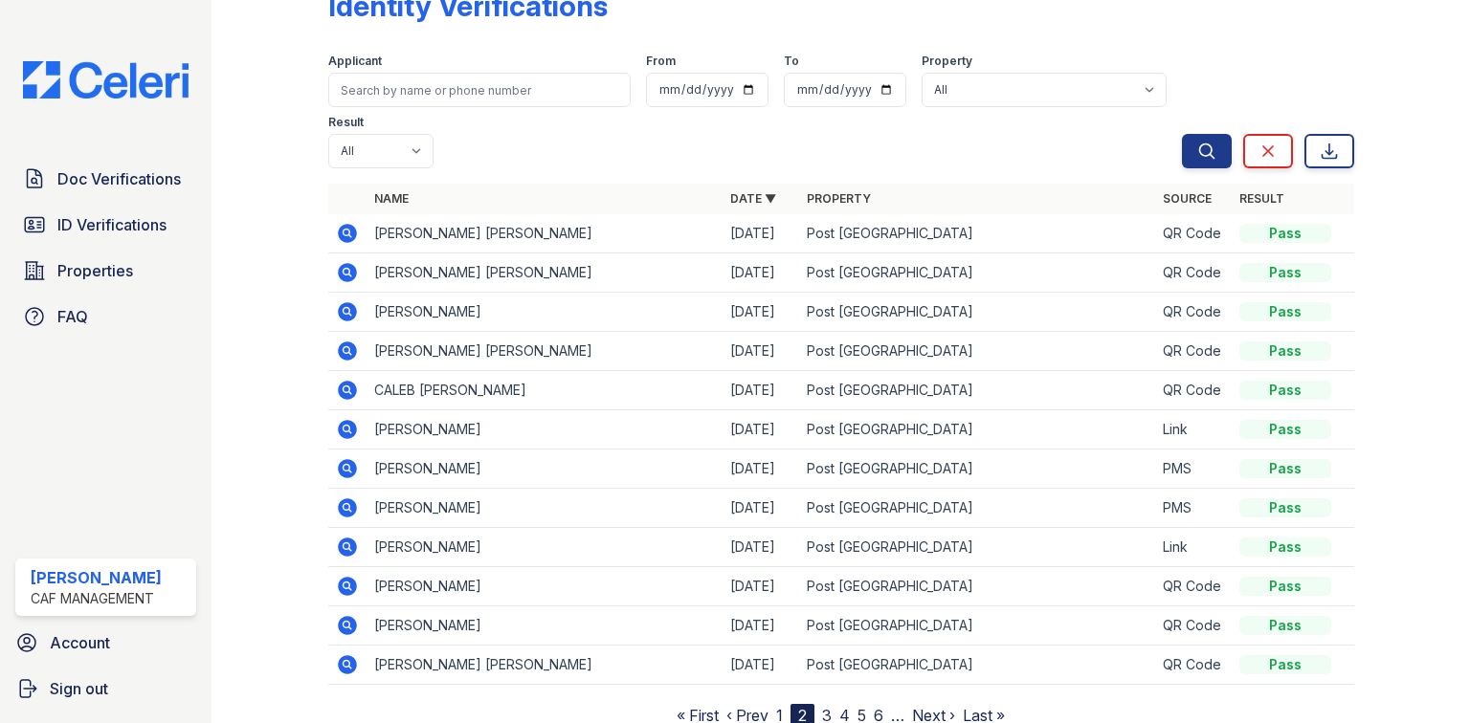
scroll to position [116, 0]
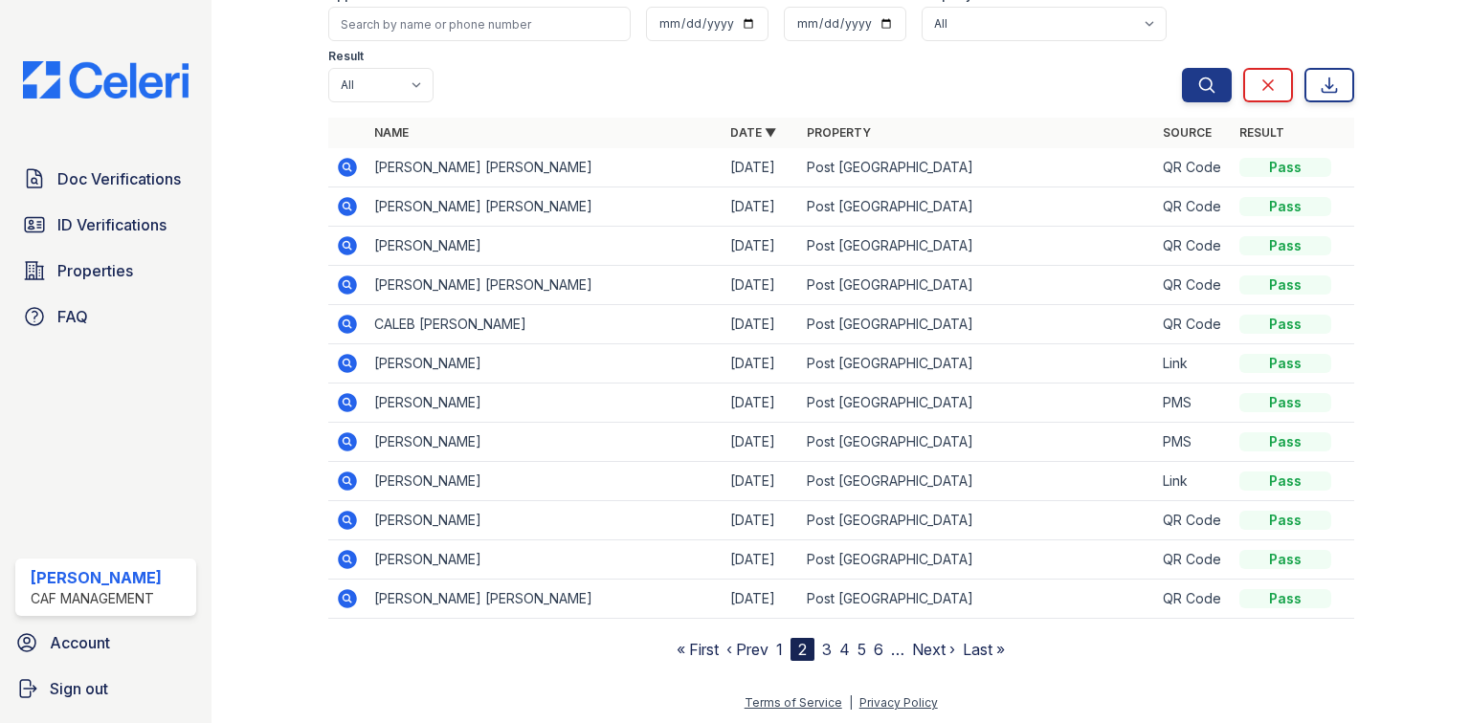
click at [822, 651] on link "3" at bounding box center [827, 649] width 10 height 19
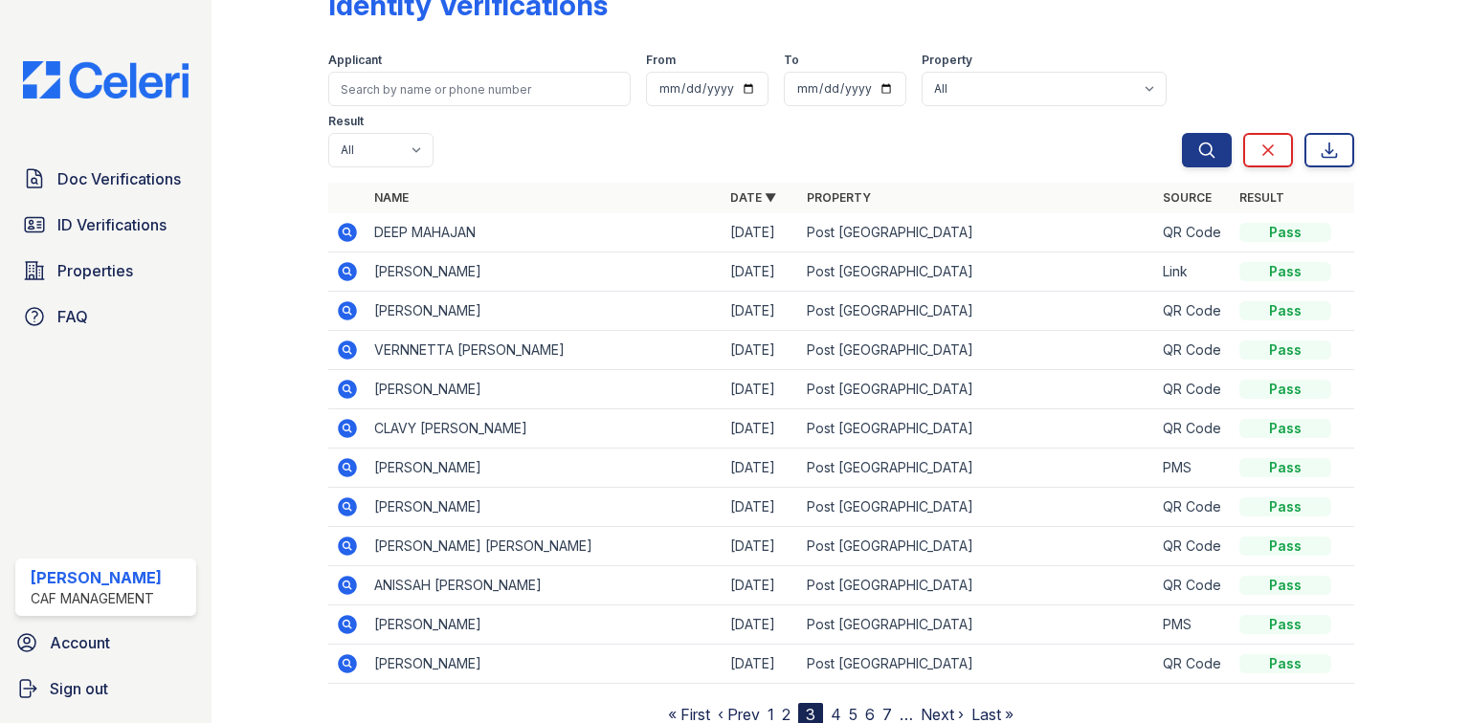
scroll to position [77, 0]
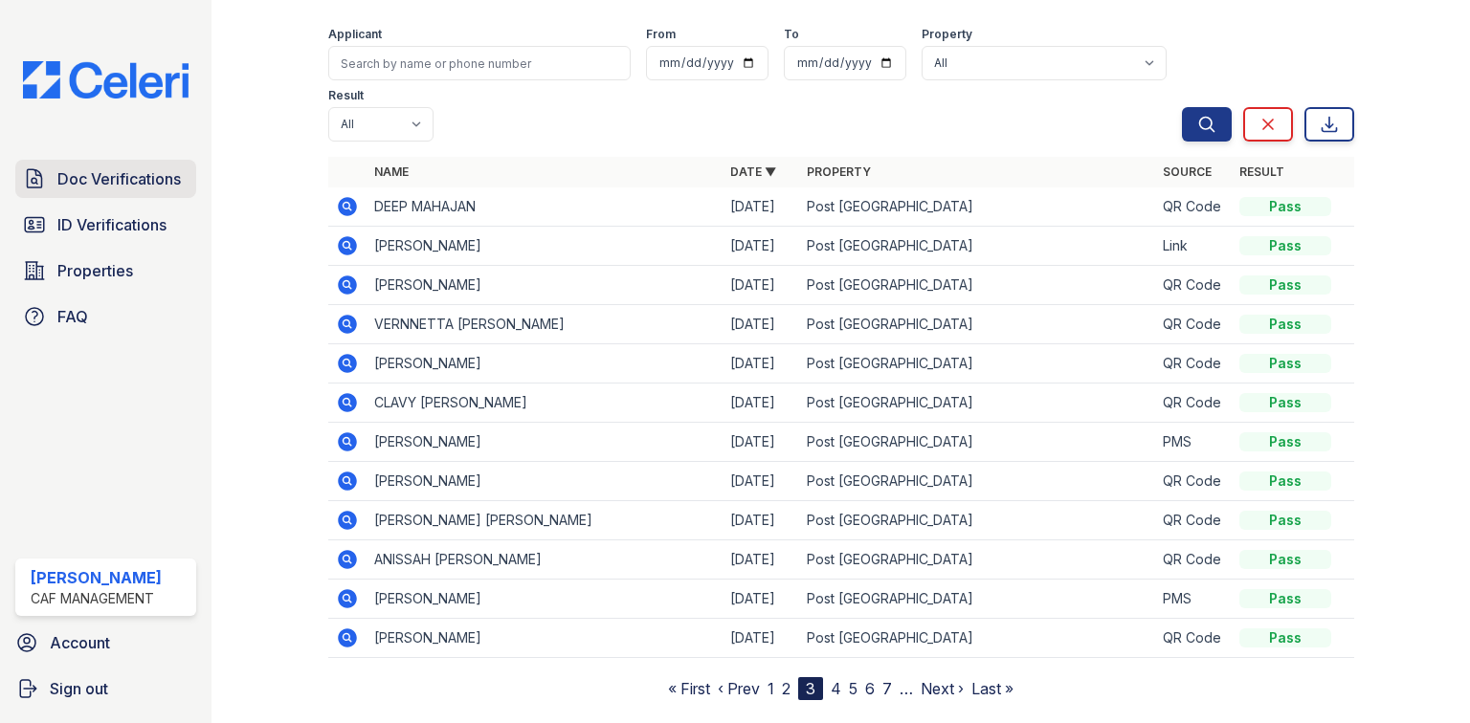
click at [84, 185] on span "Doc Verifications" at bounding box center [118, 178] width 123 height 23
